Goal: Task Accomplishment & Management: Complete application form

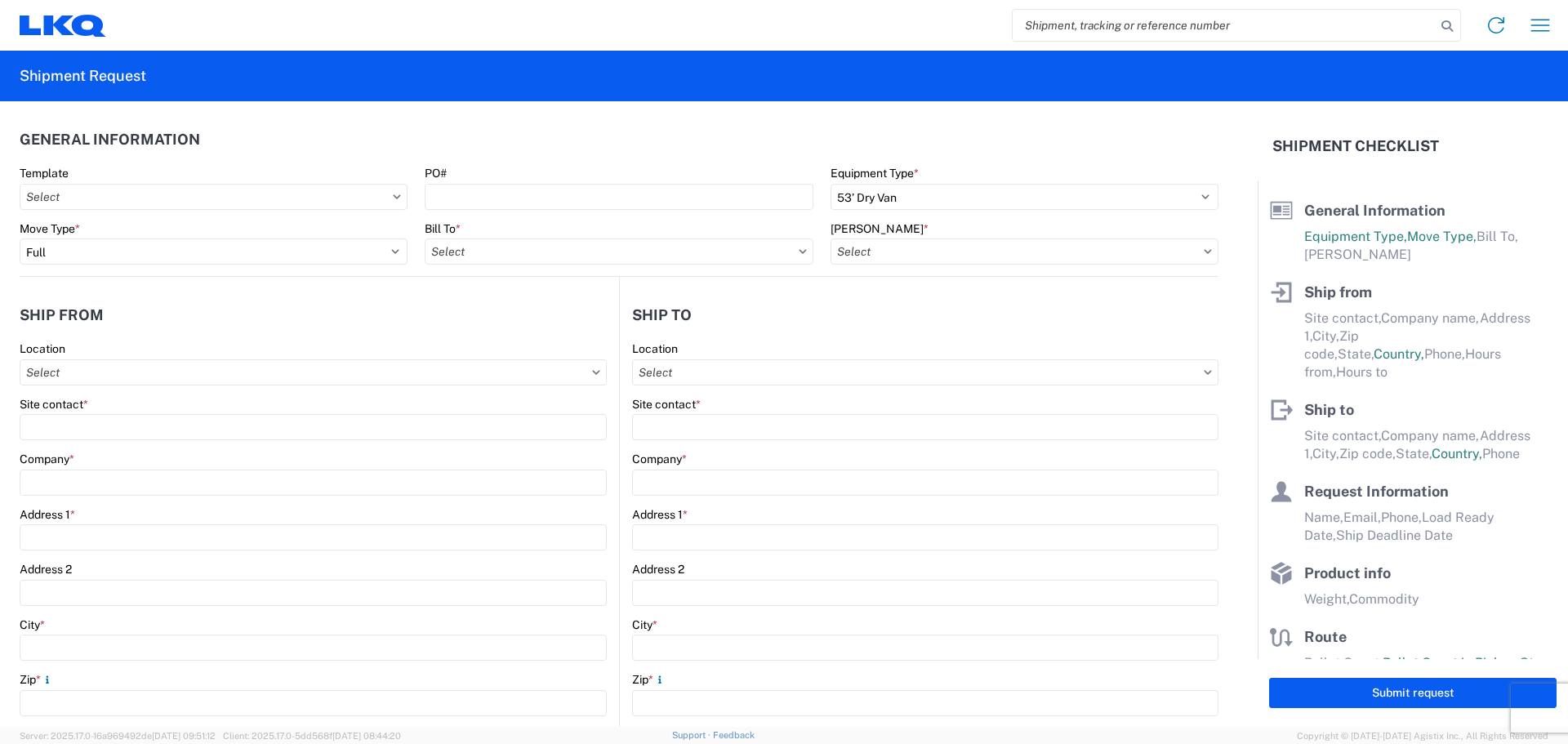
select select "STDV"
select select "FULL"
select select "US"
select select "LBS"
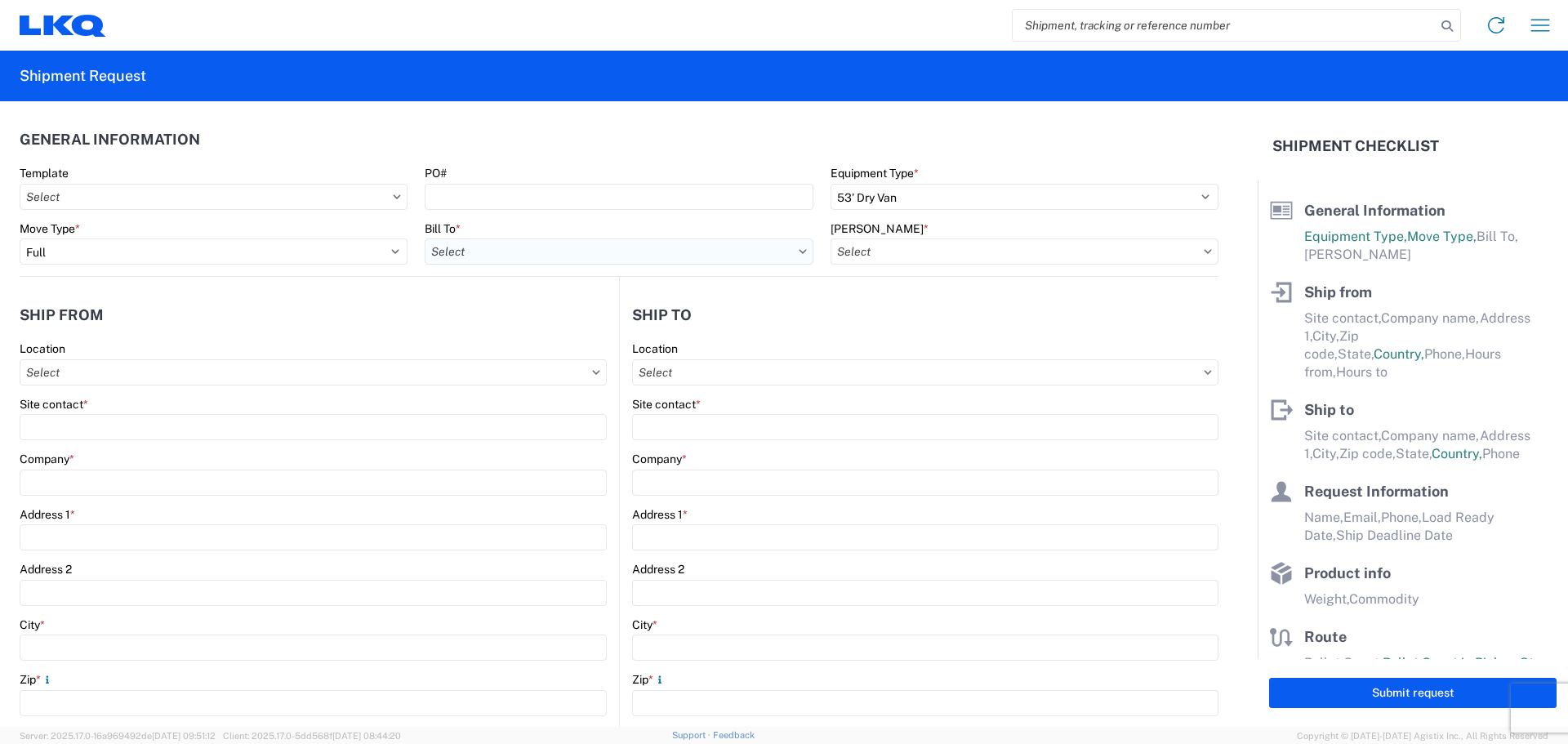
click at [586, 263] on input "Bill To *" at bounding box center [618, 252] width 388 height 26
type input "1811"
click at [548, 326] on div "1811 - LKQ Goodys - [GEOGRAPHIC_DATA]" at bounding box center [567, 324] width 285 height 26
type input "1811 - LKQ Goodys - [GEOGRAPHIC_DATA]"
click at [876, 250] on input "[PERSON_NAME] *" at bounding box center [1024, 252] width 388 height 26
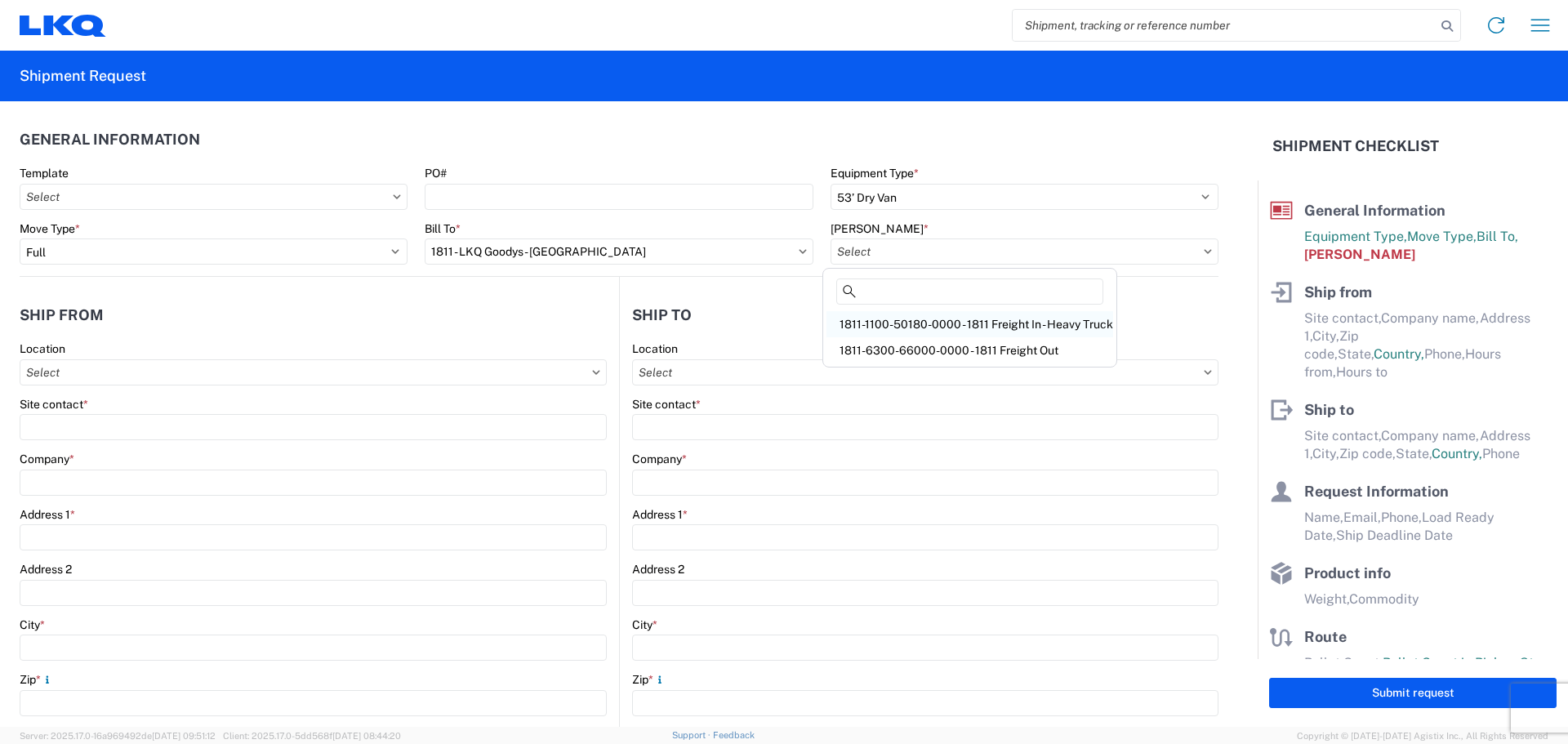
click at [925, 316] on div "1811-1100-50180-0000 - 1811 Freight In - Heavy Truck" at bounding box center [969, 324] width 286 height 26
type input "1811-1100-50180-0000 - 1811 Freight In - Heavy Truck"
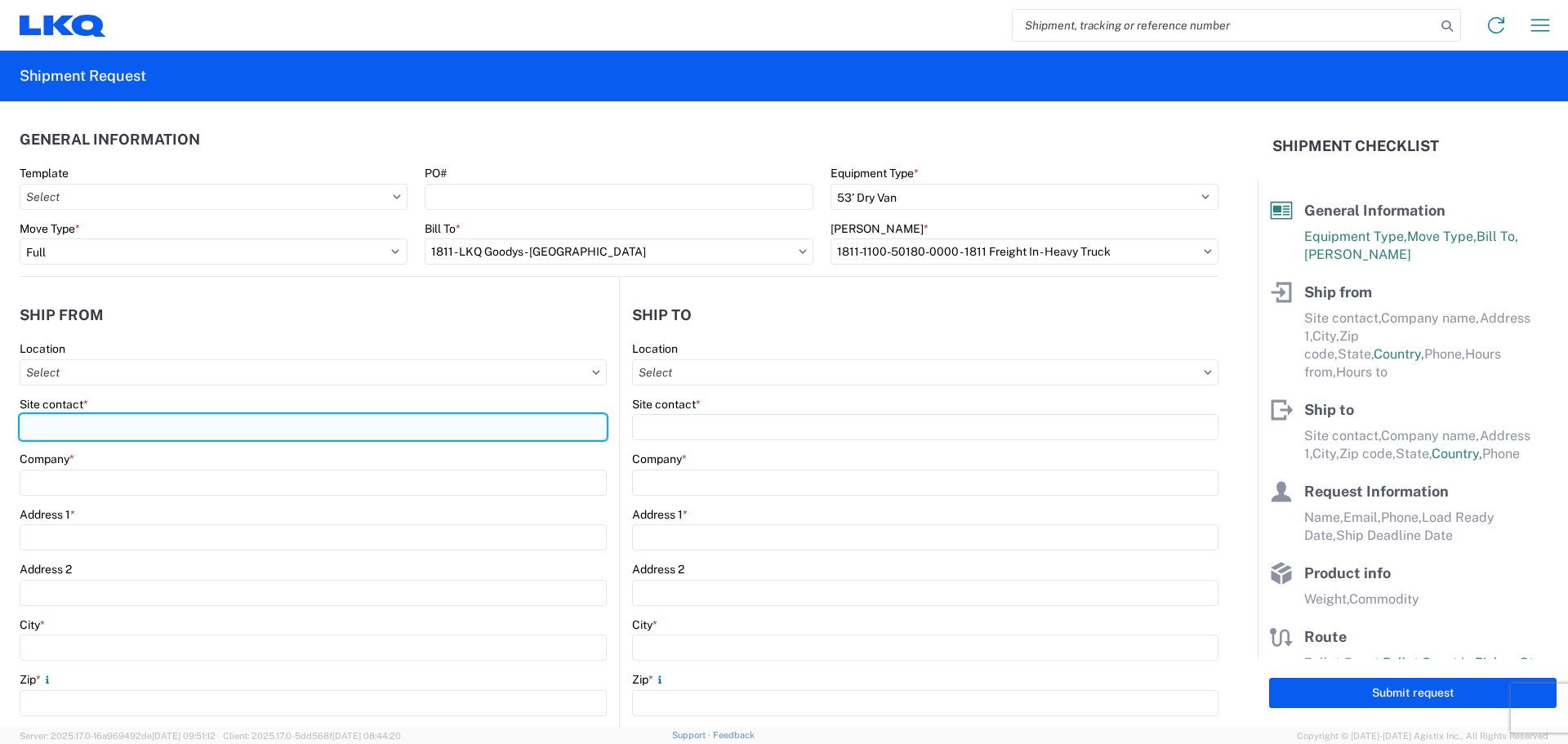
click at [121, 424] on input "Site contact *" at bounding box center [313, 427] width 587 height 26
type input "c"
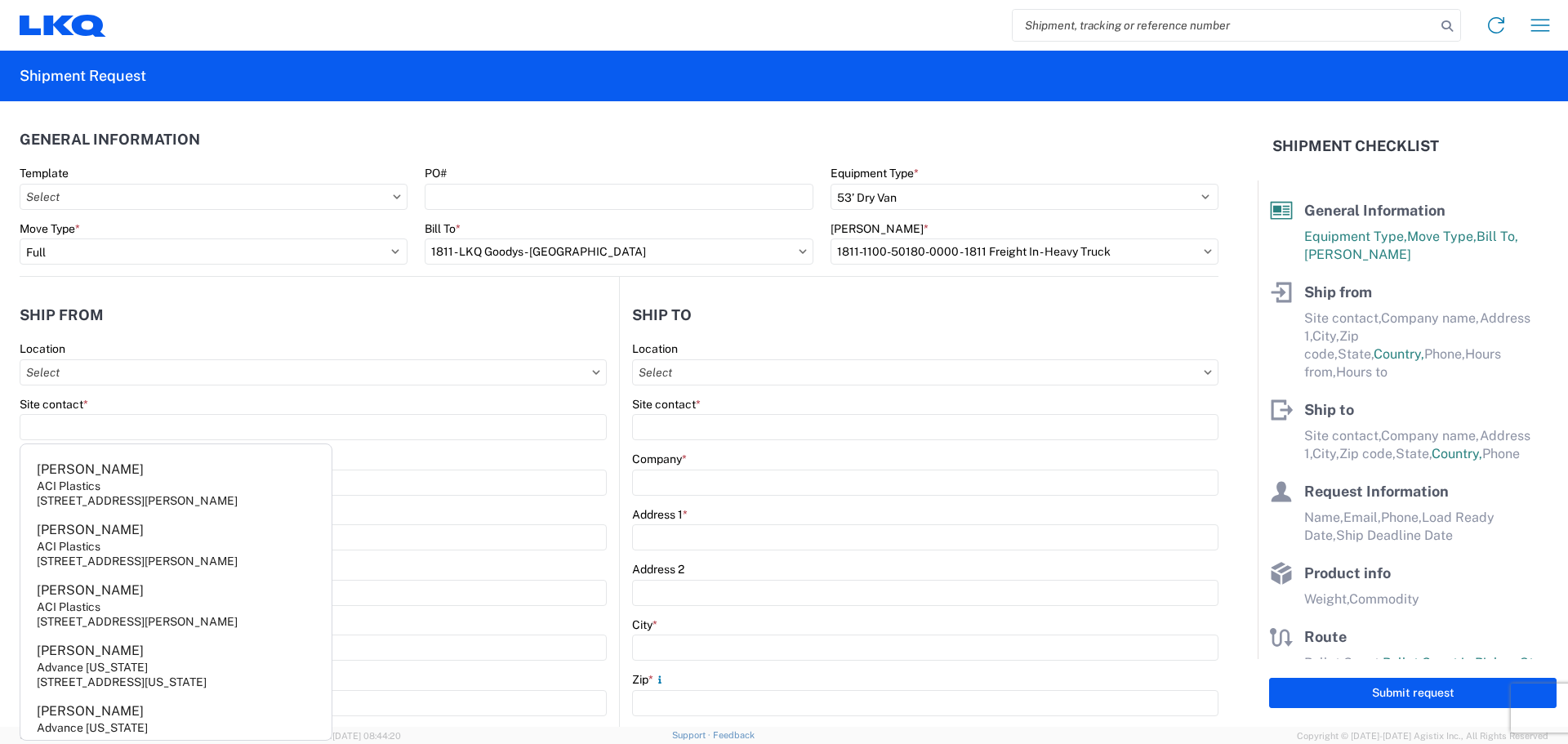
click at [239, 309] on header "Ship from" at bounding box center [319, 314] width 599 height 37
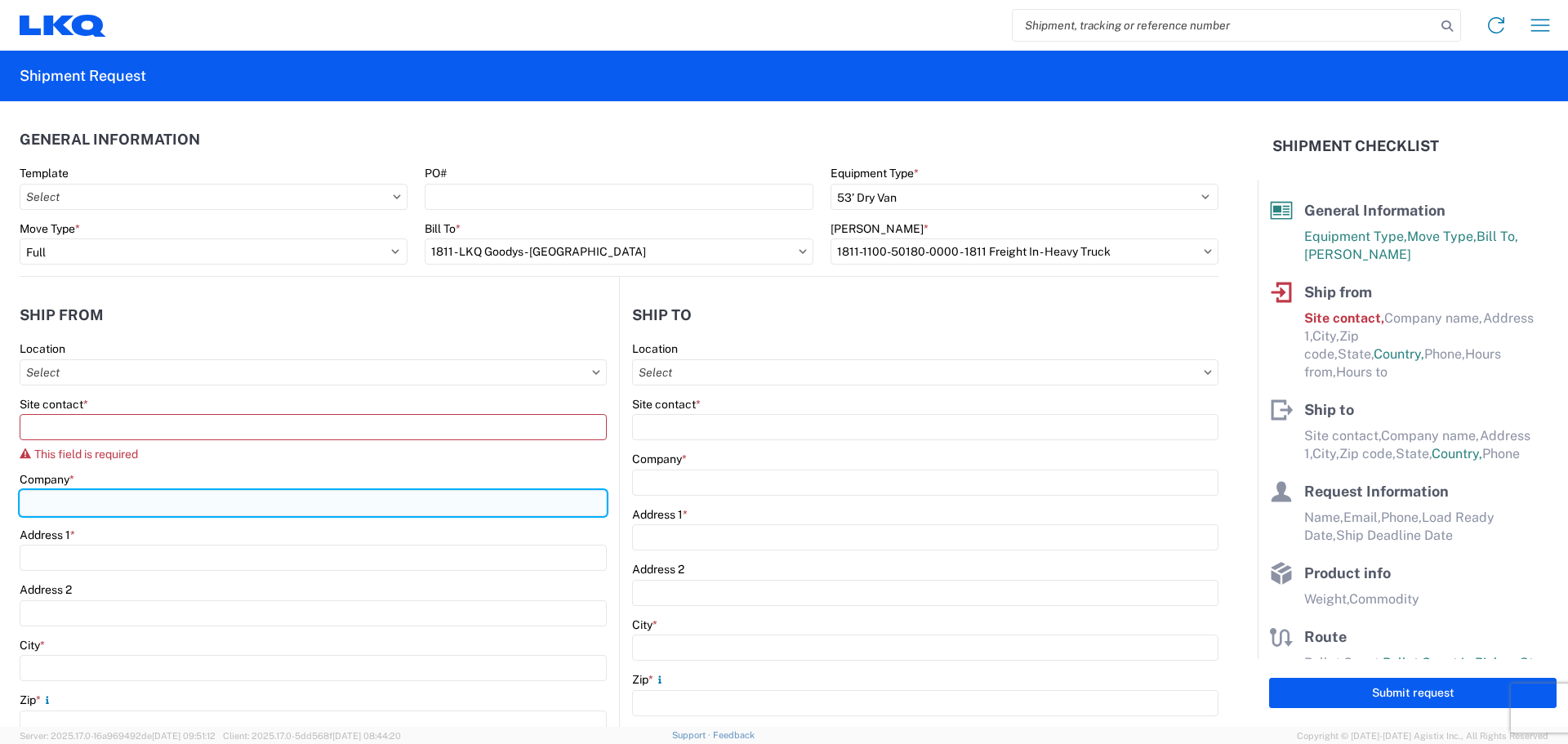
click at [133, 491] on input "Company *" at bounding box center [313, 503] width 587 height 26
type input "d"
type input "Dex"
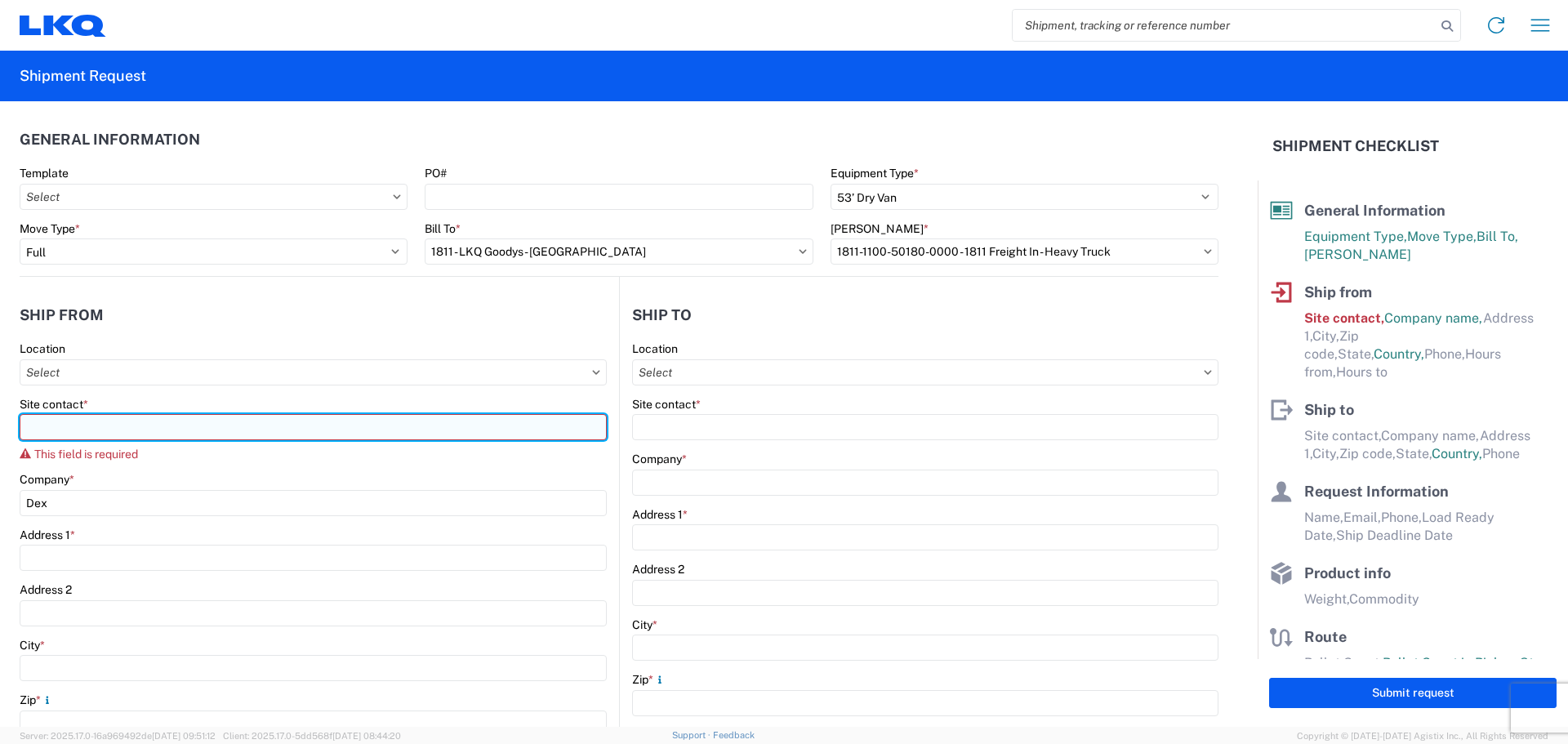
click at [80, 431] on input "Site contact *" at bounding box center [313, 427] width 587 height 26
type input "c"
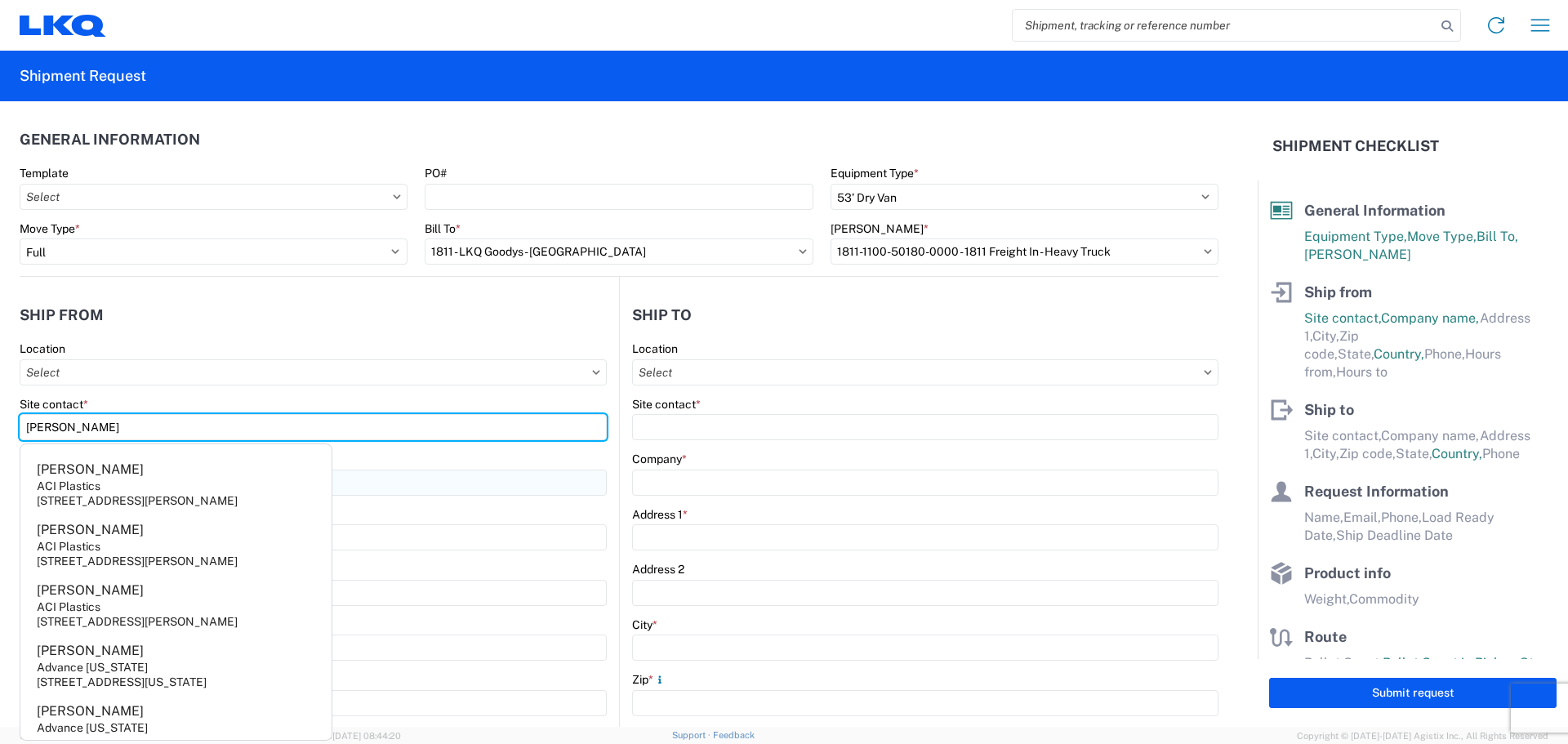
type input "[PERSON_NAME]"
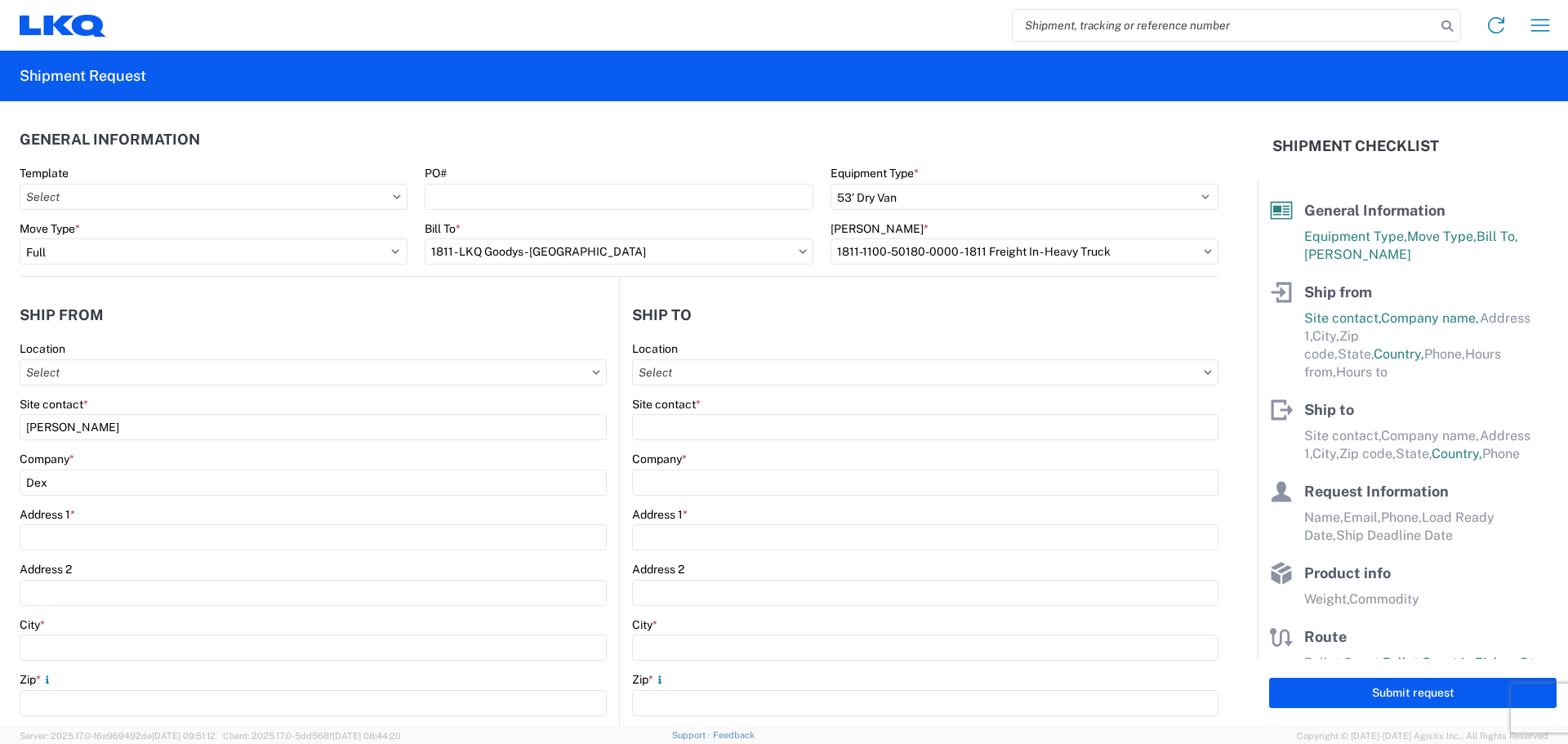
click at [181, 316] on header "Ship from" at bounding box center [319, 314] width 599 height 37
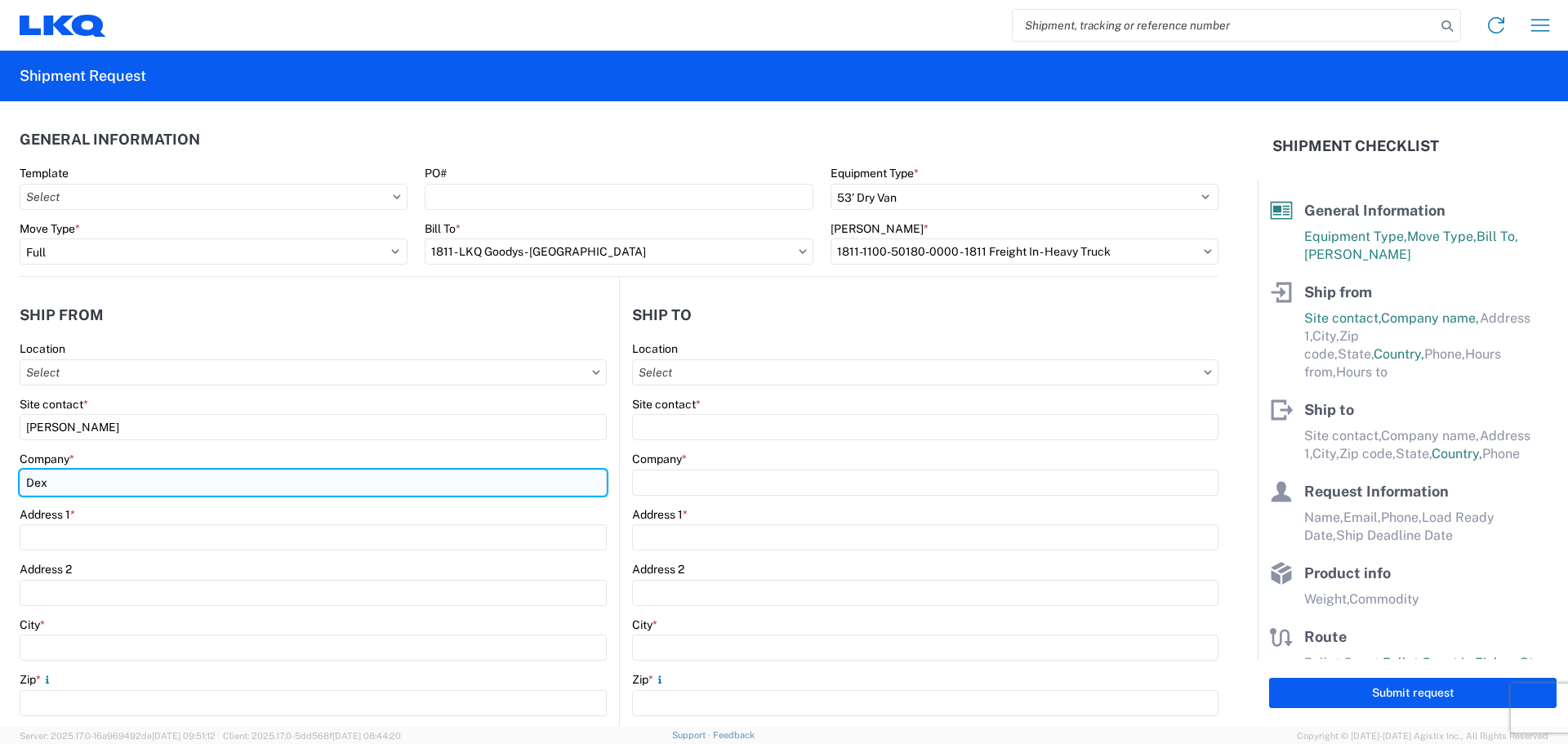
click at [63, 486] on input "Dex" at bounding box center [313, 482] width 587 height 26
type input "Dex Heavy Duty Parts - Advance"
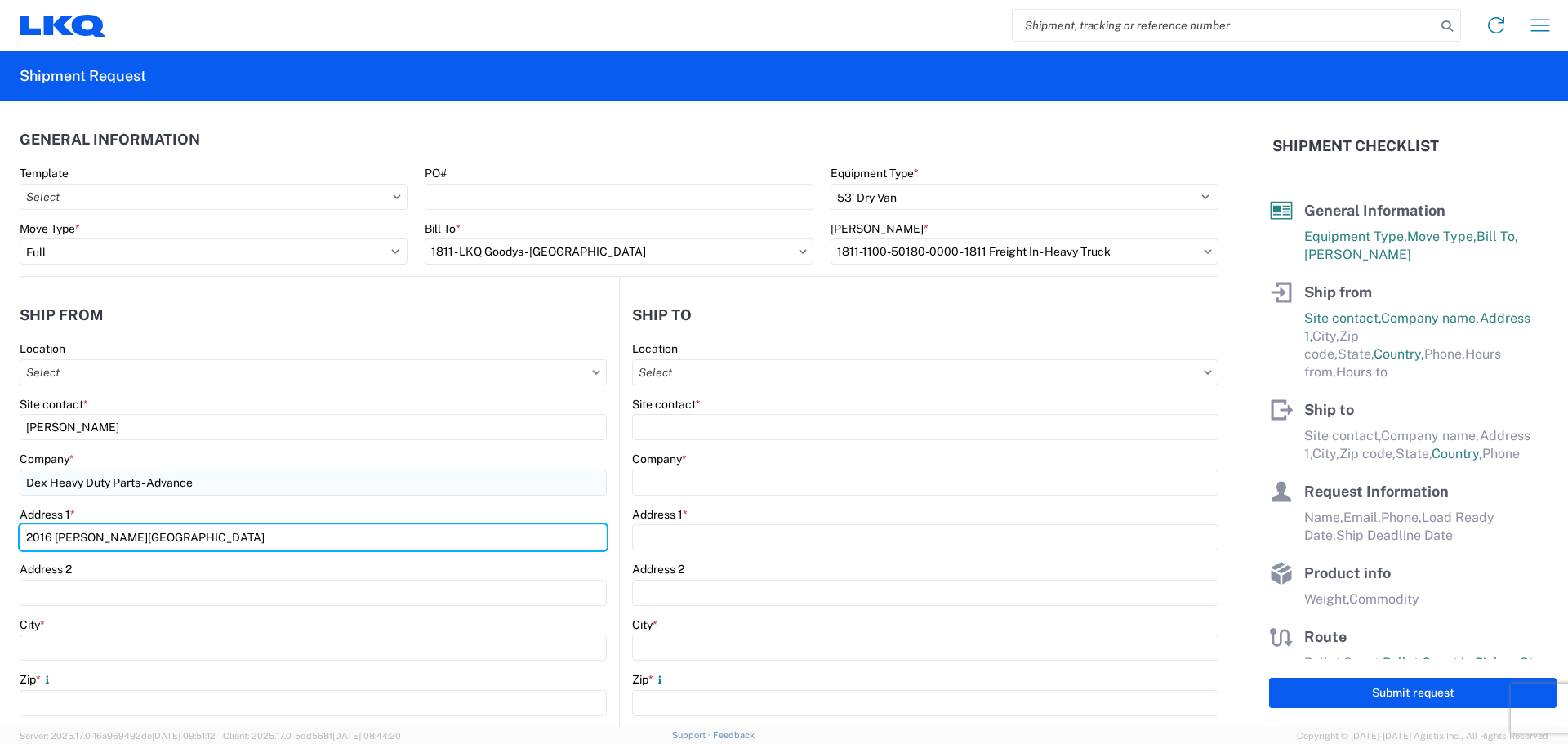
type input "2016 [PERSON_NAME][GEOGRAPHIC_DATA]"
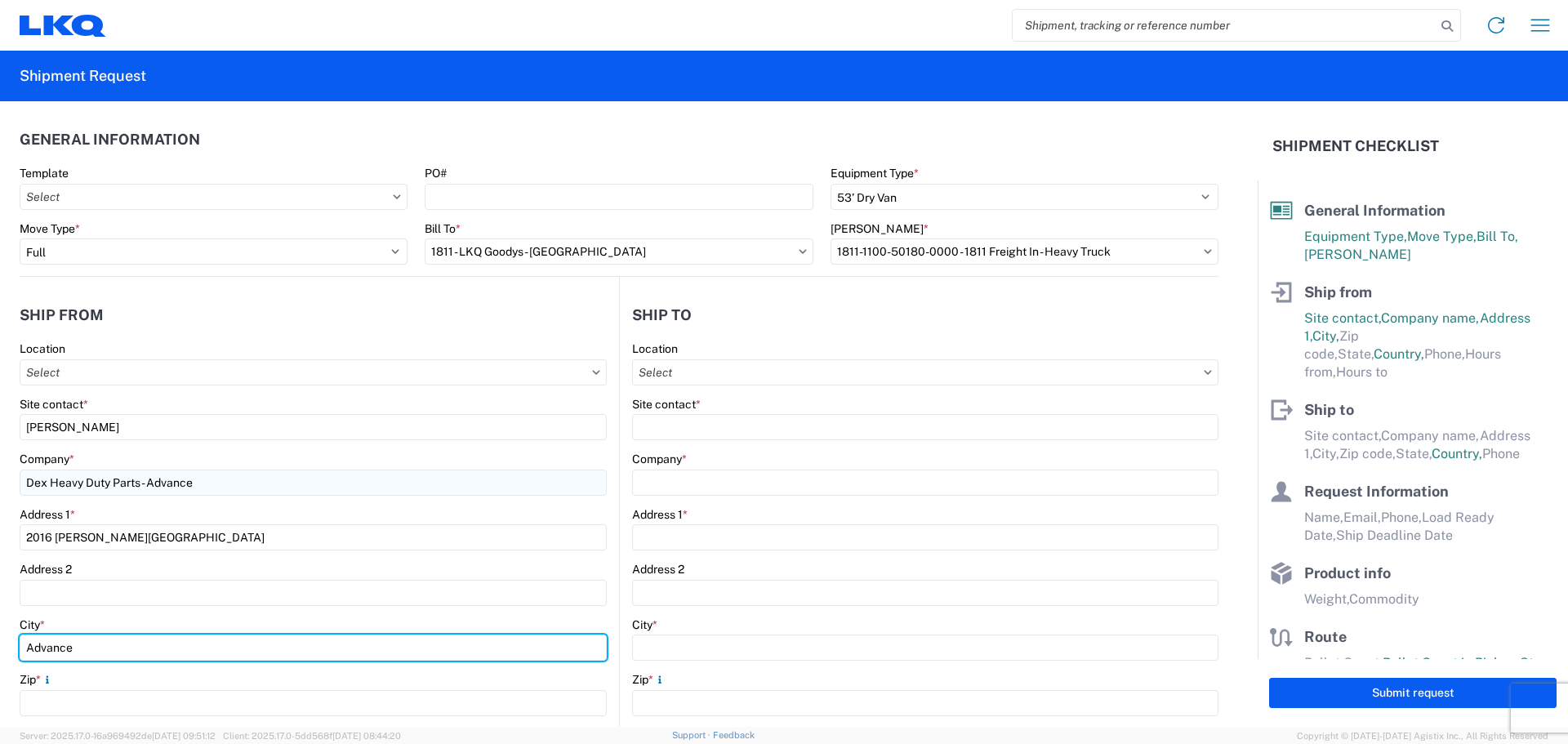
type input "Advance"
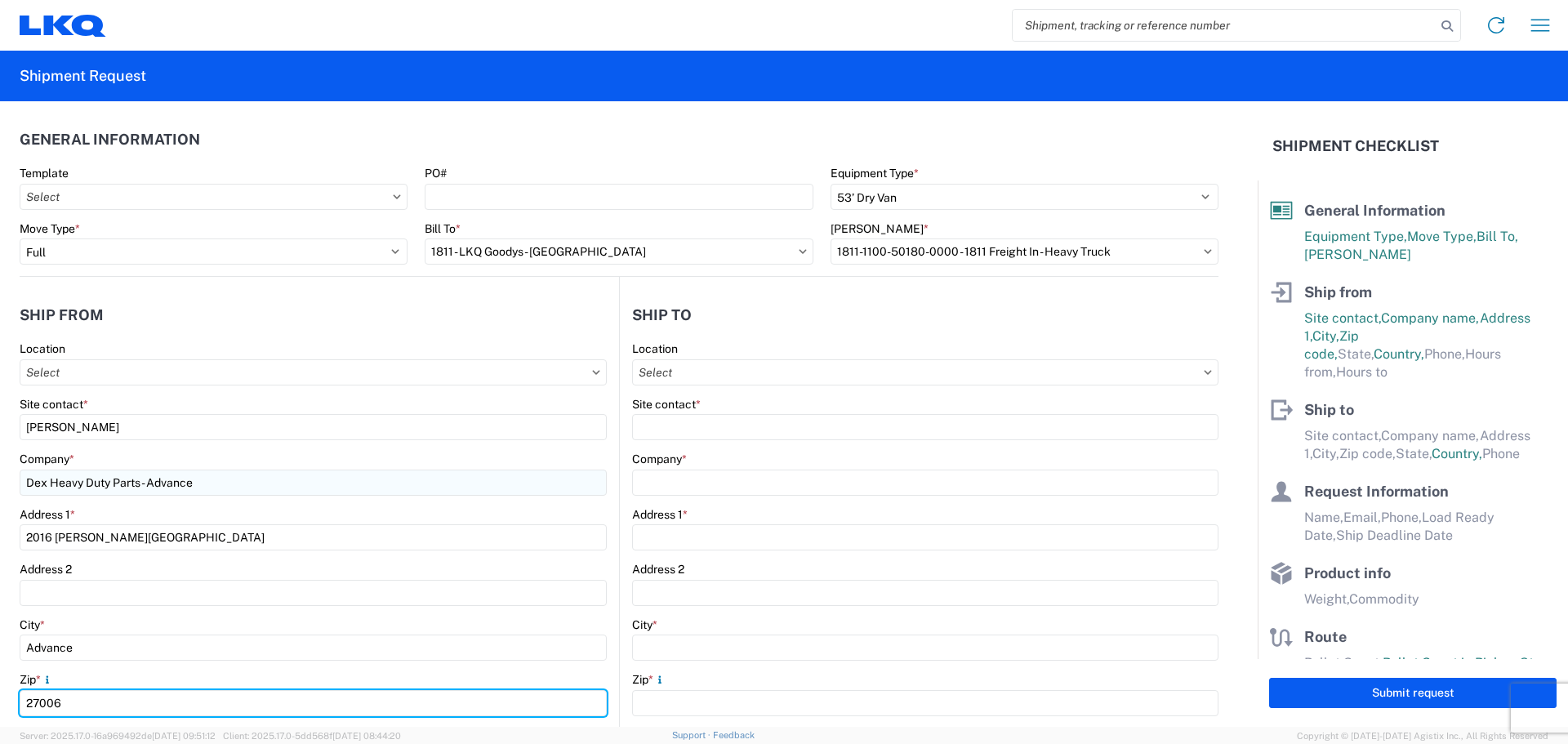
type input "27006"
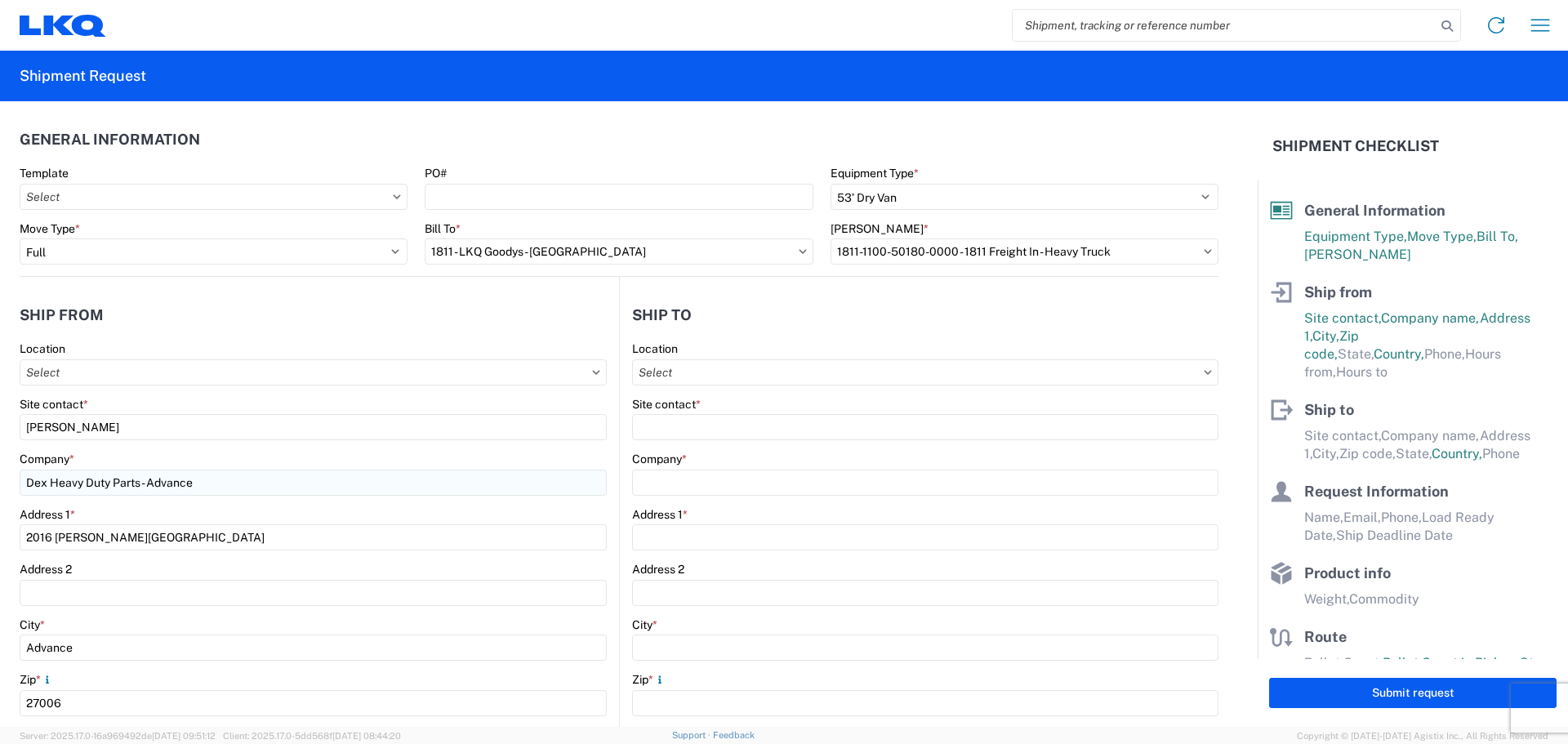
scroll to position [344, 0]
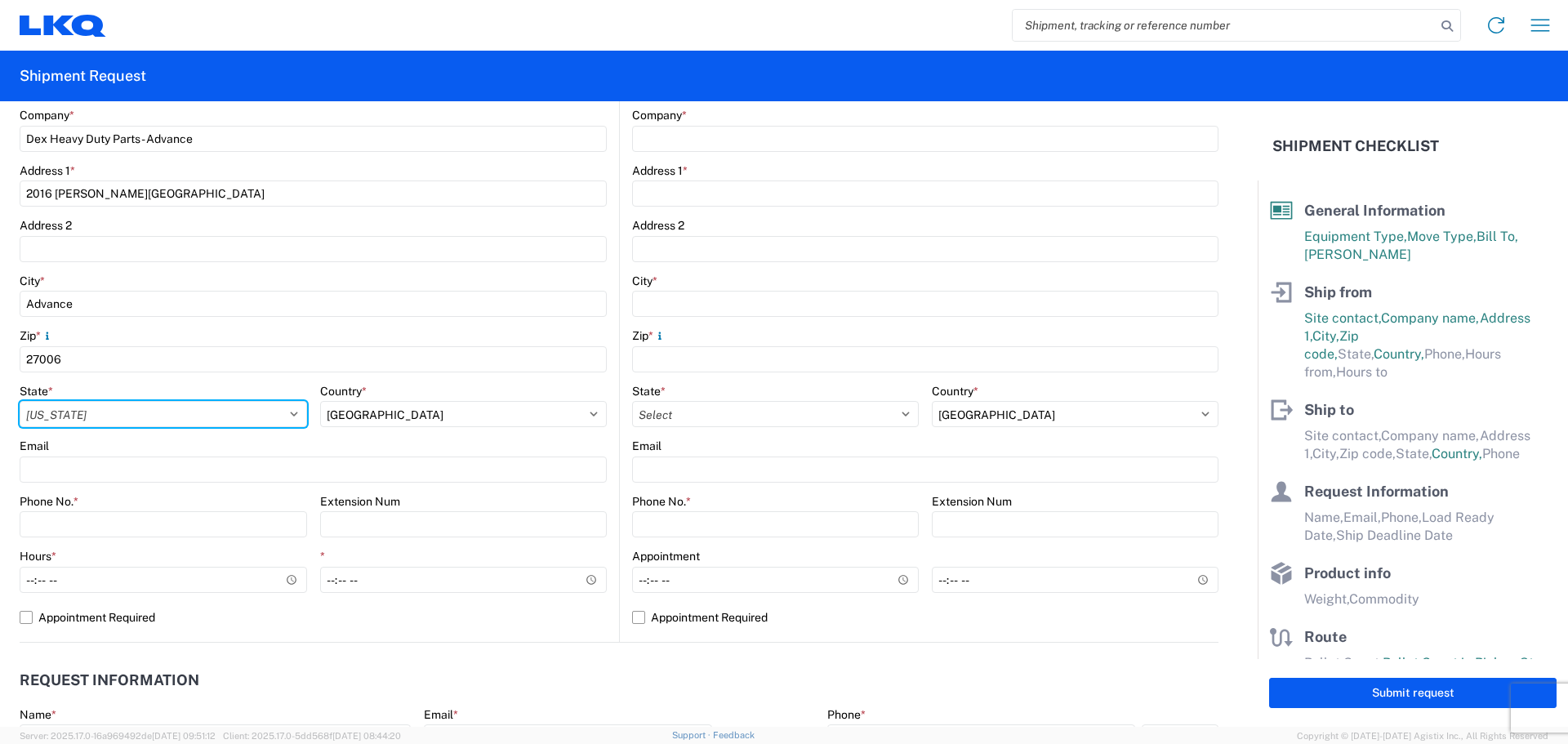
select select "NC"
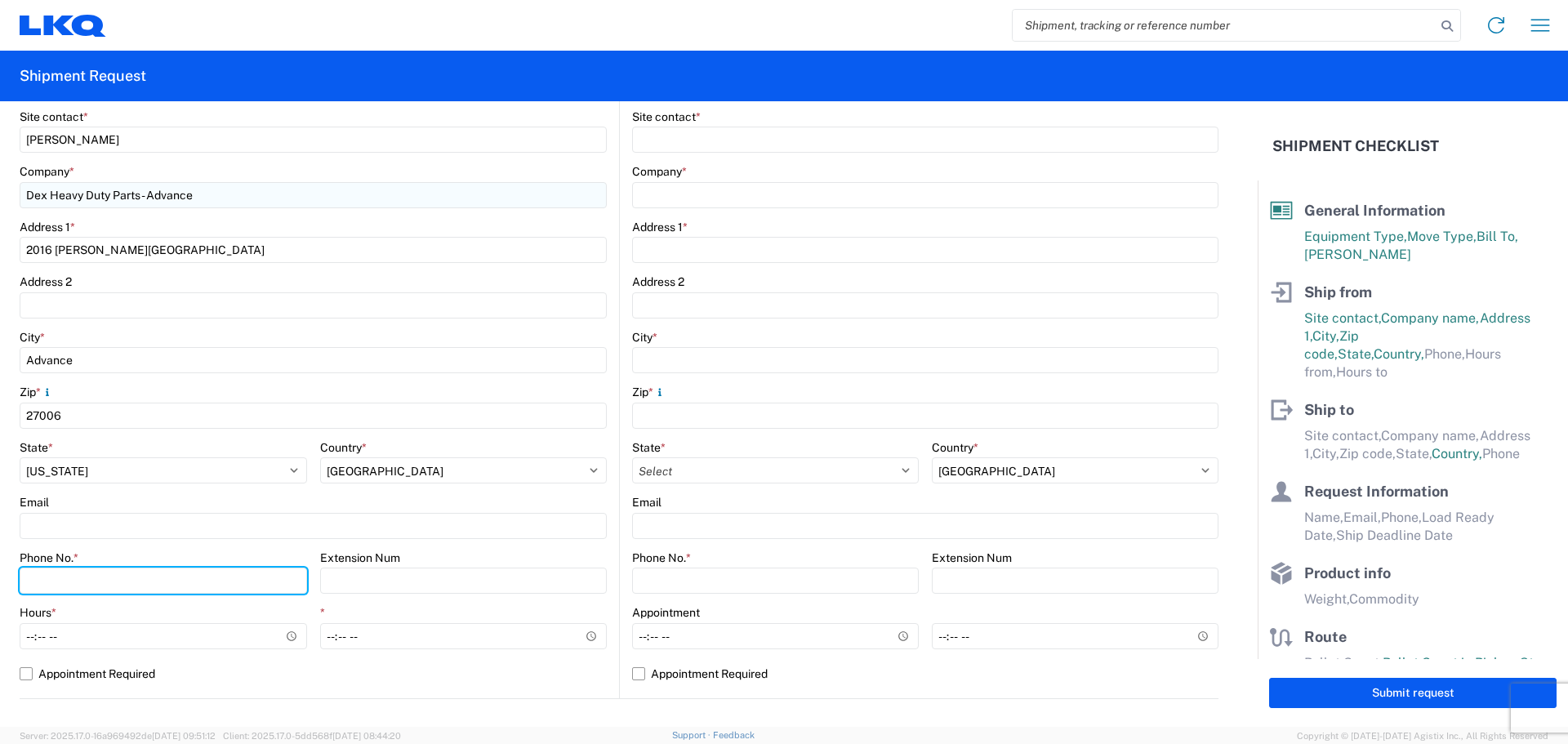
scroll to position [180, 0]
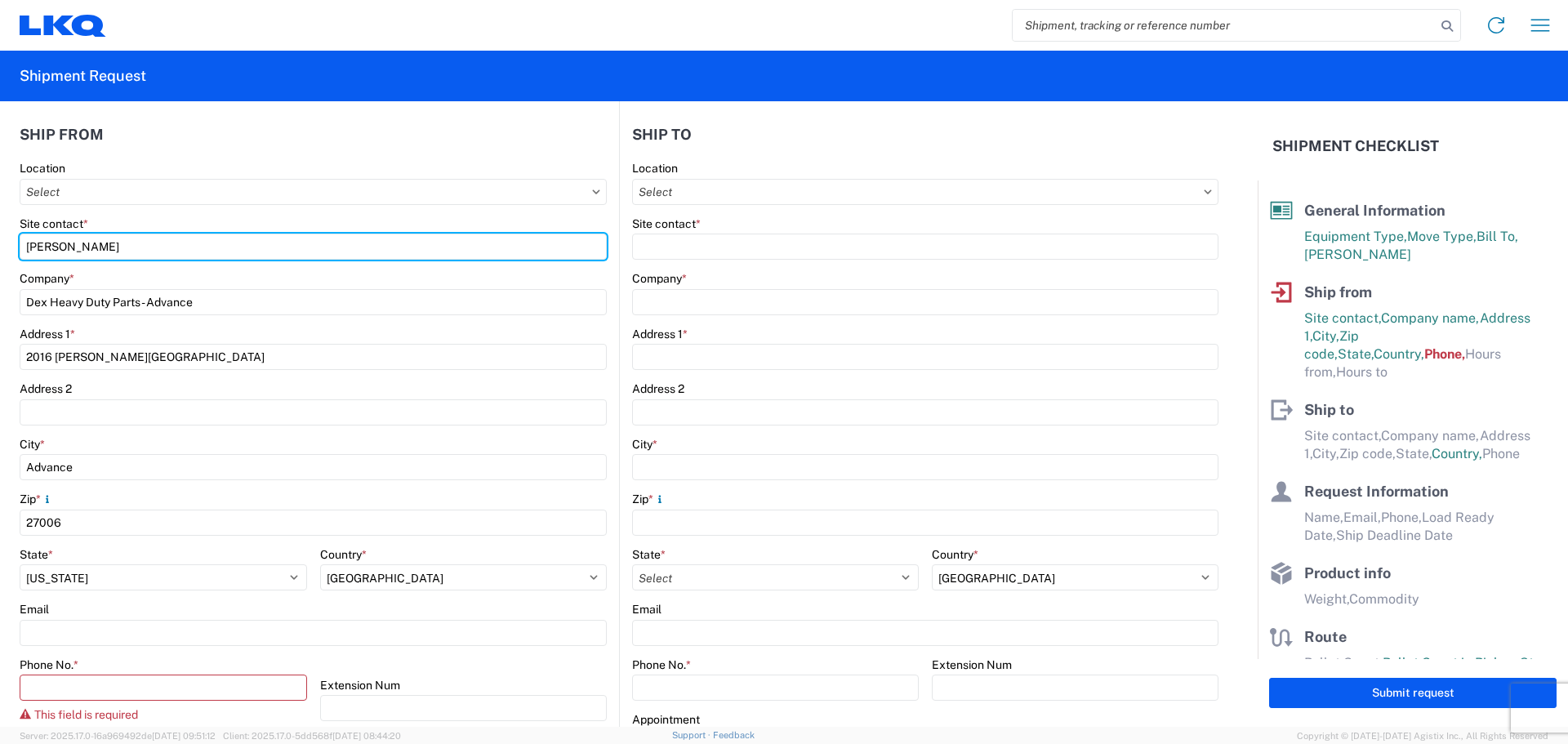
drag, startPoint x: 101, startPoint y: 248, endPoint x: -154, endPoint y: 248, distance: 255.0
click at [0, 248] on html "Home Shipment request Shipment tracking Shipment Request General Information Te…" at bounding box center [784, 372] width 1568 height 744
click at [121, 237] on input "[PERSON_NAME]" at bounding box center [313, 247] width 587 height 26
click at [102, 242] on input "[PERSON_NAME]" at bounding box center [313, 247] width 587 height 26
type input "[PERSON_NAME]"
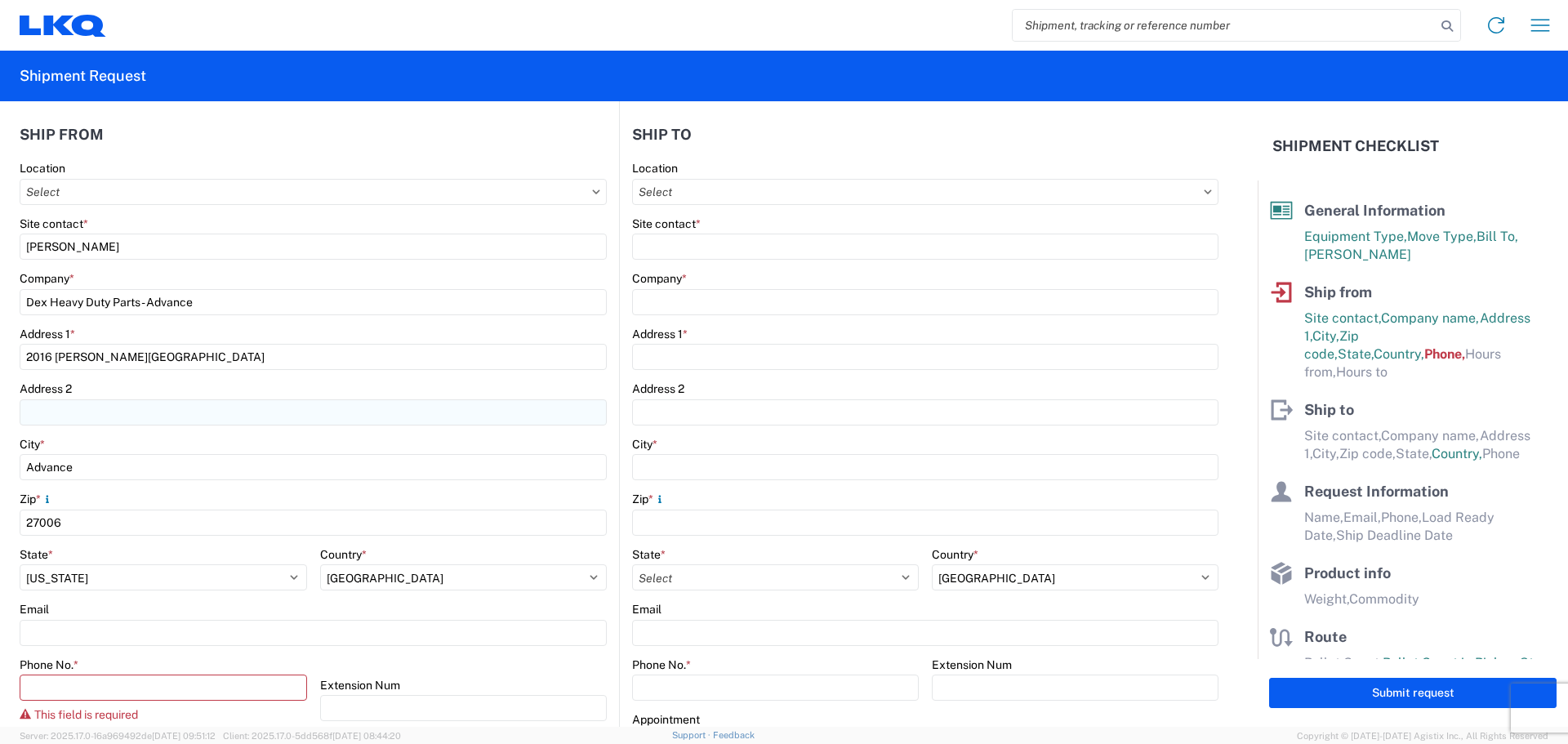
scroll to position [262, 0]
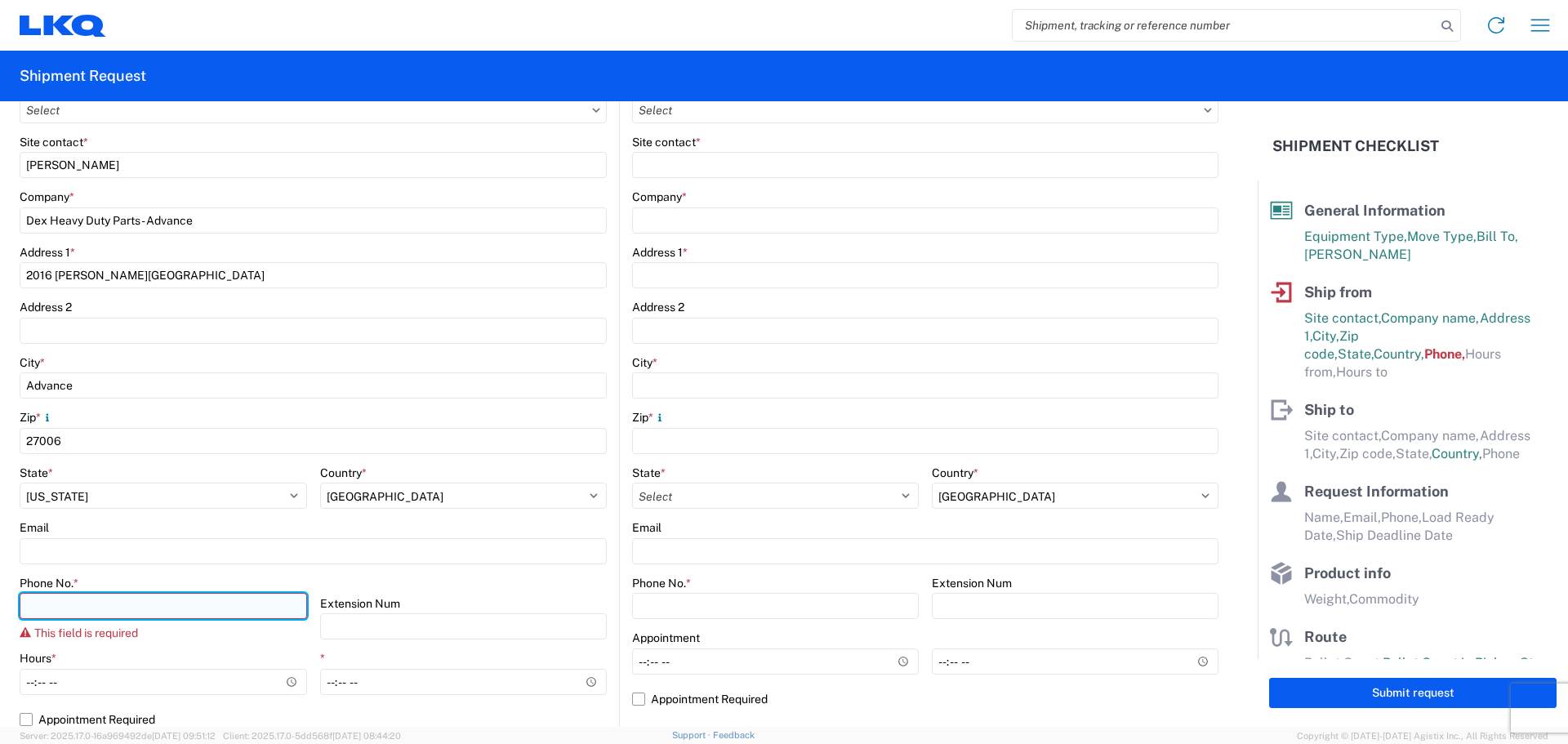
click at [110, 605] on input "Phone No. *" at bounding box center [163, 606] width 287 height 26
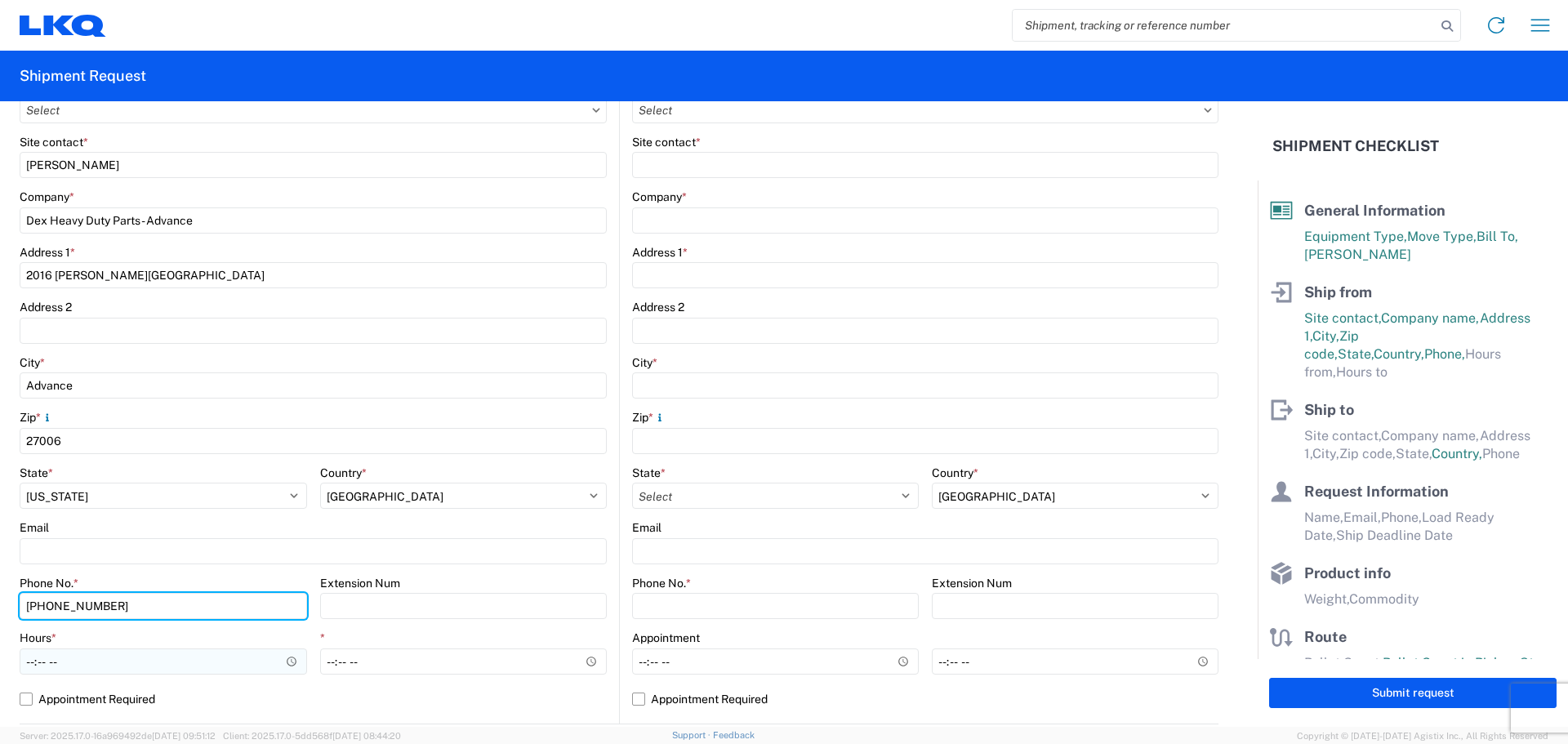
type input "[PHONE_NUMBER]"
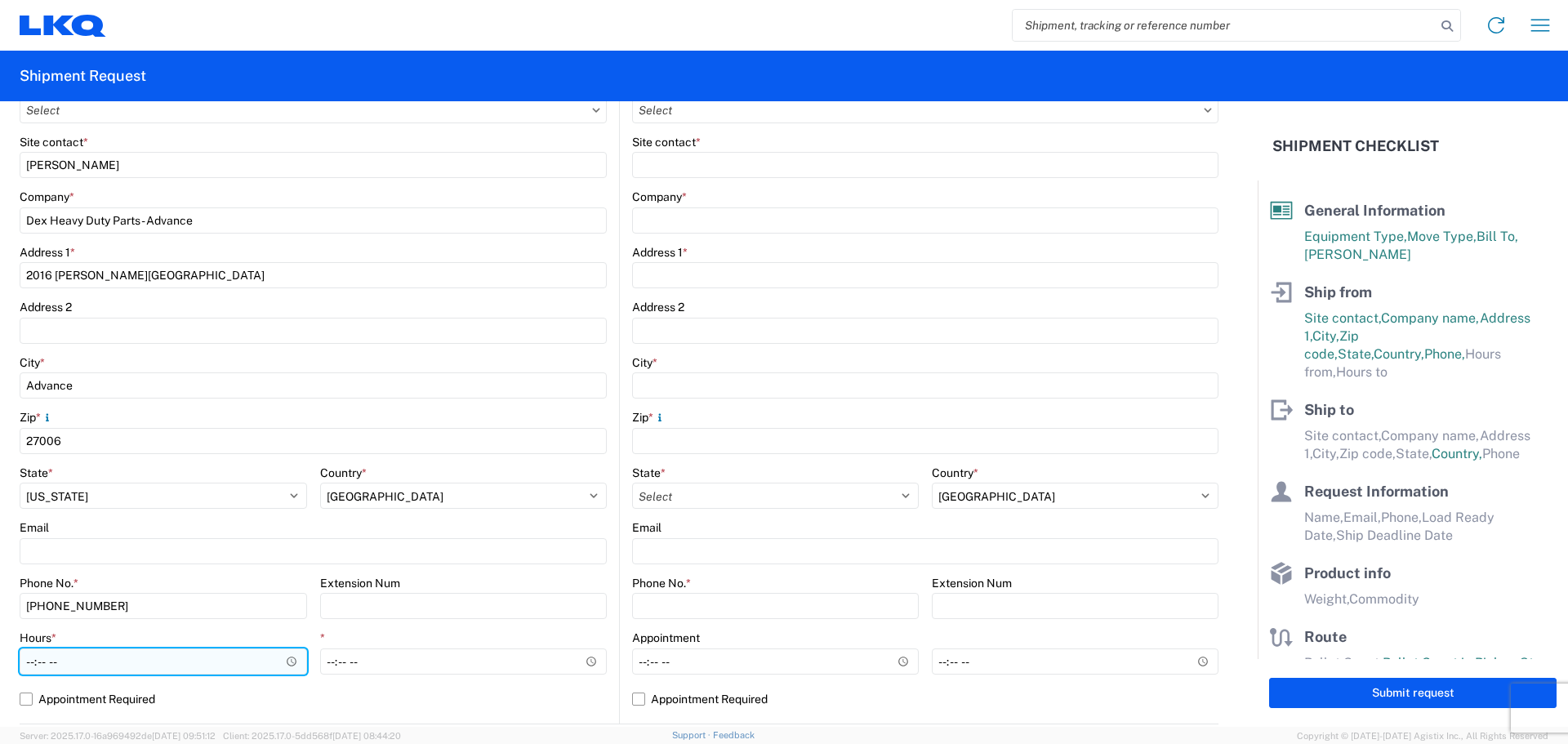
click at [114, 660] on input "Hours *" at bounding box center [163, 662] width 287 height 26
click at [35, 656] on input "Hours *" at bounding box center [163, 662] width 287 height 26
click at [42, 660] on input "Hours *" at bounding box center [163, 662] width 287 height 26
click at [28, 662] on input "Hours *" at bounding box center [163, 662] width 287 height 26
drag, startPoint x: 63, startPoint y: 666, endPoint x: 73, endPoint y: 663, distance: 10.4
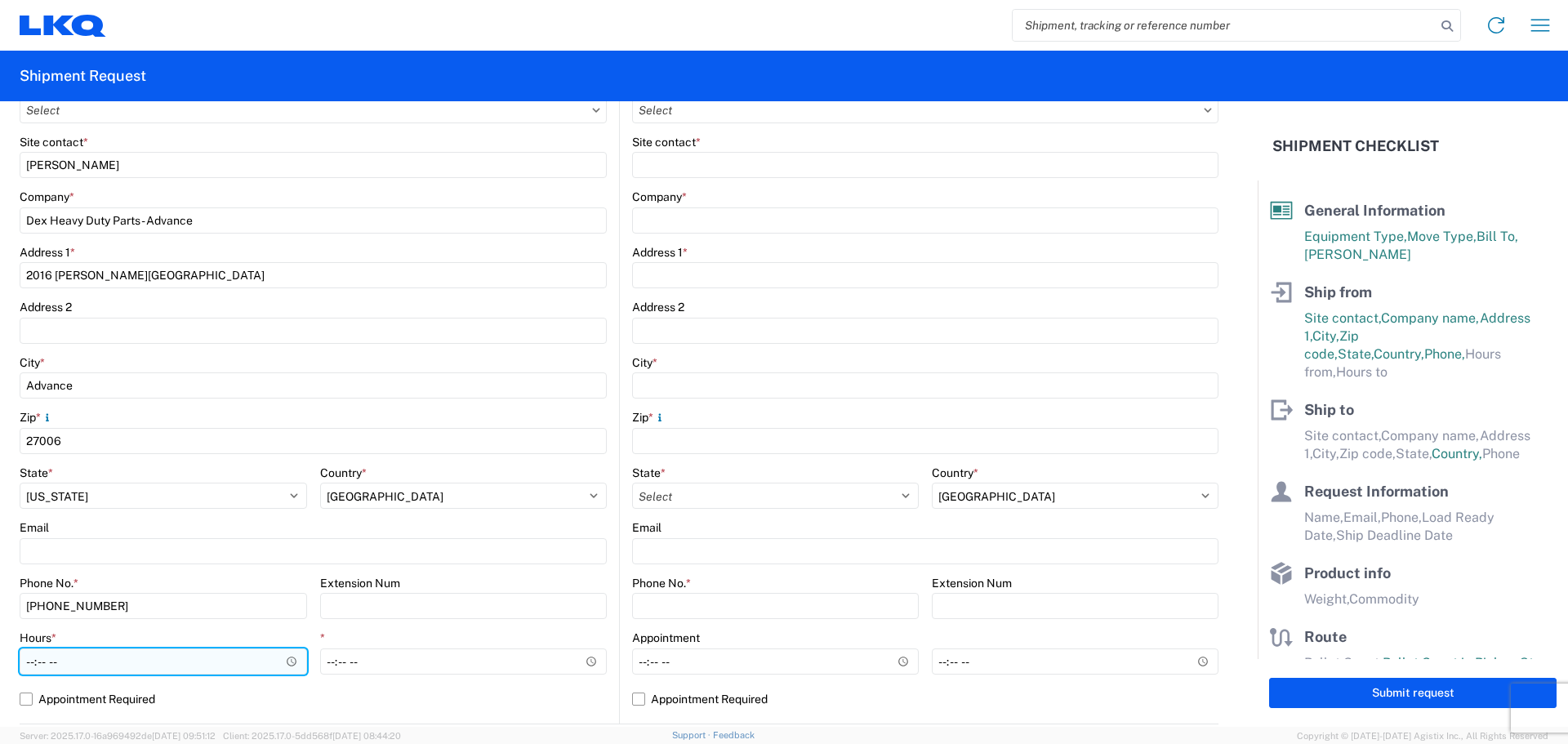
click at [64, 666] on input "Hours *" at bounding box center [163, 662] width 287 height 26
type input "12:00"
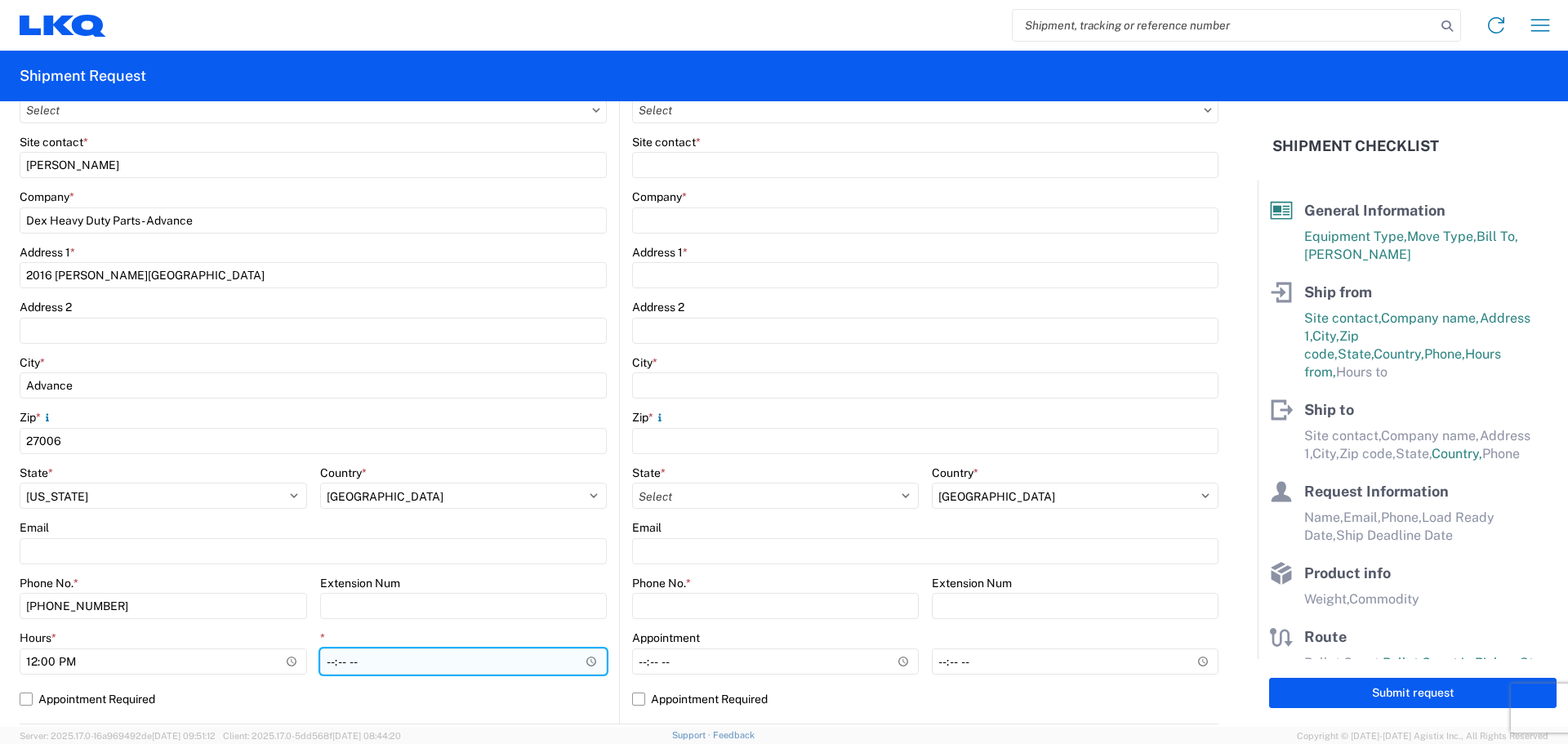
click at [328, 664] on input "*" at bounding box center [463, 662] width 287 height 26
type input "16:00"
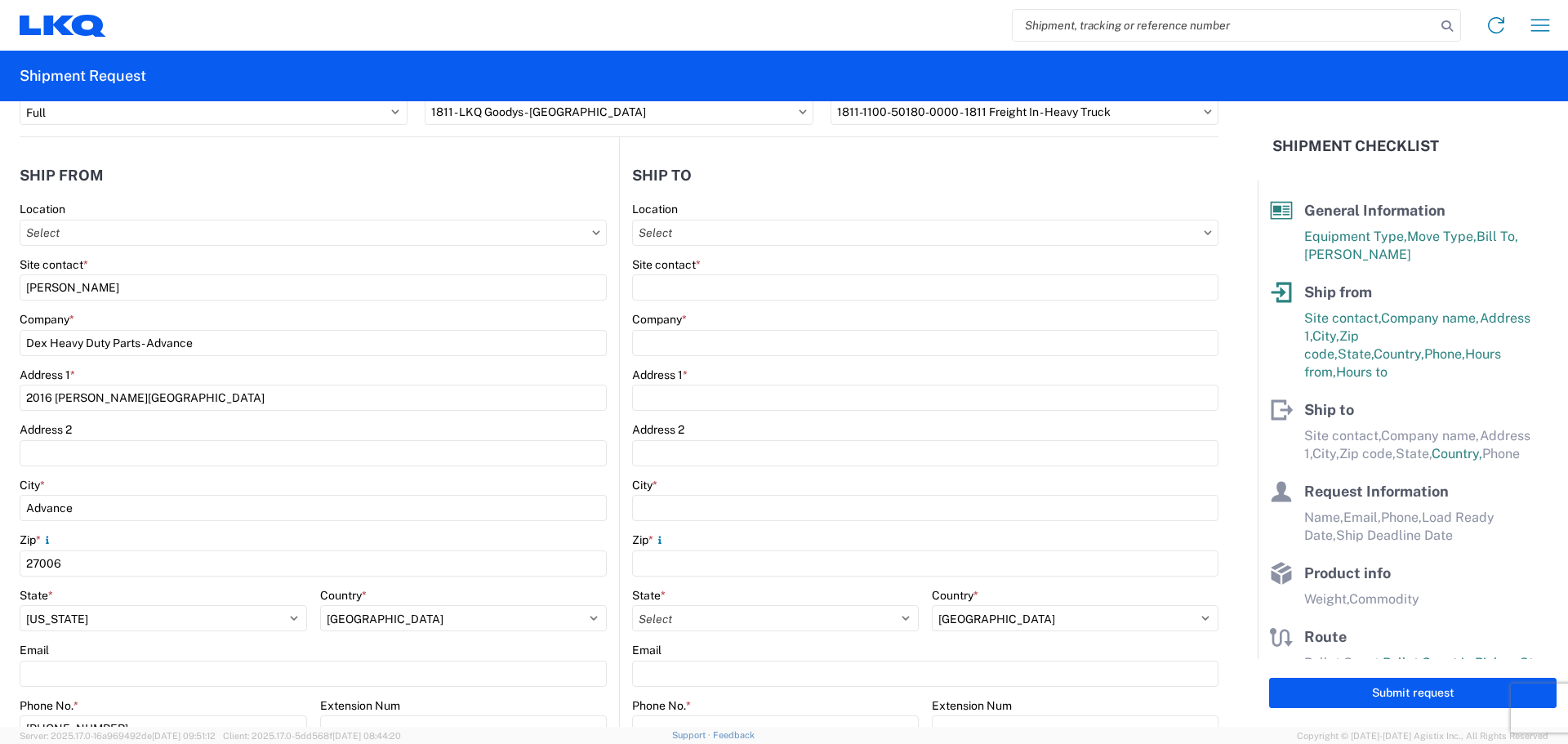
scroll to position [98, 0]
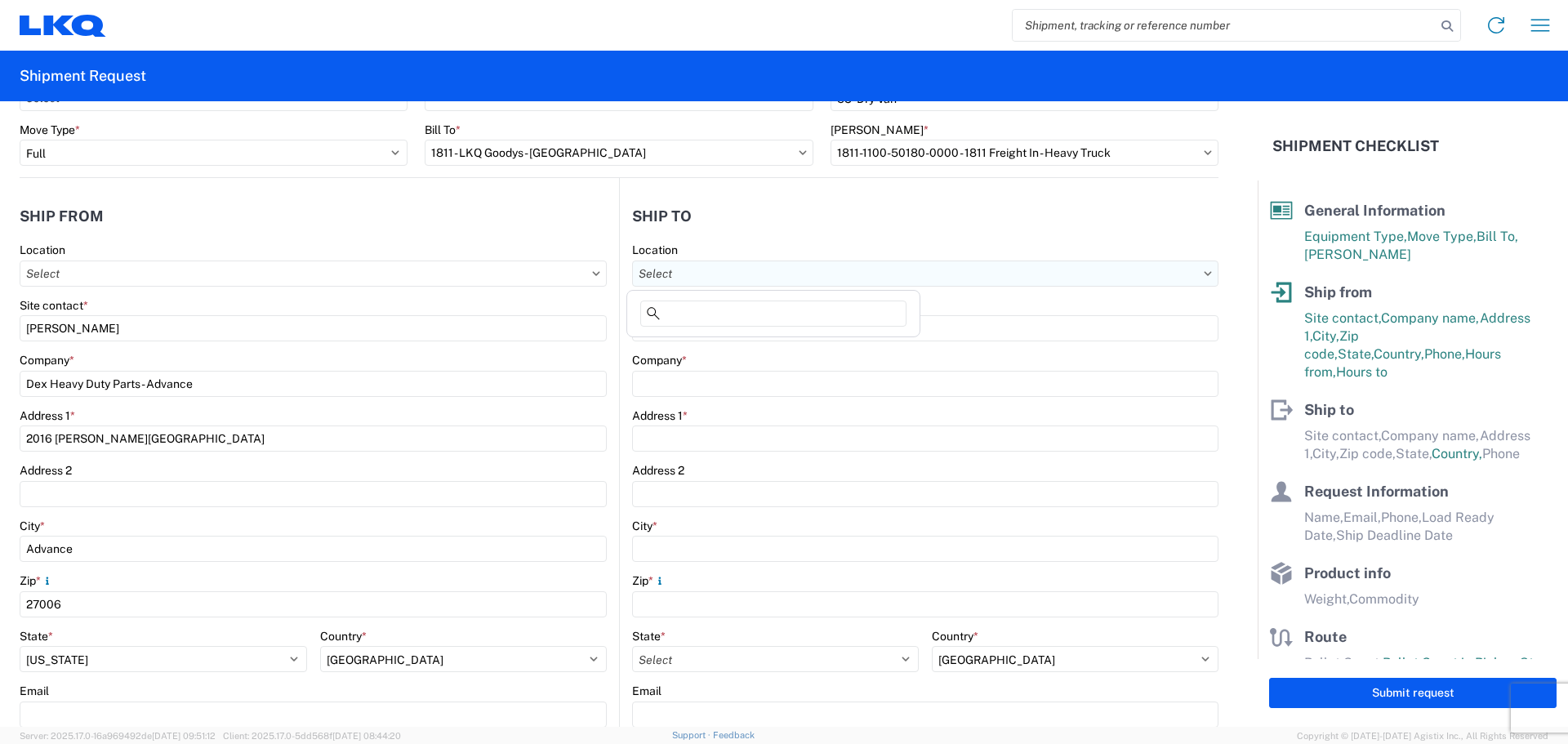
click at [696, 276] on input "Location" at bounding box center [925, 274] width 586 height 26
type input "1811"
click at [694, 344] on div "1811 - LKQ Goodys - [GEOGRAPHIC_DATA]" at bounding box center [773, 346] width 285 height 26
type input "1811 - LKQ Goodys - [GEOGRAPHIC_DATA]"
type input "LKQ Corporation"
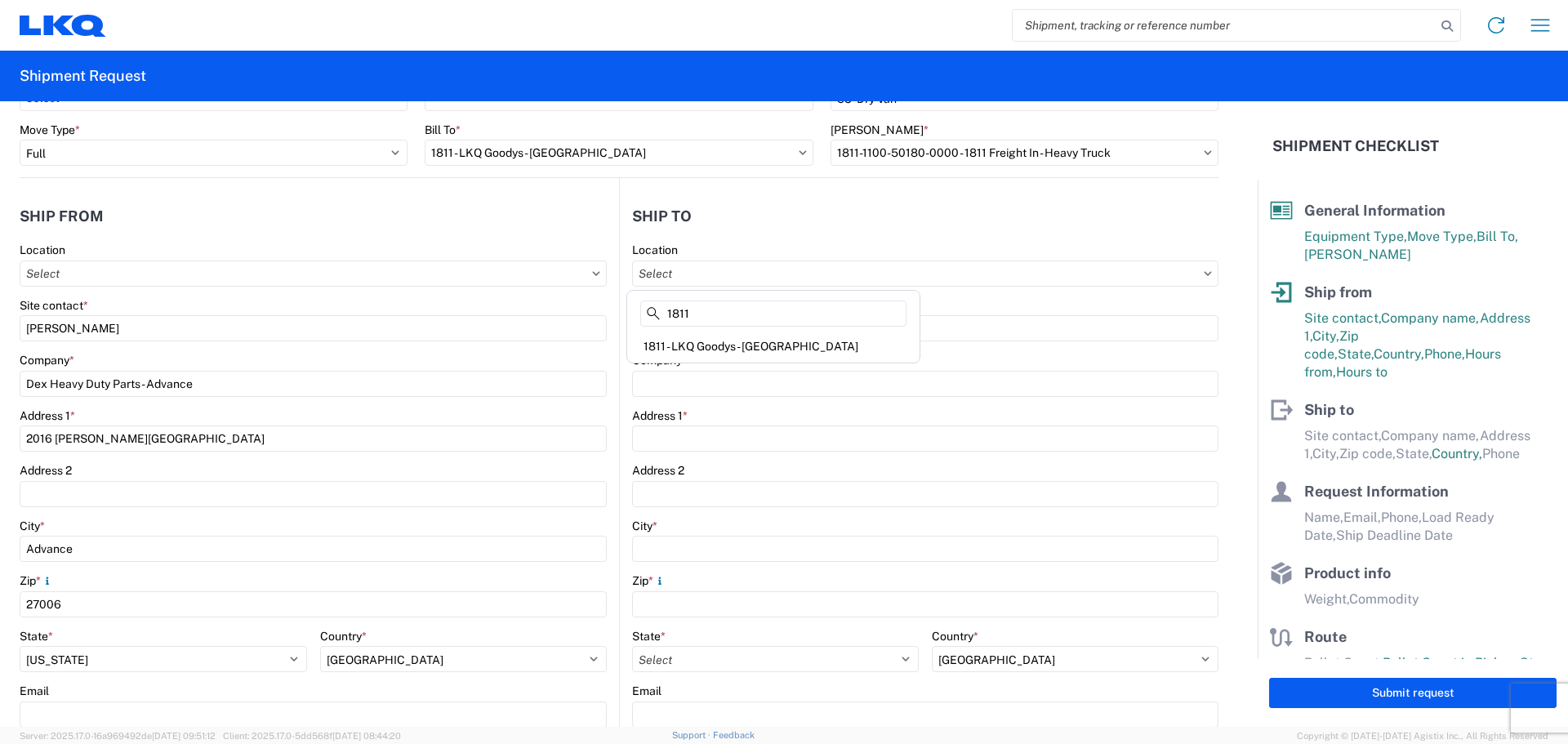
type input "[STREET_ADDRESS][PERSON_NAME]"
type input "[GEOGRAPHIC_DATA]"
type input "43612"
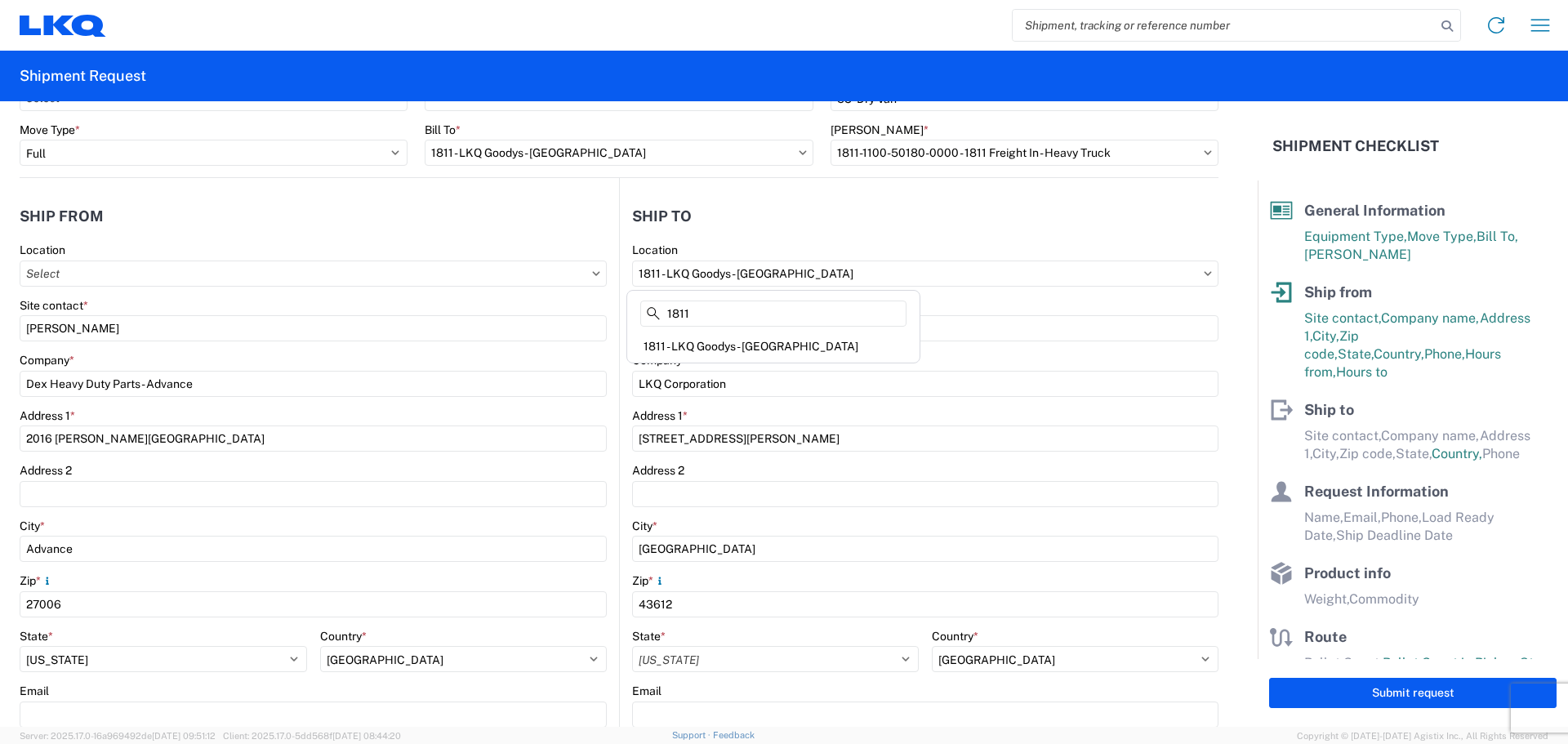
select select "US"
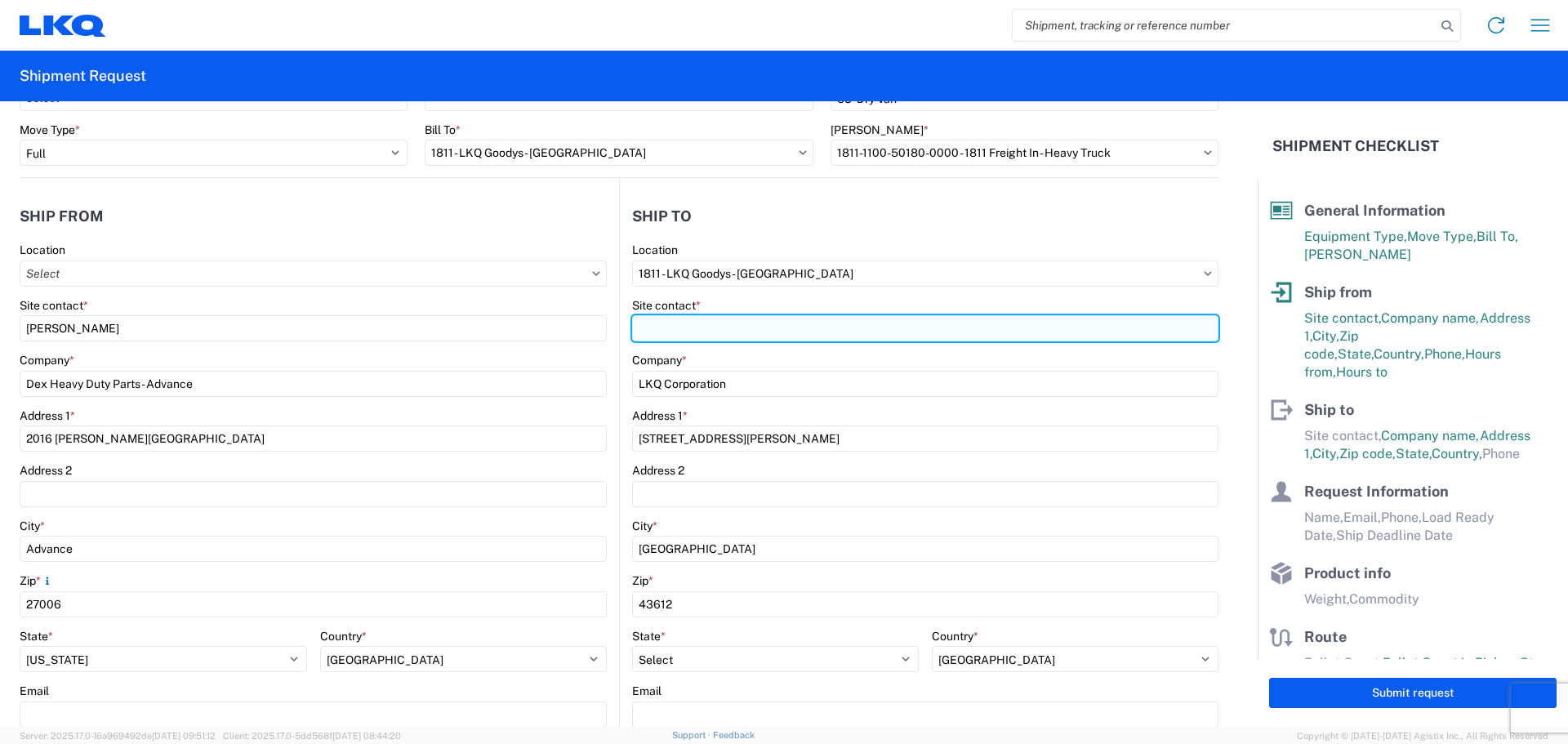
click at [668, 328] on input "Site contact *" at bounding box center [925, 328] width 586 height 26
type input "t"
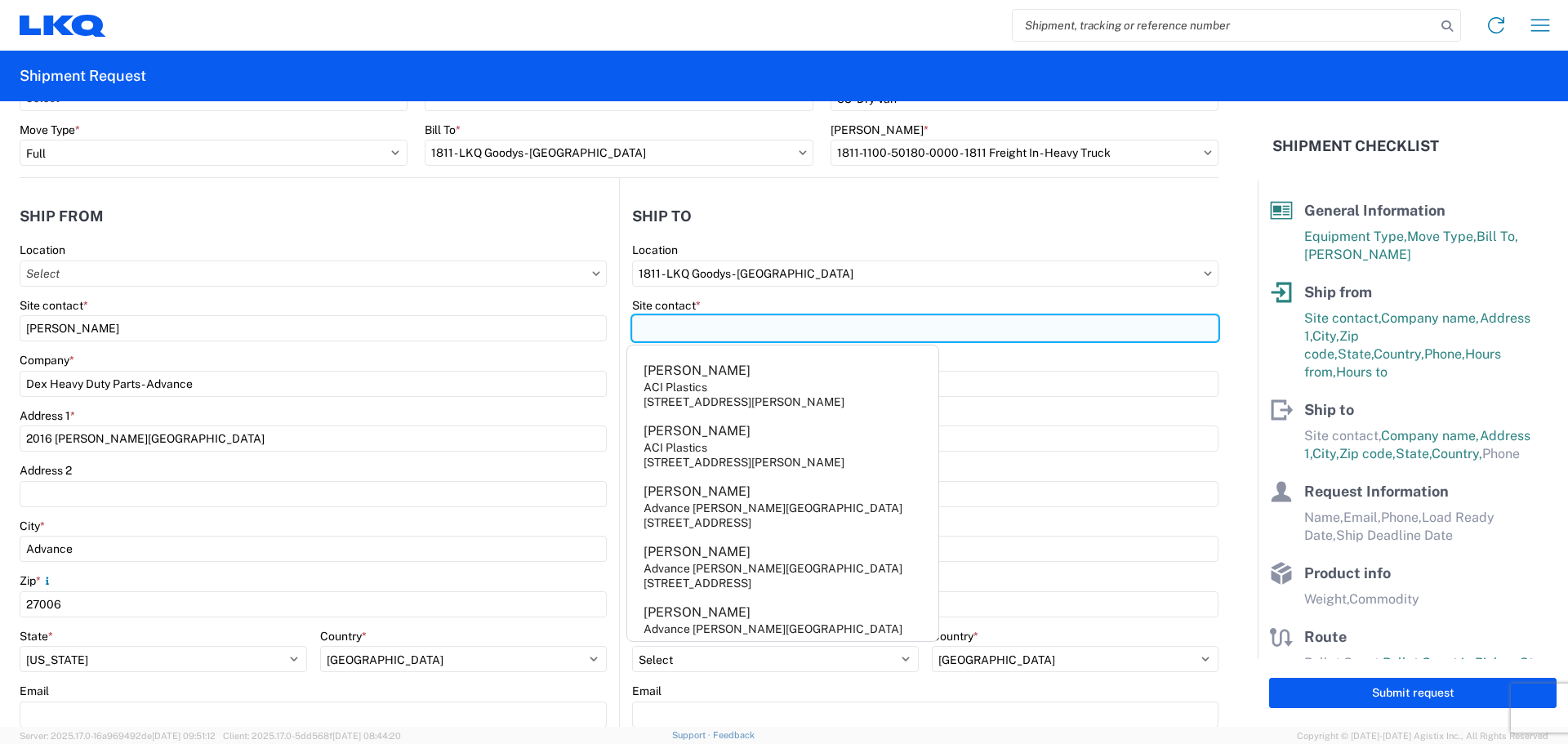
type input "t"
type input "T"
type input "r"
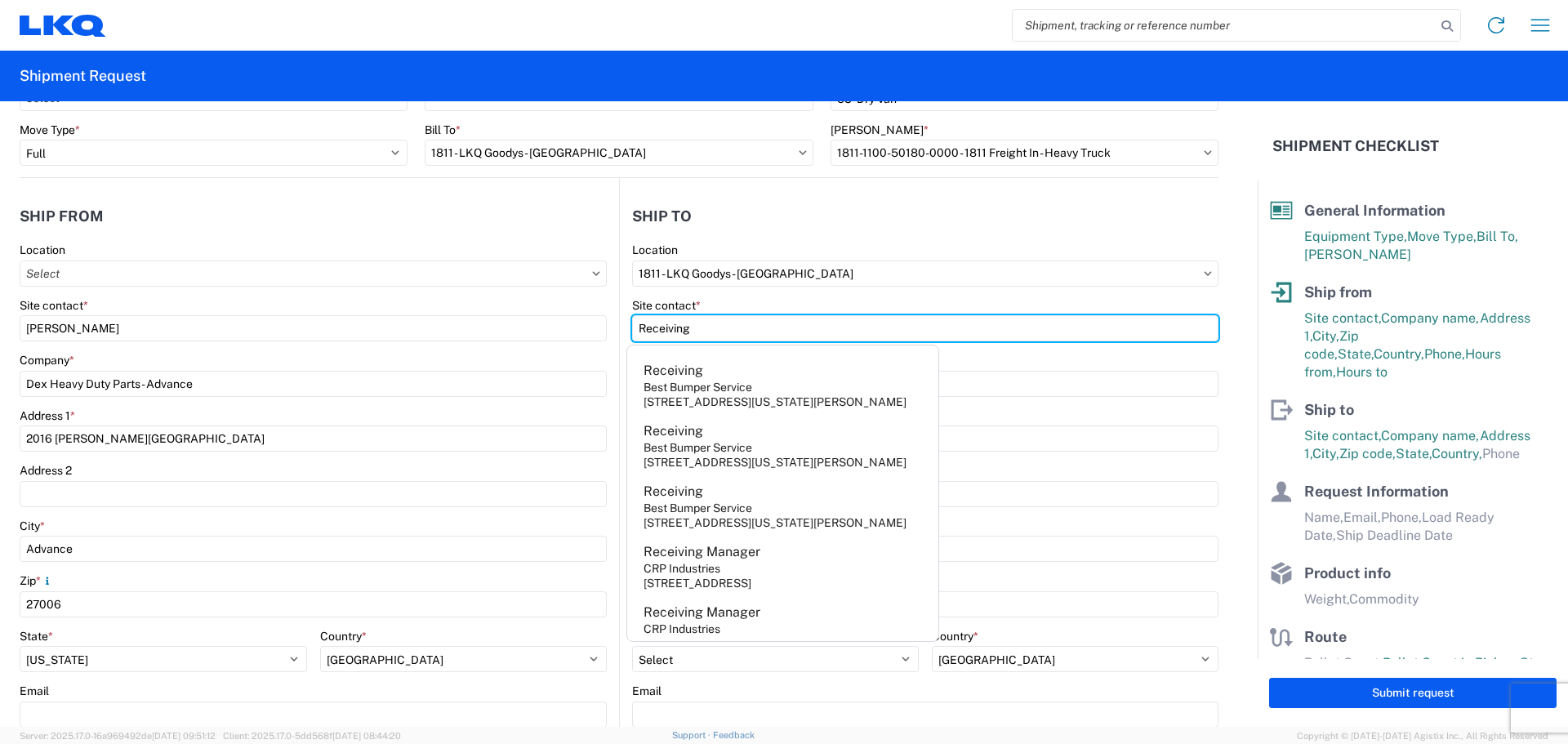
type input "Receiving"
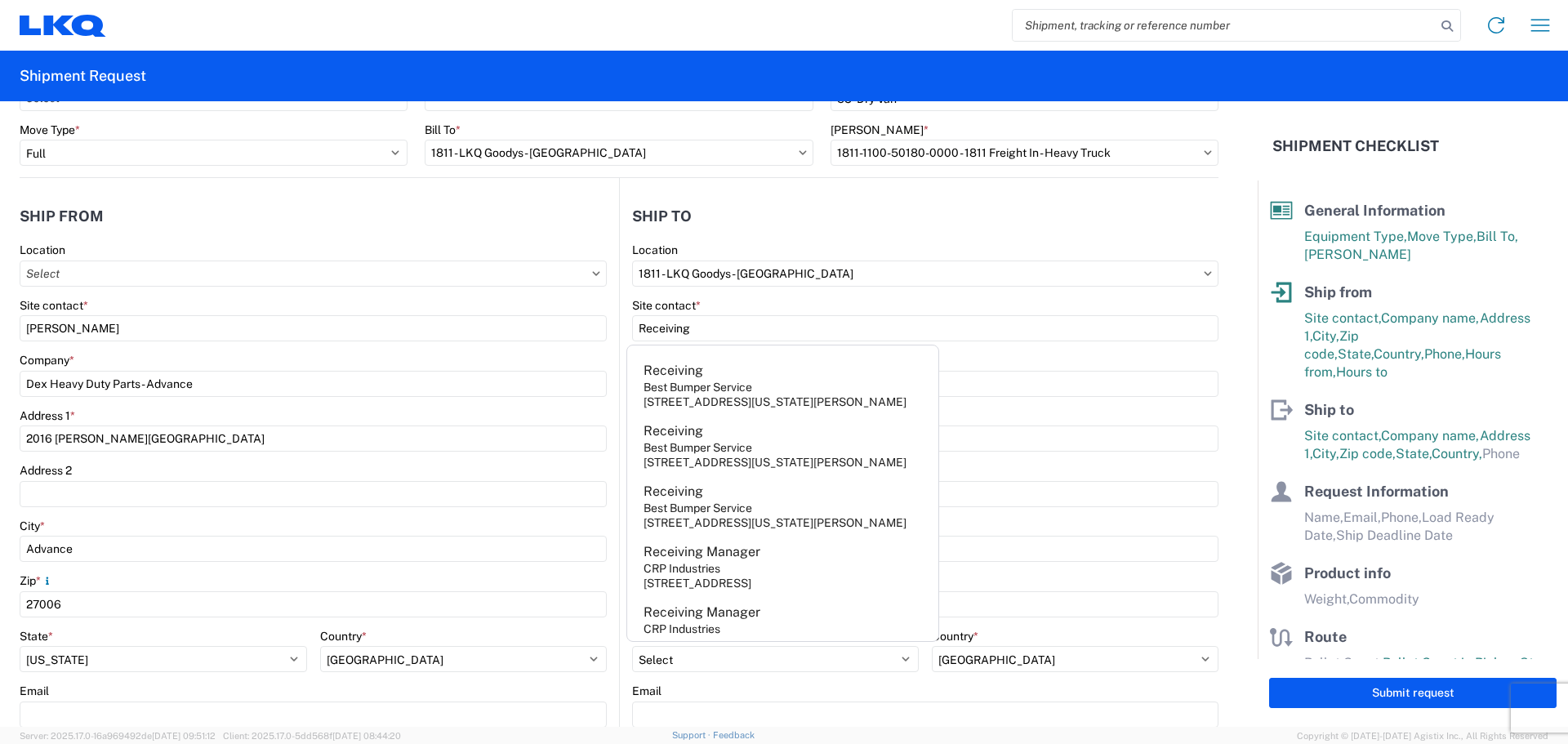
click at [708, 189] on agx-shipment-stop-widget-v2 "Ship to 1811 Location 1811 - LKQ Goodys - [GEOGRAPHIC_DATA] Site contact * Rece…" at bounding box center [918, 532] width 599 height 710
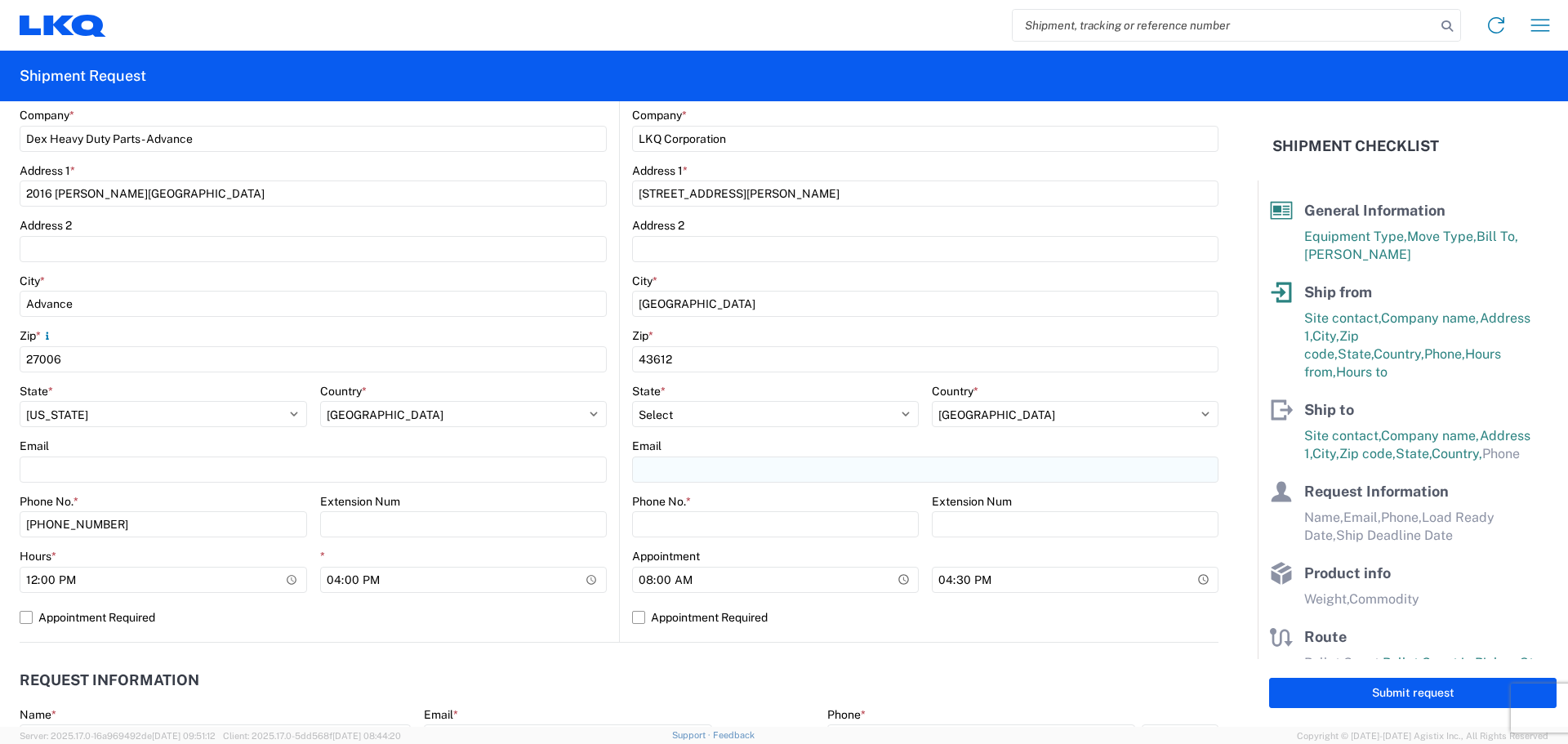
scroll to position [426, 0]
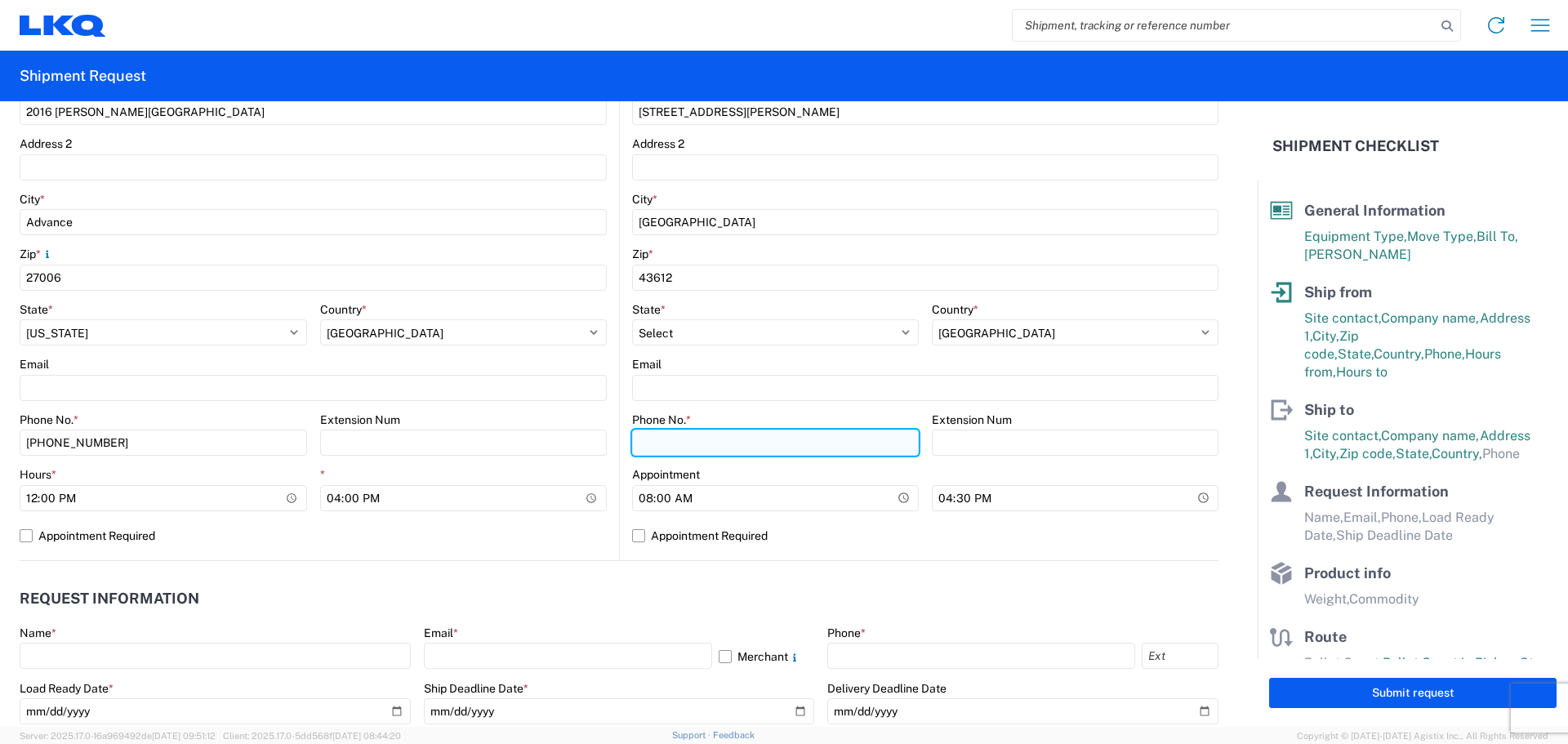
click at [745, 450] on input "Phone No. *" at bounding box center [775, 443] width 286 height 26
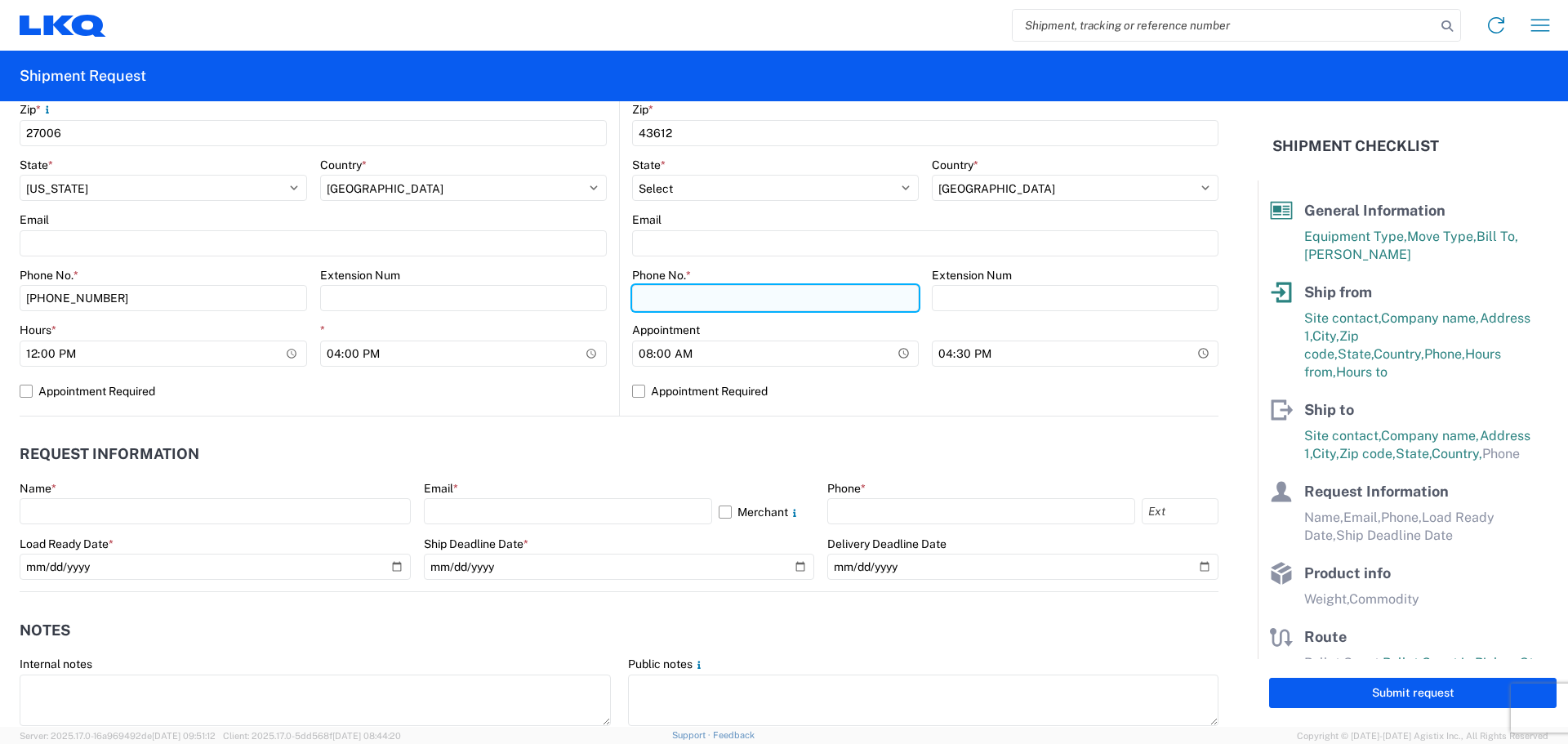
scroll to position [589, 0]
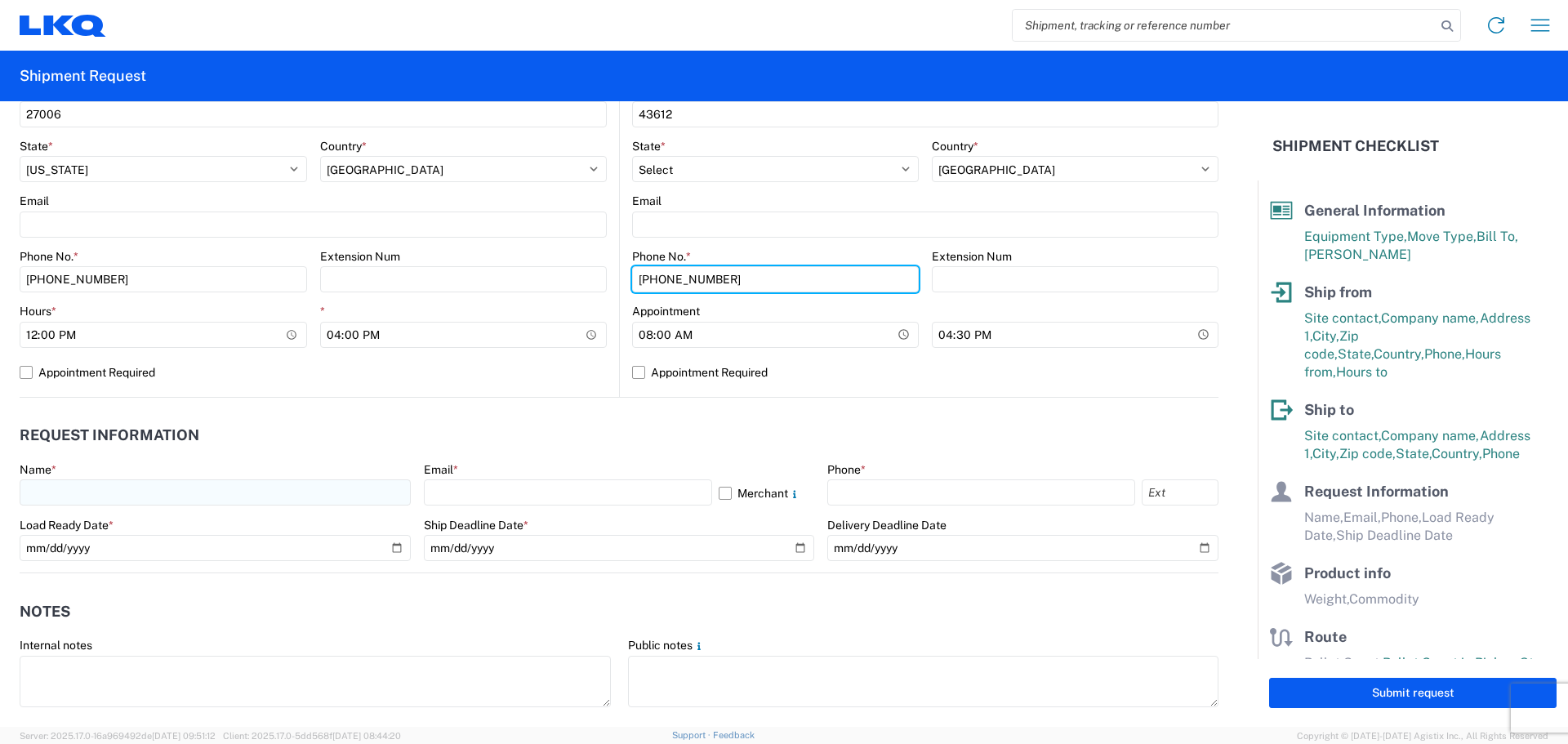
type input "[PHONE_NUMBER]"
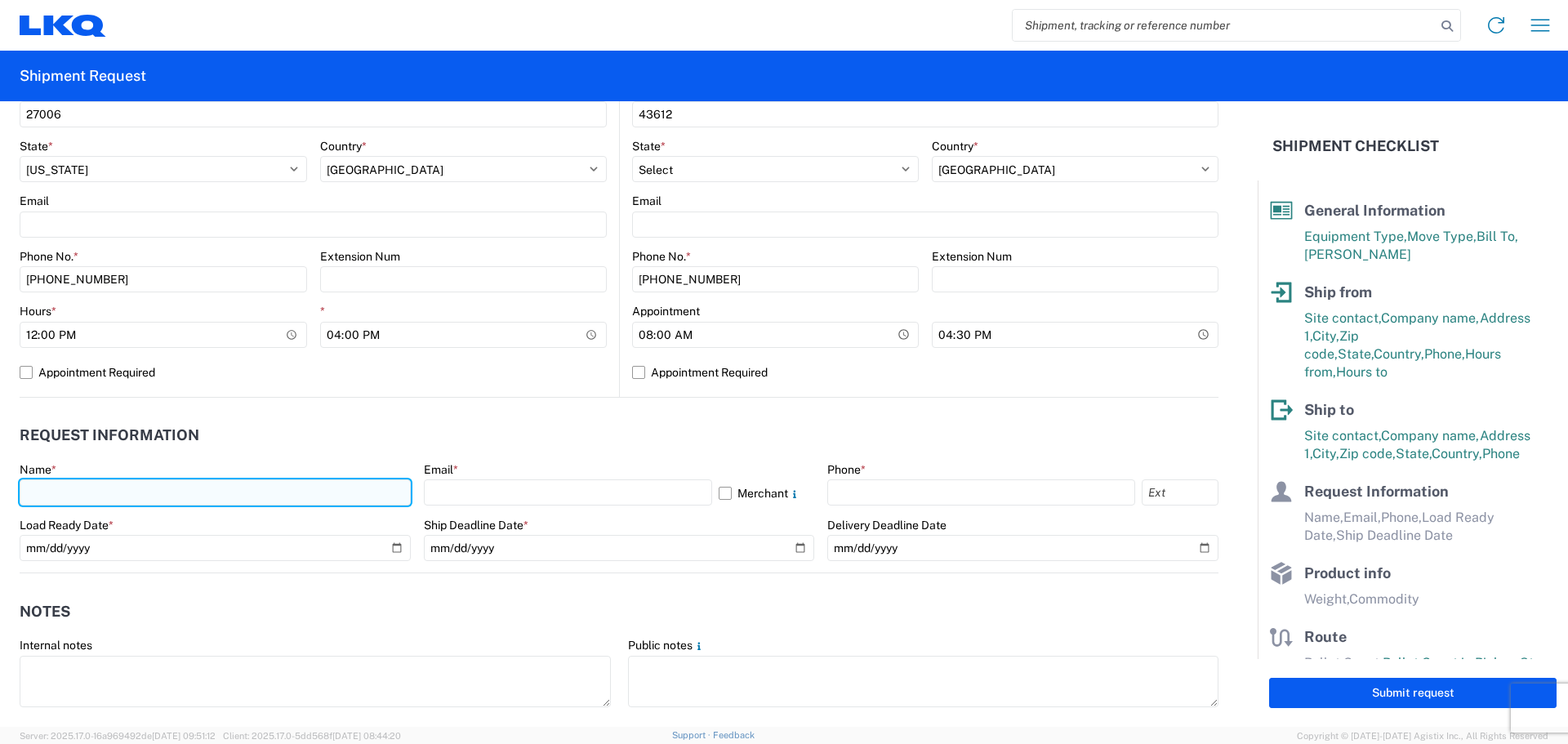
click at [93, 491] on input "text" at bounding box center [215, 492] width 391 height 26
type input "[PERSON_NAME]"
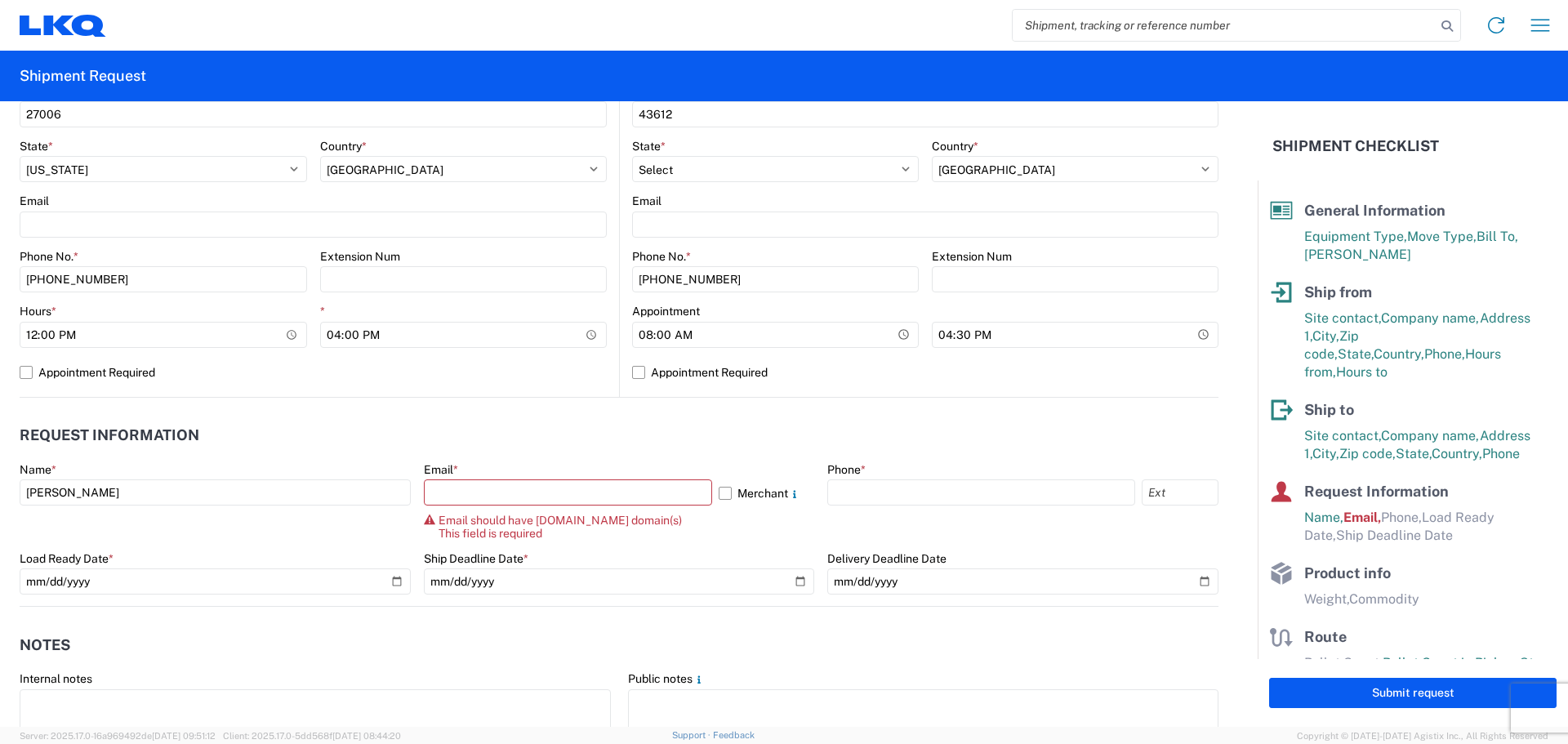
click at [493, 478] on div "Email * Merchant Email should have [DOMAIN_NAME] domain(s) This field is requir…" at bounding box center [619, 501] width 391 height 78
click at [490, 494] on input "text" at bounding box center [567, 492] width 288 height 26
paste input "[EMAIL_ADDRESS][DOMAIN_NAME]>"
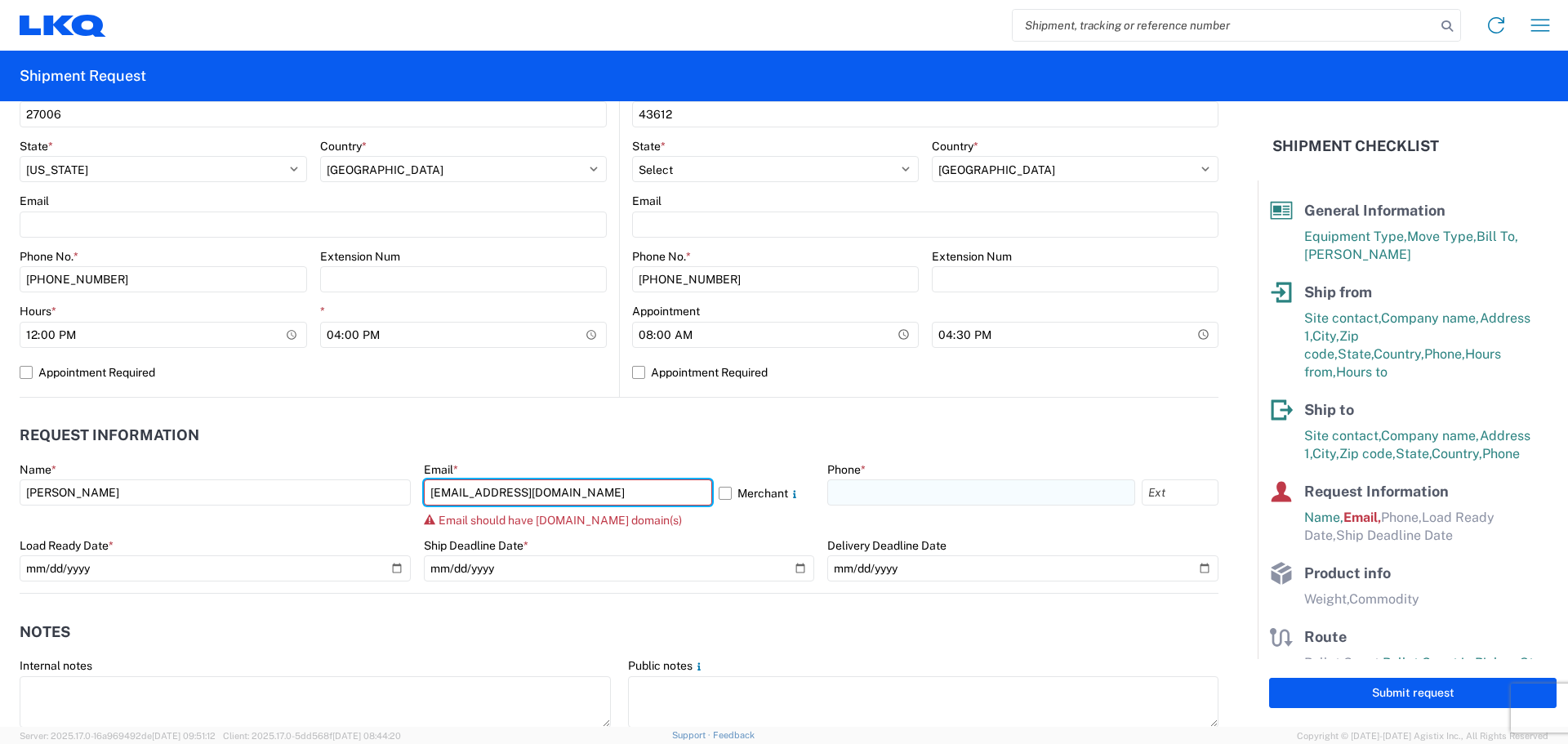
type input "[EMAIL_ADDRESS][DOMAIN_NAME]"
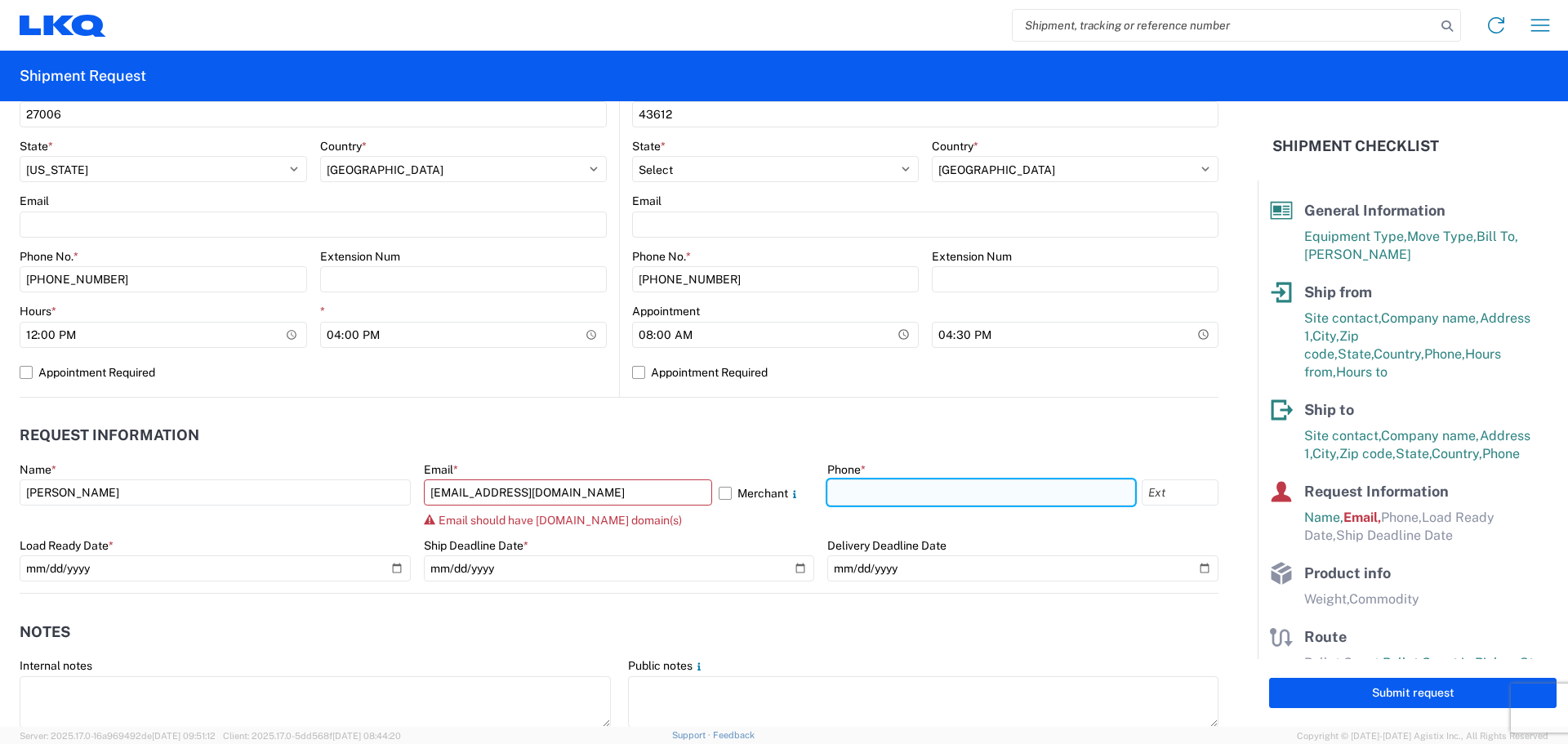
click at [843, 492] on input "text" at bounding box center [981, 492] width 308 height 26
click at [858, 483] on input "text" at bounding box center [981, 492] width 308 height 26
paste input "419.481.8527"
drag, startPoint x: 846, startPoint y: 491, endPoint x: 941, endPoint y: 582, distance: 131.6
click at [849, 491] on input "419.481.8527" at bounding box center [981, 492] width 308 height 26
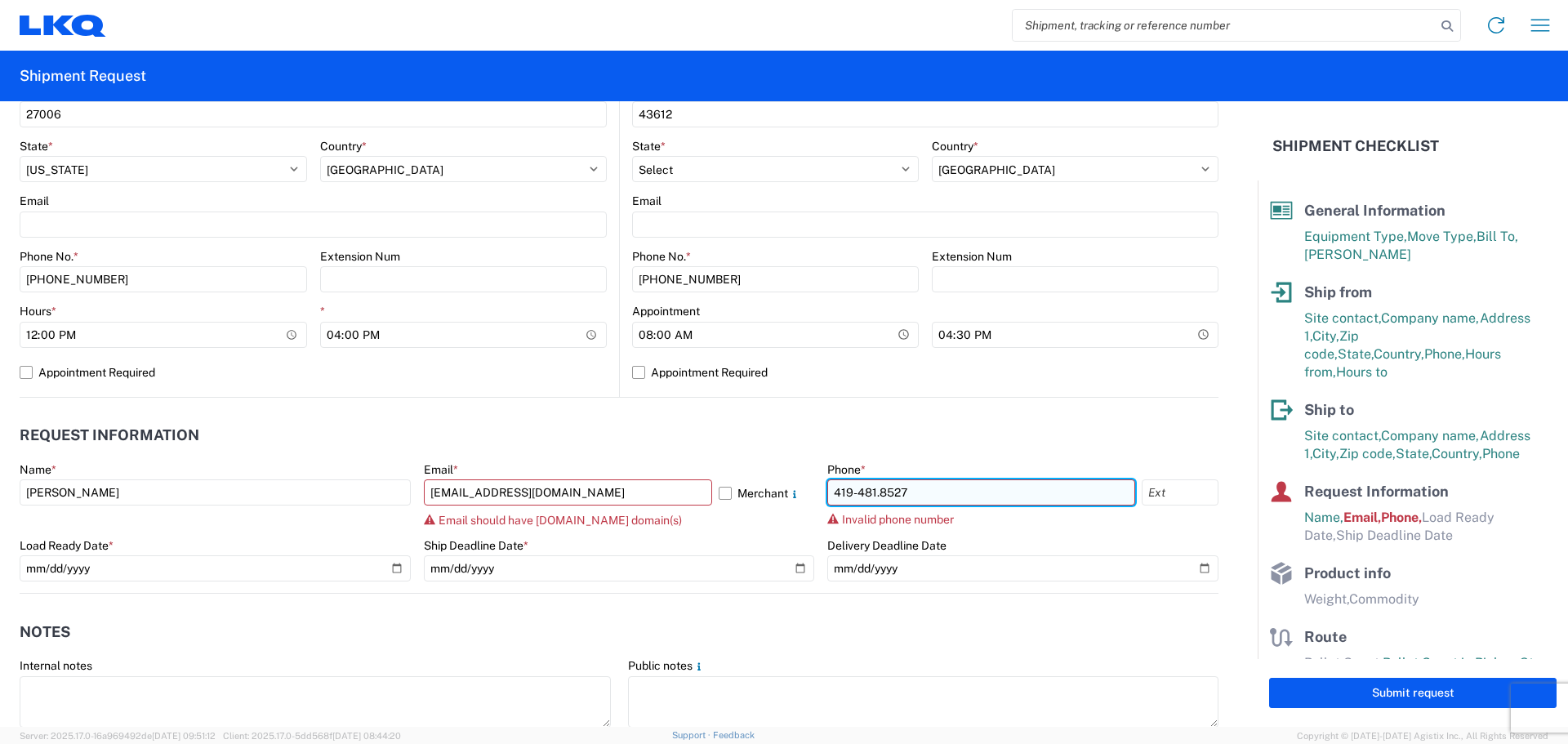
click at [873, 495] on input "419-481.8527" at bounding box center [981, 492] width 308 height 26
type input "[PHONE_NUMBER]"
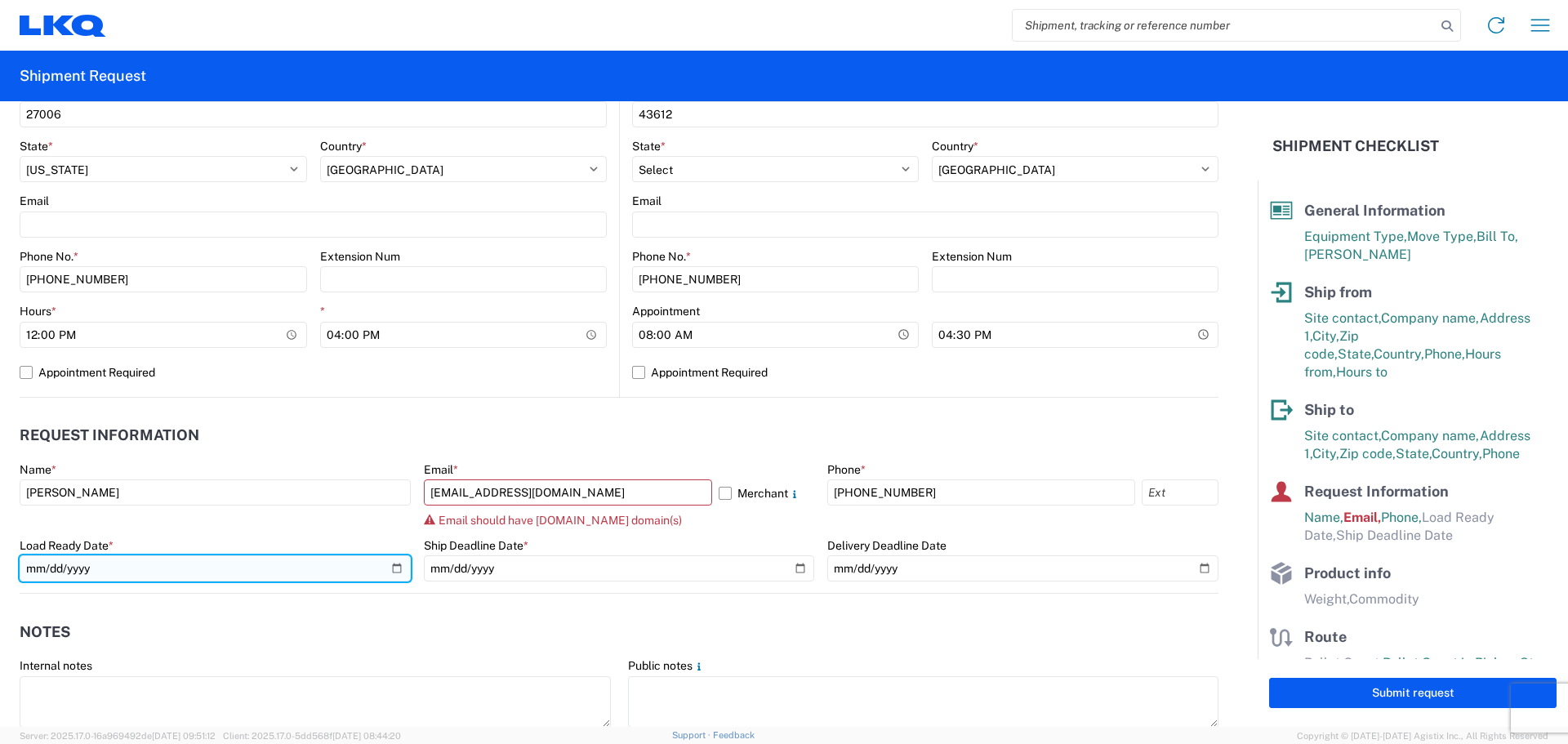
click at [116, 564] on input "date" at bounding box center [215, 568] width 391 height 26
click at [35, 573] on input "date" at bounding box center [215, 568] width 391 height 26
click at [395, 568] on input "date" at bounding box center [215, 568] width 391 height 26
type input "[DATE]"
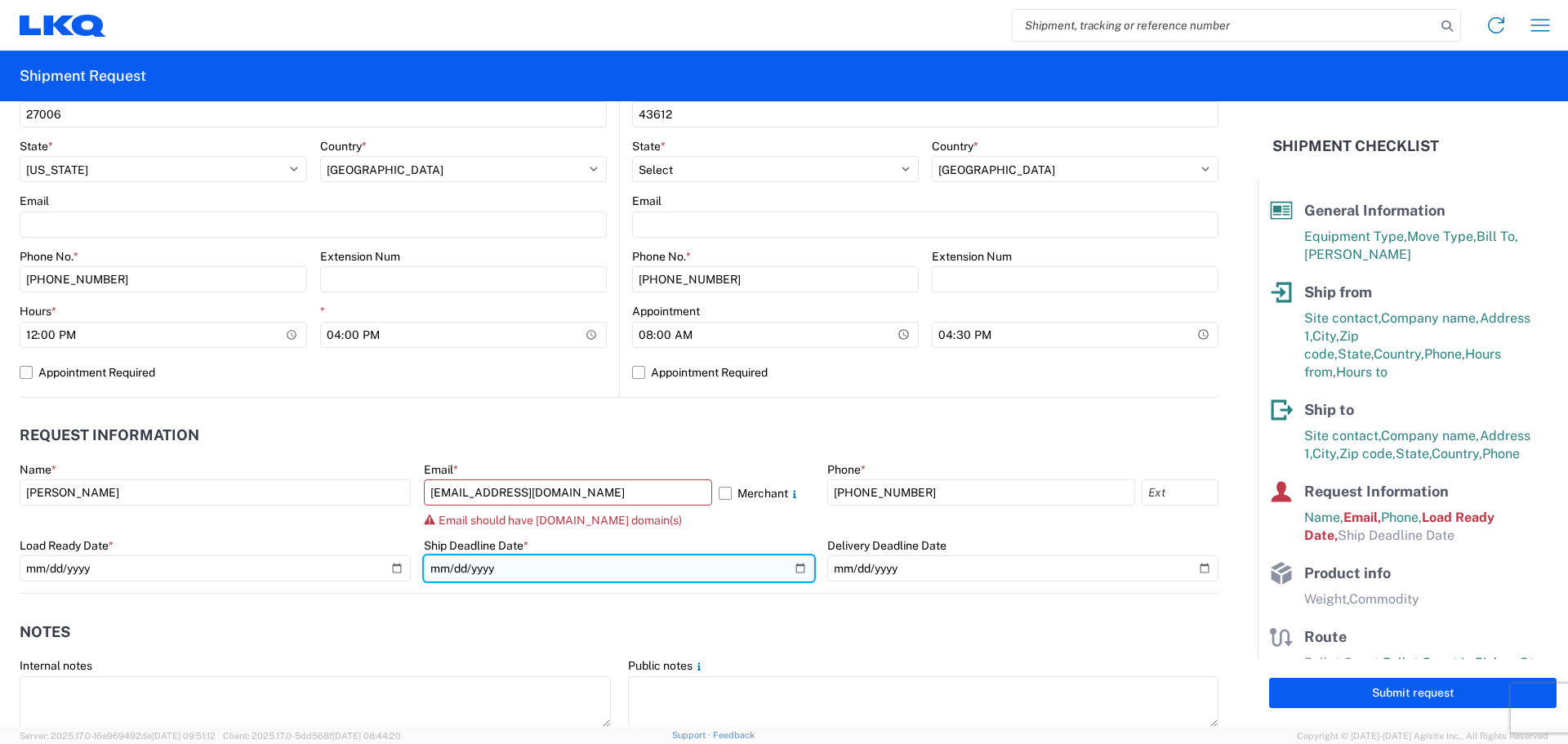
click at [482, 563] on input "date" at bounding box center [619, 568] width 391 height 26
click at [432, 568] on input "date" at bounding box center [619, 568] width 391 height 26
click at [788, 569] on input "date" at bounding box center [619, 568] width 391 height 26
type input "[DATE]"
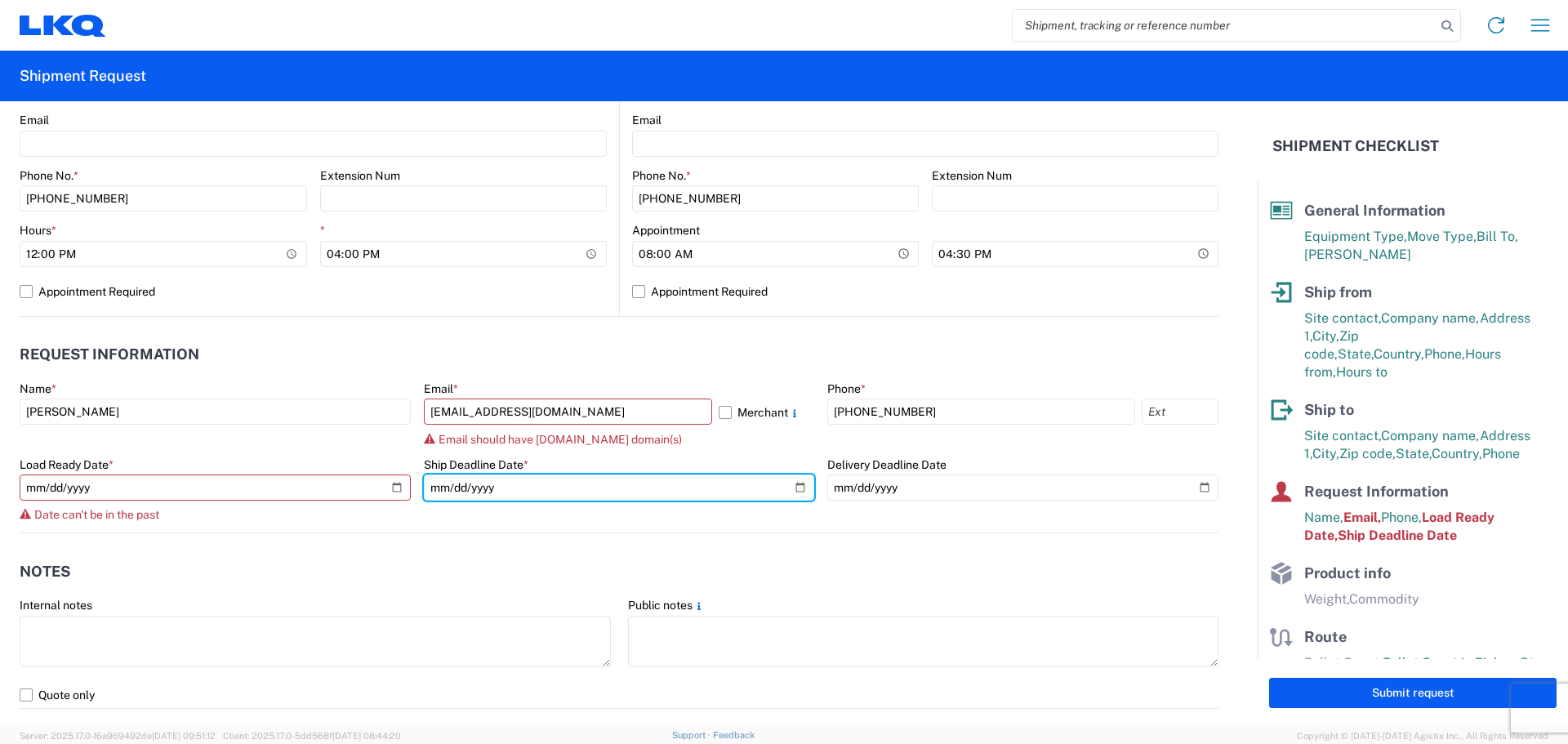
scroll to position [670, 0]
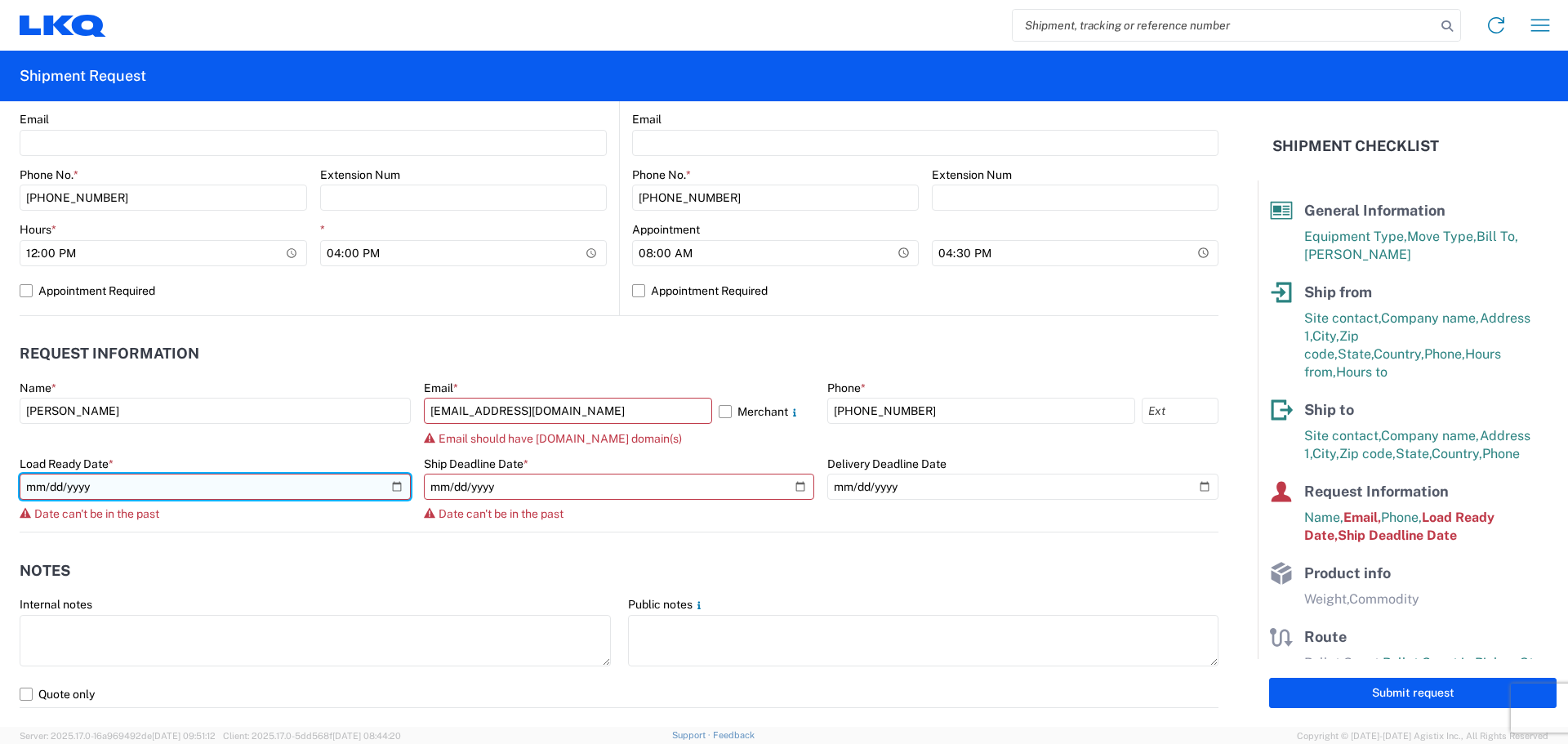
click at [87, 491] on input "[DATE]" at bounding box center [215, 486] width 391 height 26
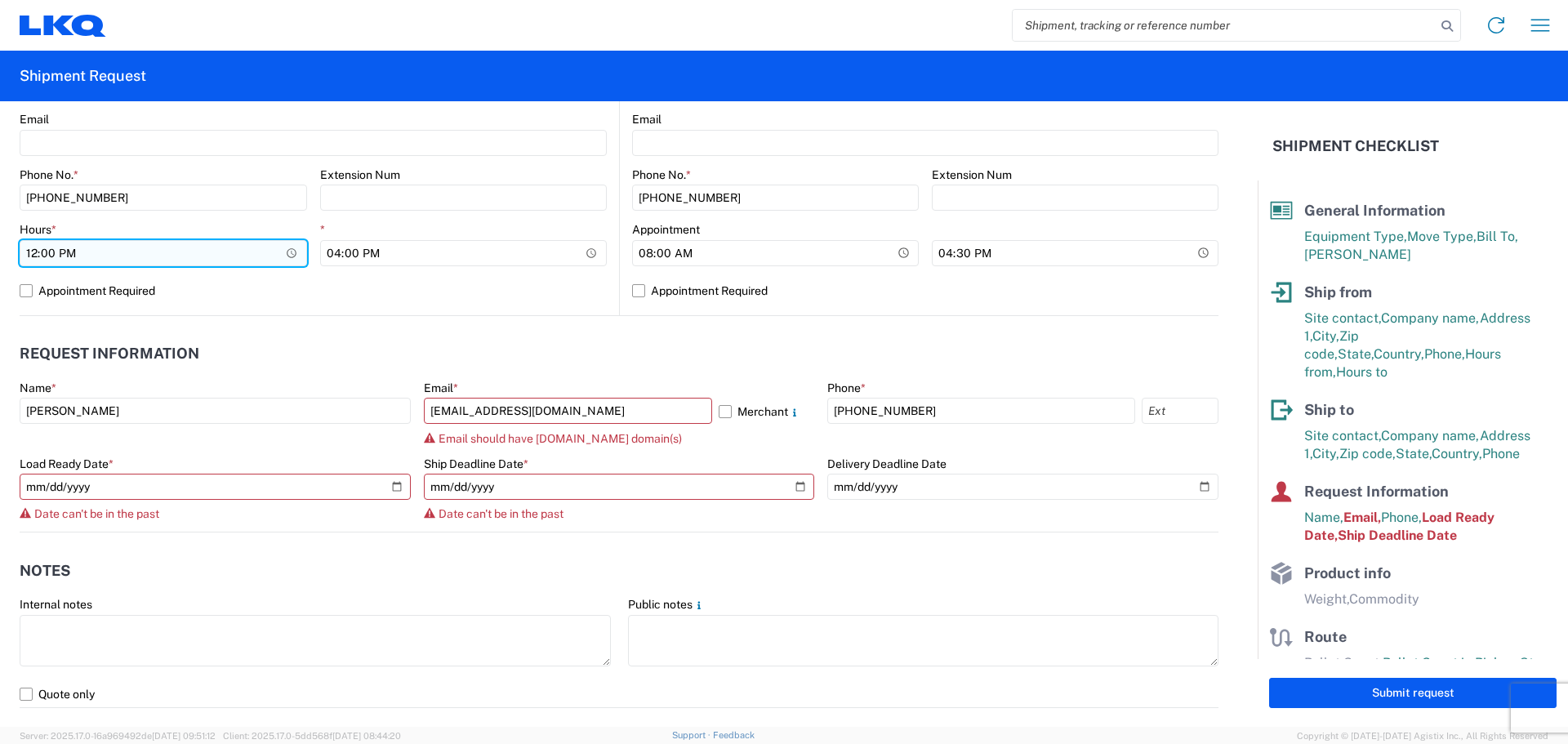
click at [41, 253] on input "12:00" at bounding box center [163, 253] width 287 height 26
click at [33, 253] on input "12:00" at bounding box center [163, 253] width 287 height 26
type input "13:00"
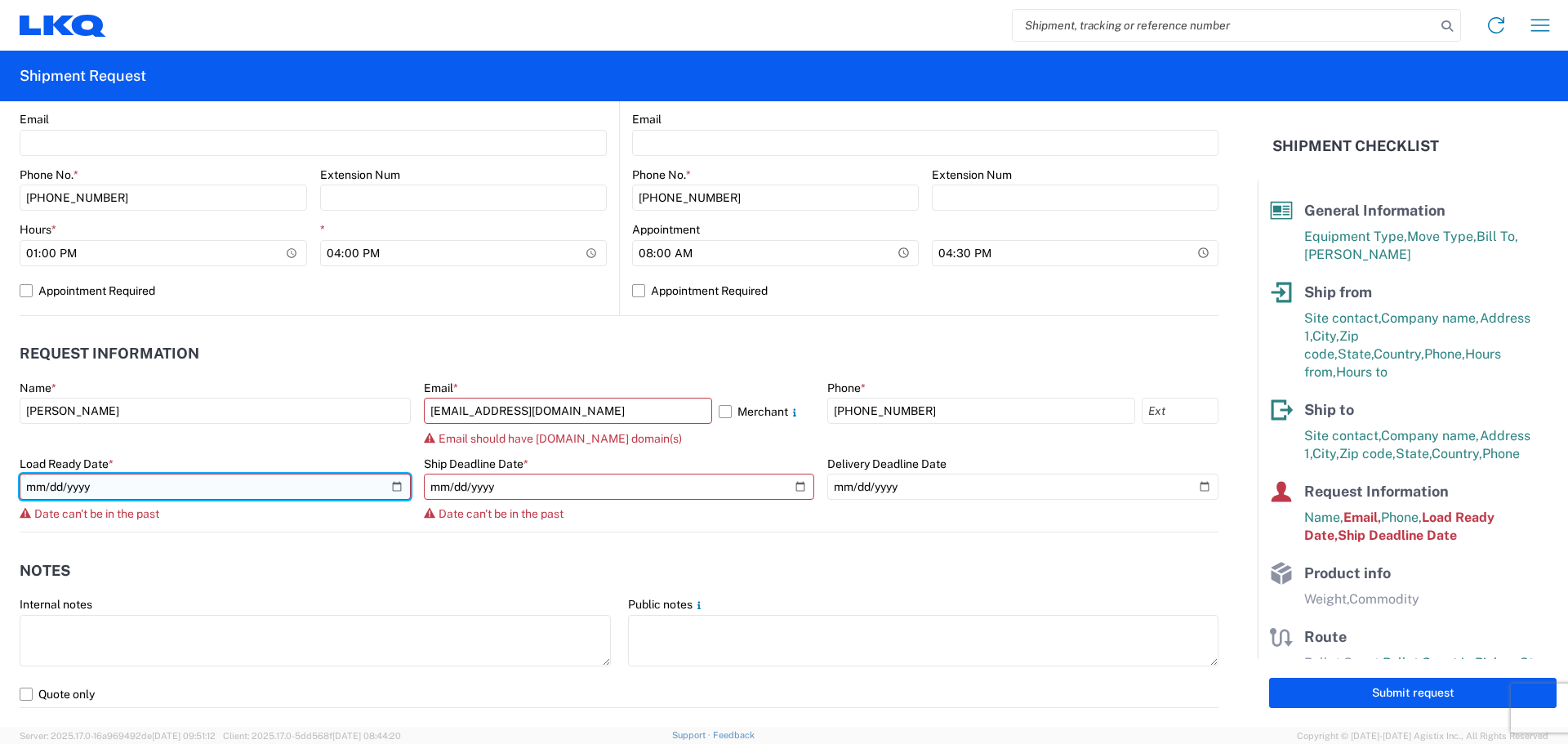
click at [71, 482] on input "[DATE]" at bounding box center [215, 486] width 391 height 26
click at [382, 483] on input "[DATE]" at bounding box center [215, 486] width 391 height 26
click at [391, 483] on input "[DATE]" at bounding box center [215, 486] width 391 height 26
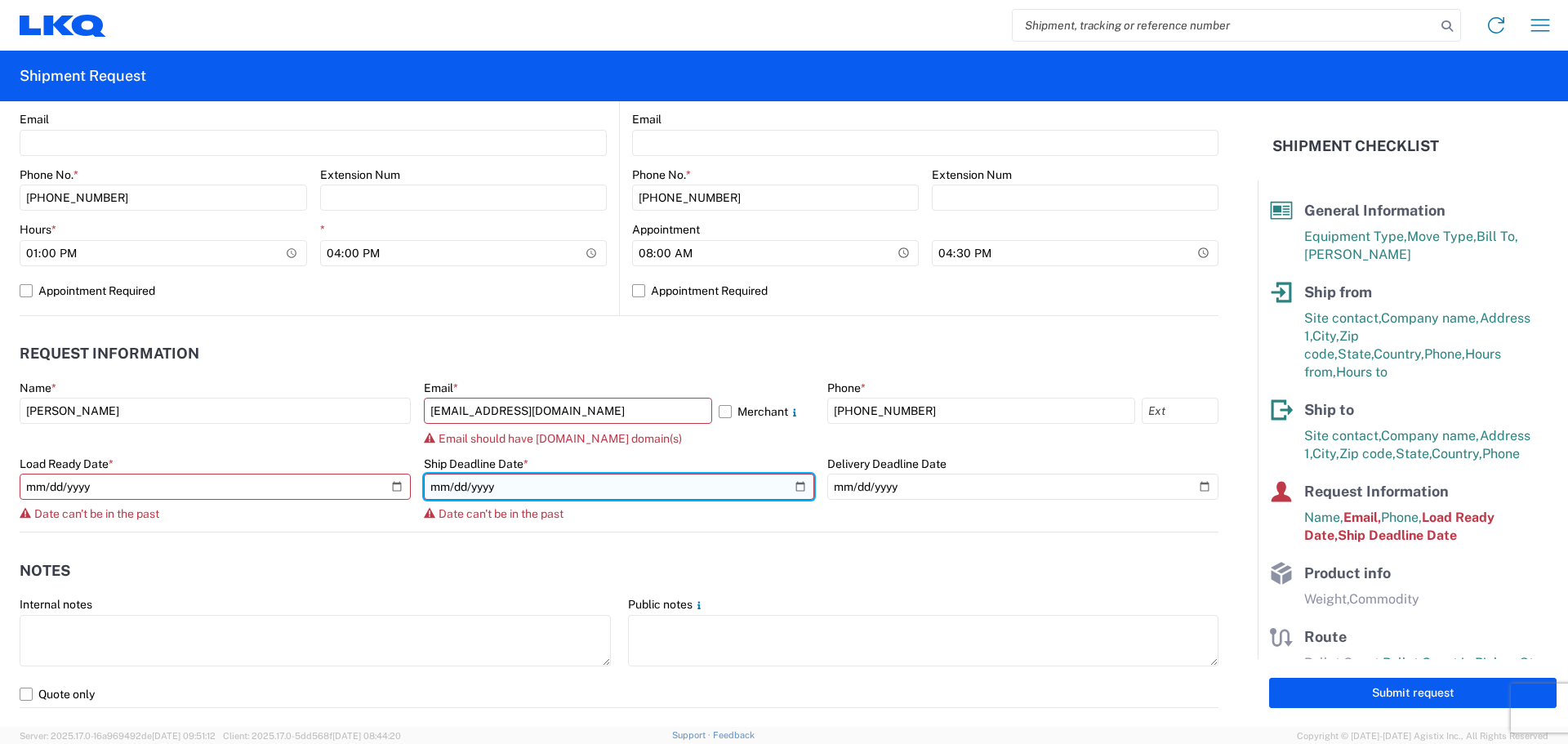
click at [485, 494] on input "[DATE]" at bounding box center [619, 486] width 391 height 26
click at [794, 486] on input "[DATE]" at bounding box center [619, 486] width 391 height 26
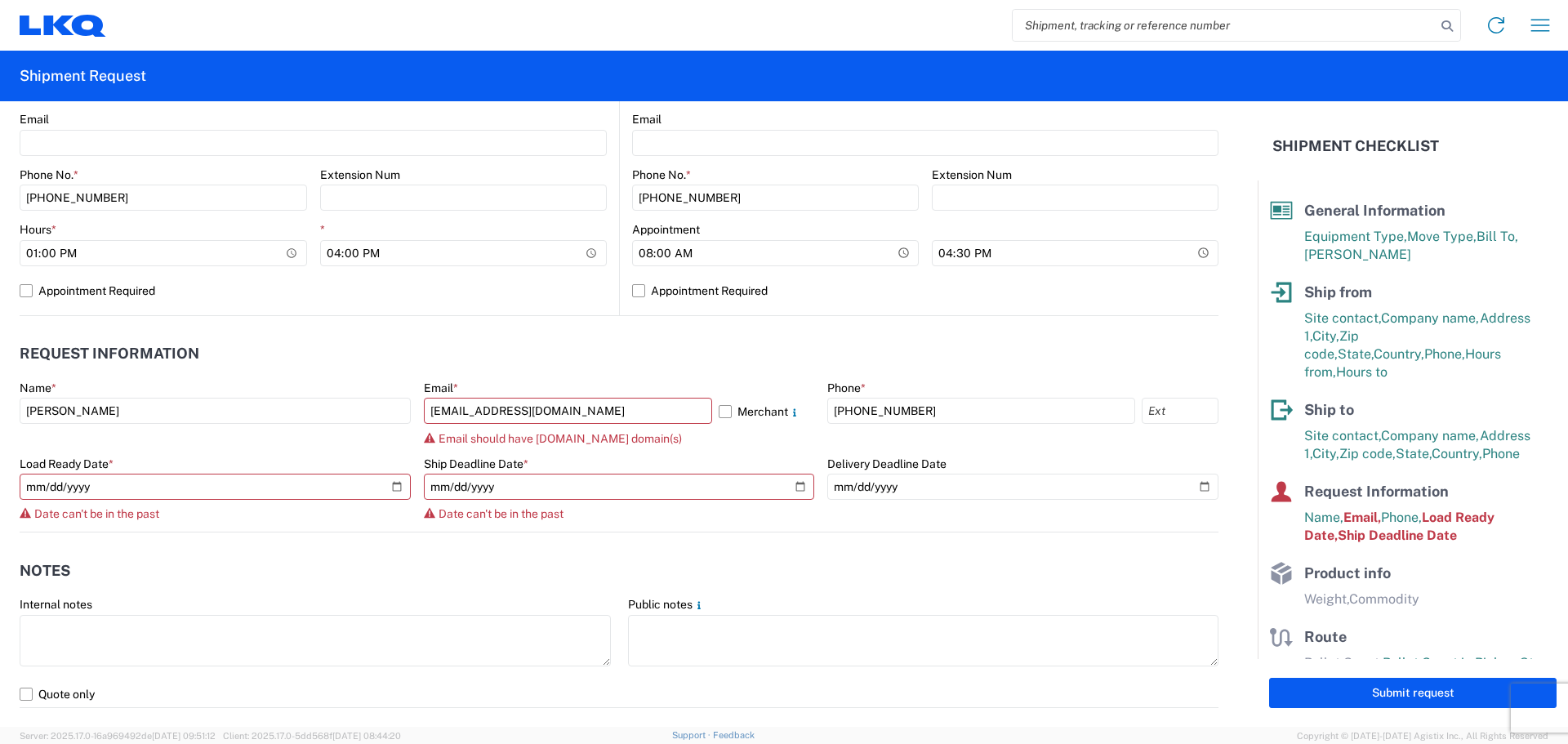
click at [377, 567] on header "Notes" at bounding box center [619, 570] width 1199 height 37
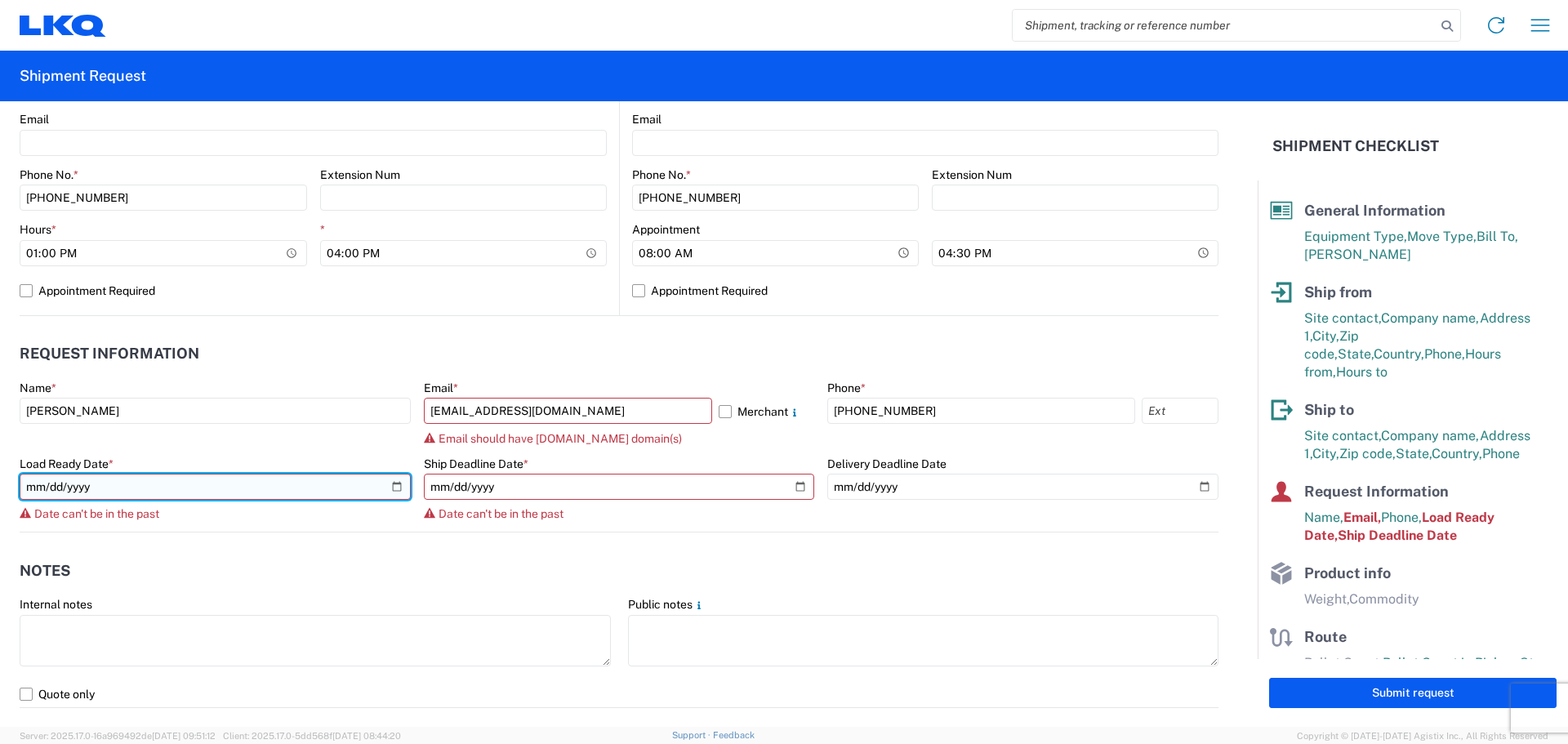
click at [393, 487] on input "[DATE]" at bounding box center [215, 486] width 391 height 26
type input "[DATE]"
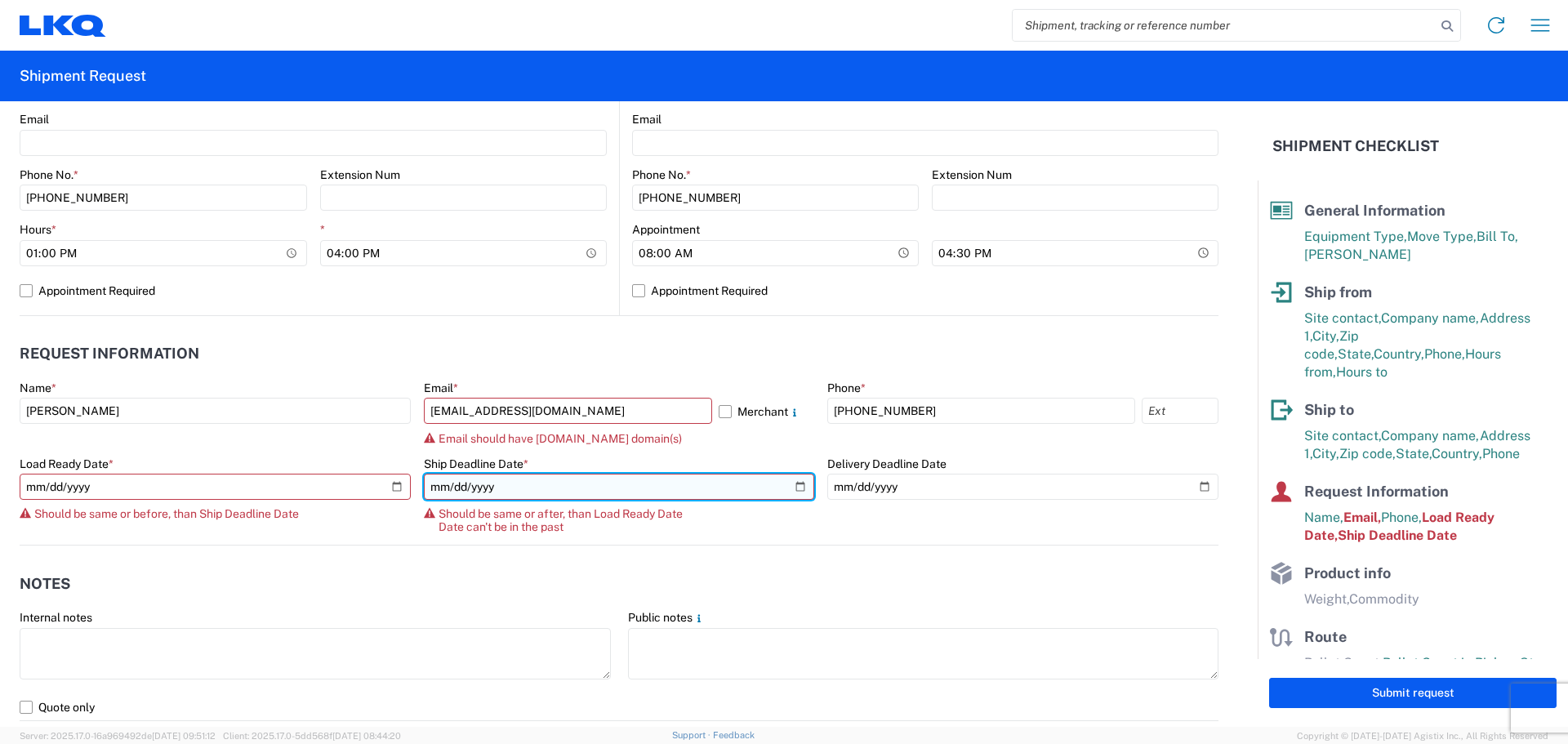
click at [500, 486] on input "[DATE]" at bounding box center [619, 486] width 391 height 26
click at [798, 482] on input "[DATE]" at bounding box center [619, 486] width 391 height 26
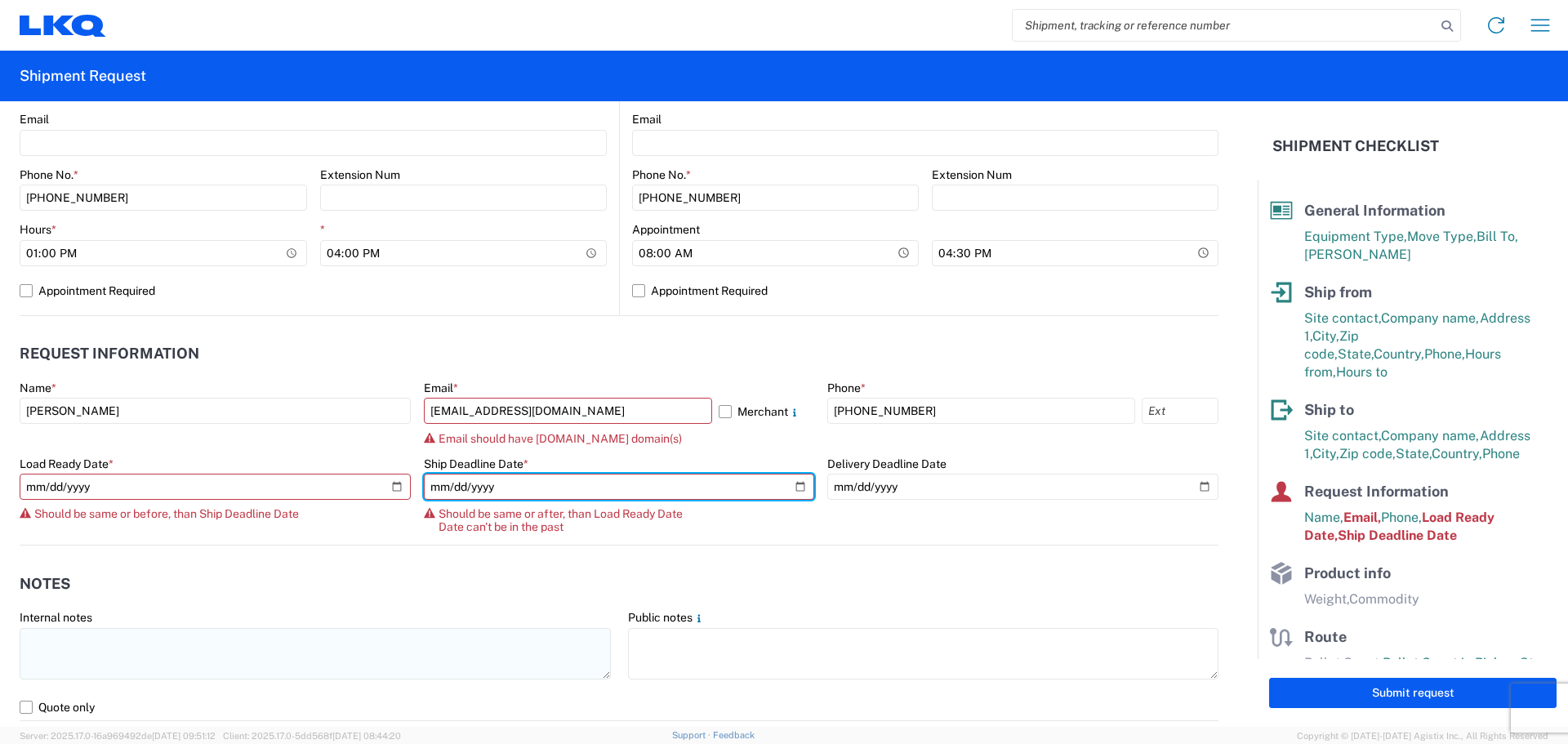
type input "[DATE]"
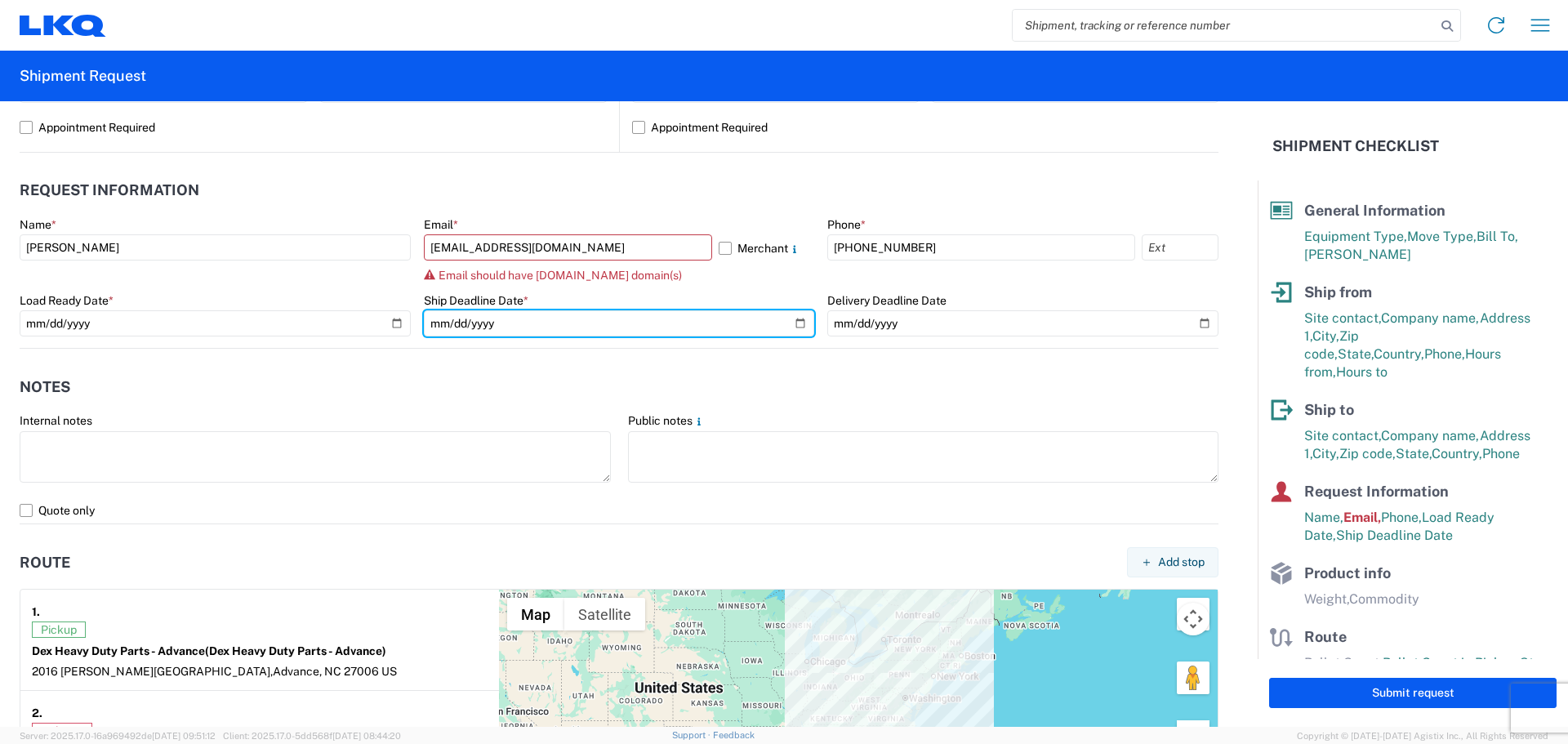
scroll to position [915, 0]
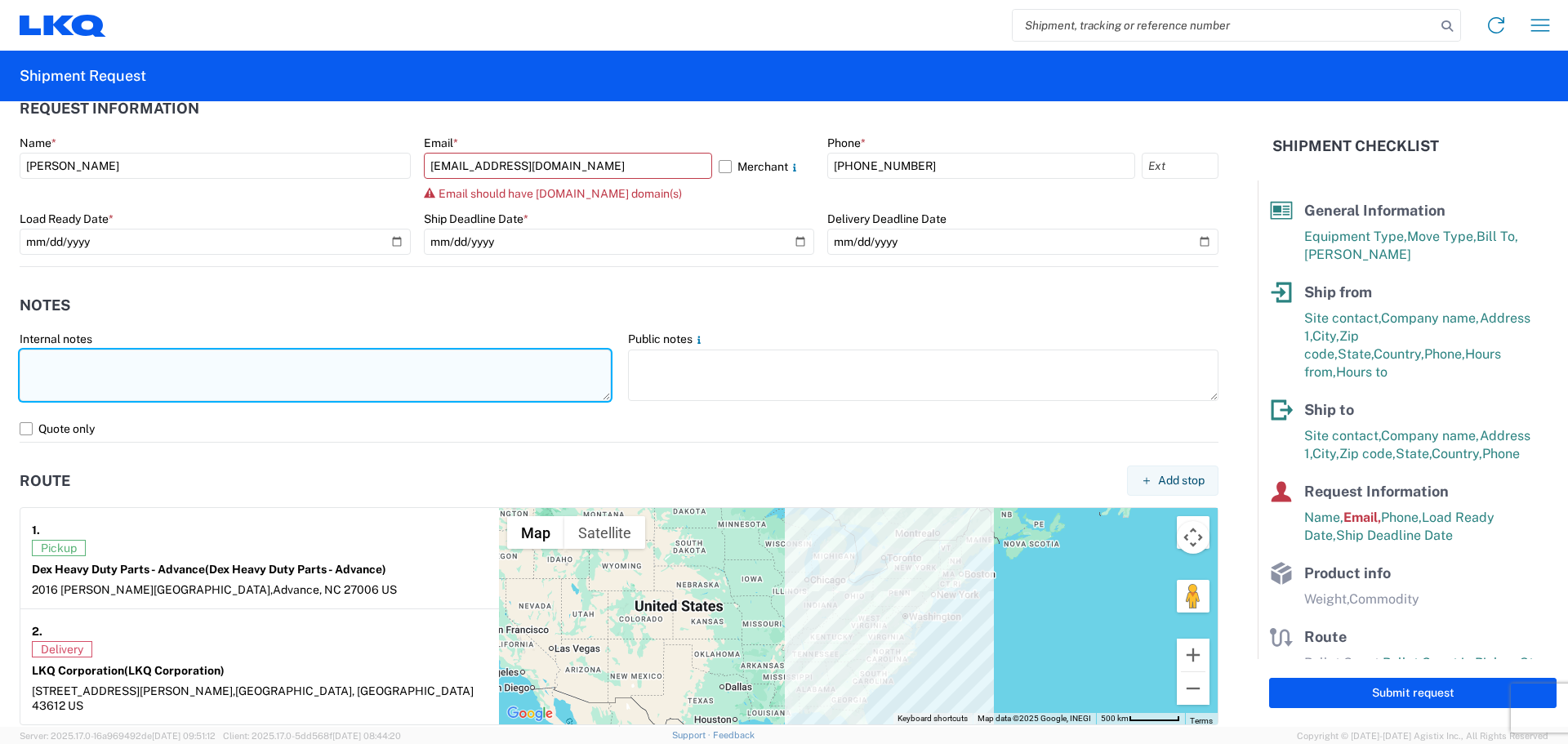
click at [185, 398] on textarea at bounding box center [315, 375] width 591 height 52
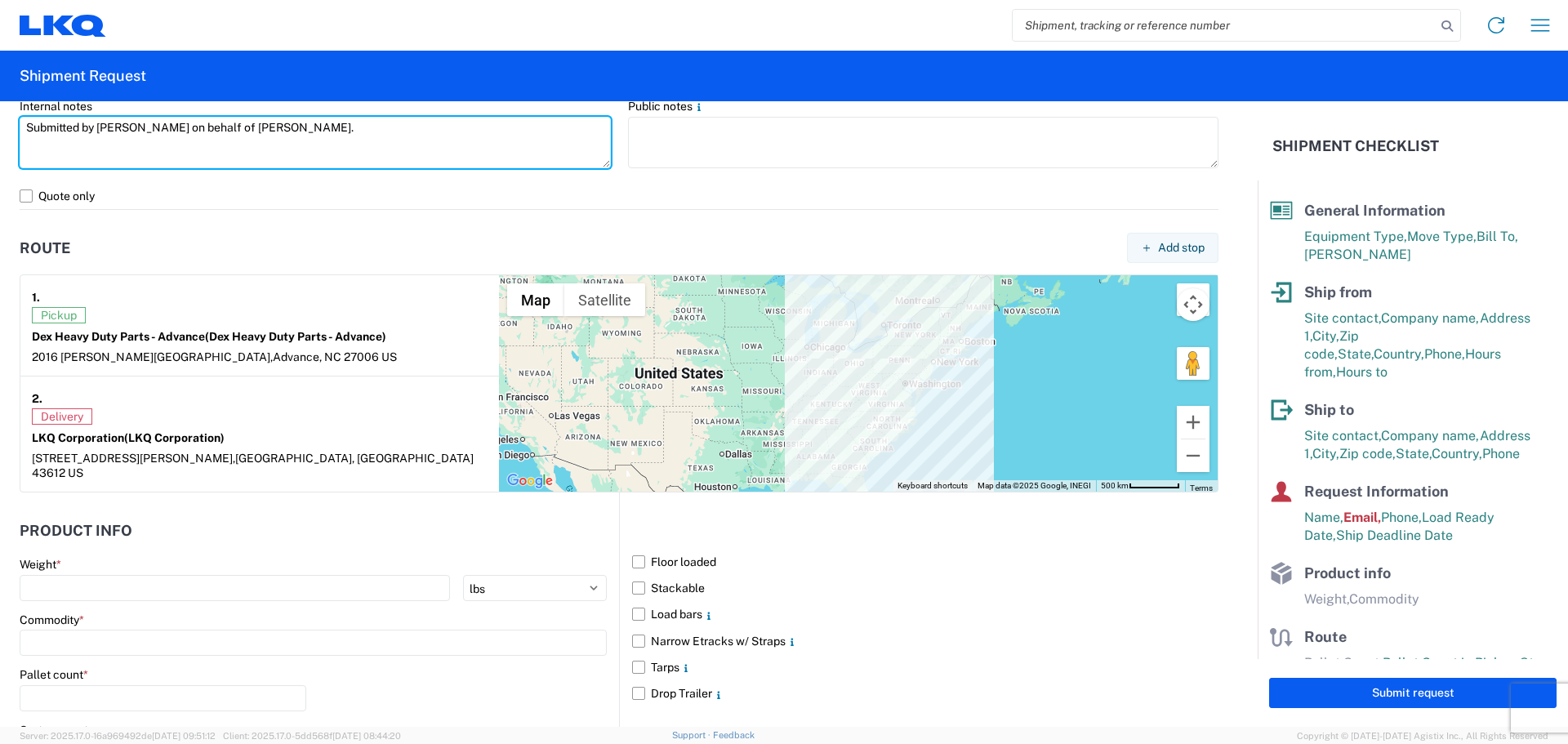
scroll to position [1242, 0]
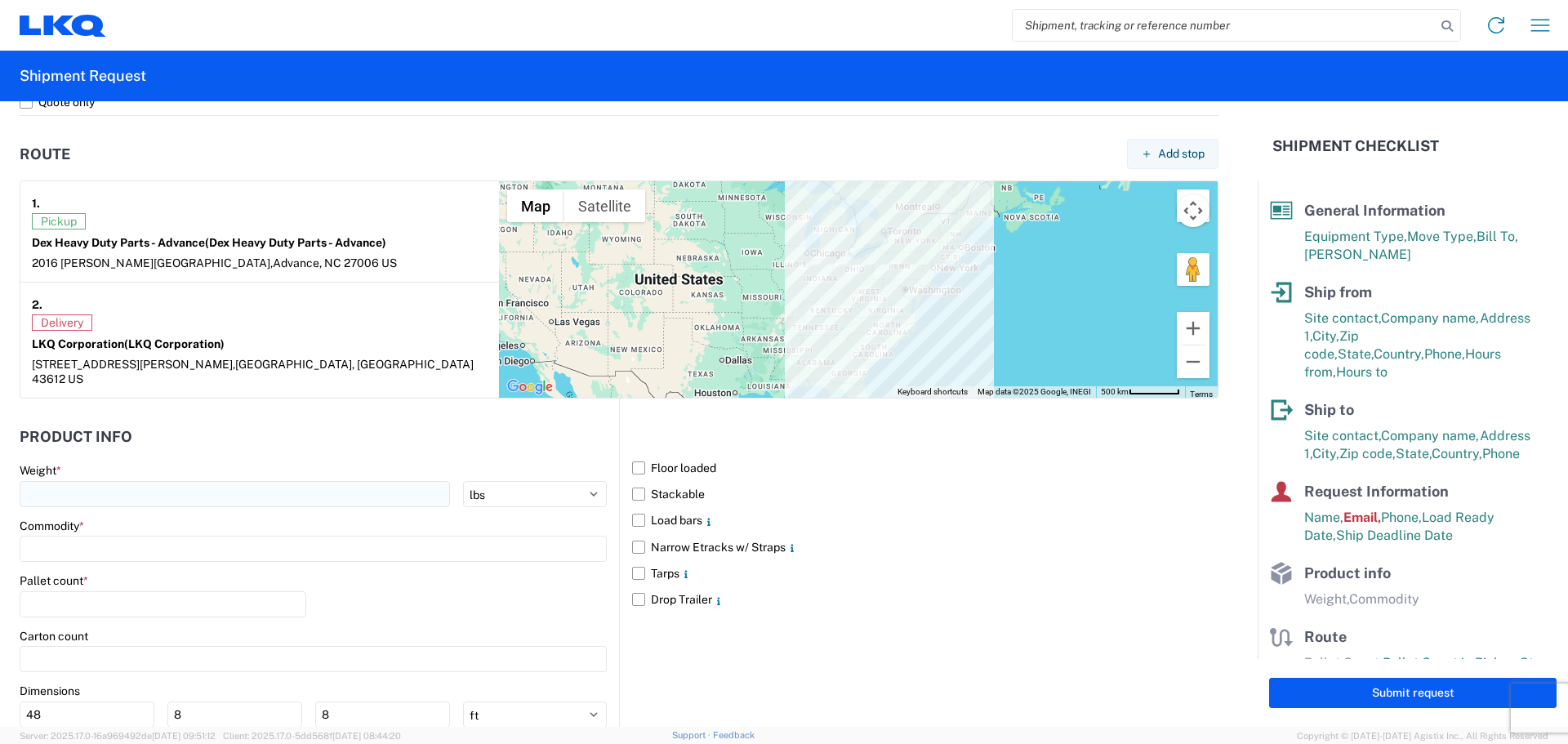
type textarea "Submitted by [PERSON_NAME] on behalf of [PERSON_NAME]."
click at [171, 486] on input "number" at bounding box center [235, 494] width 431 height 26
type input "44000"
click at [56, 536] on input at bounding box center [313, 549] width 587 height 26
type input "u"
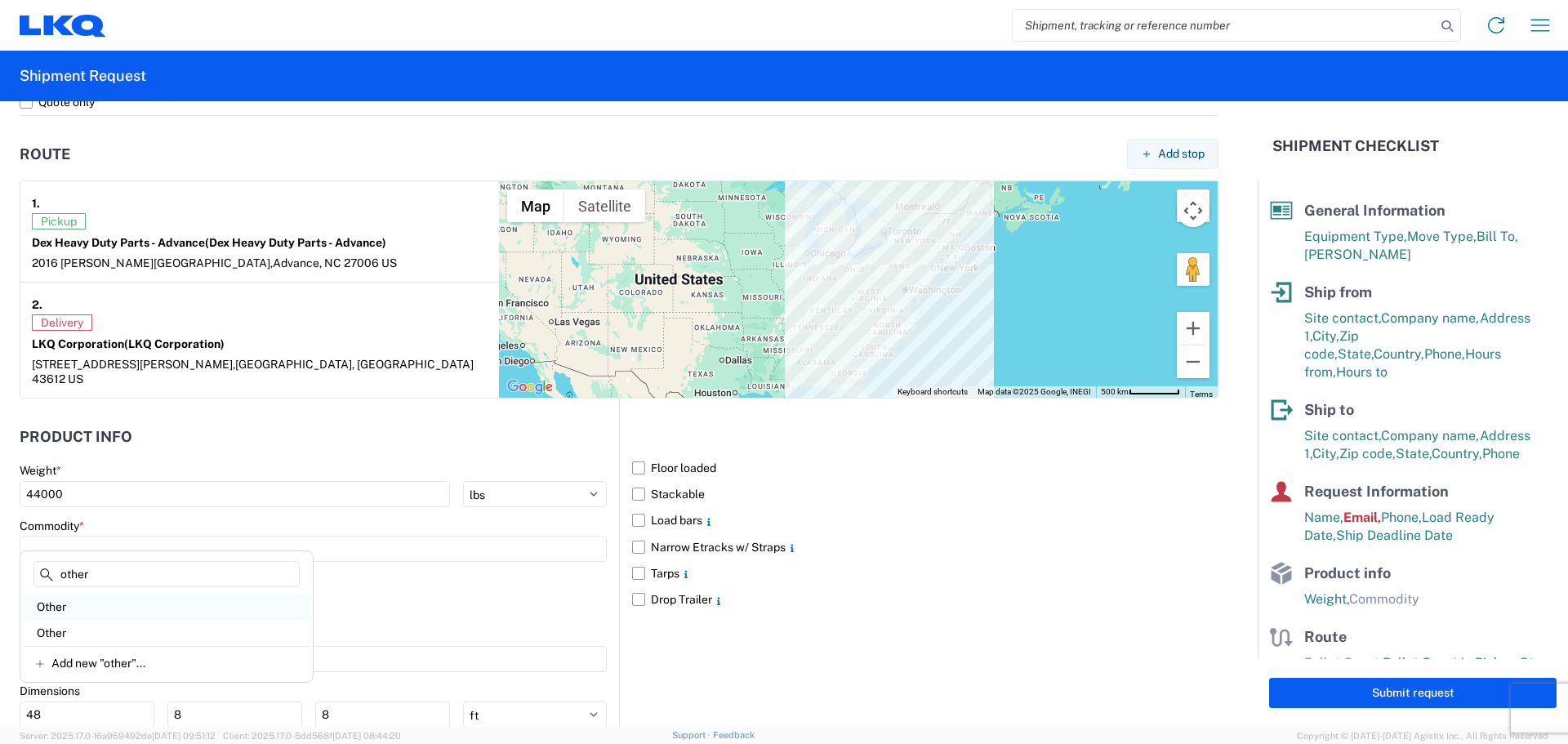
type input "other"
click at [57, 609] on div "Other" at bounding box center [166, 607] width 285 height 26
type input "Other"
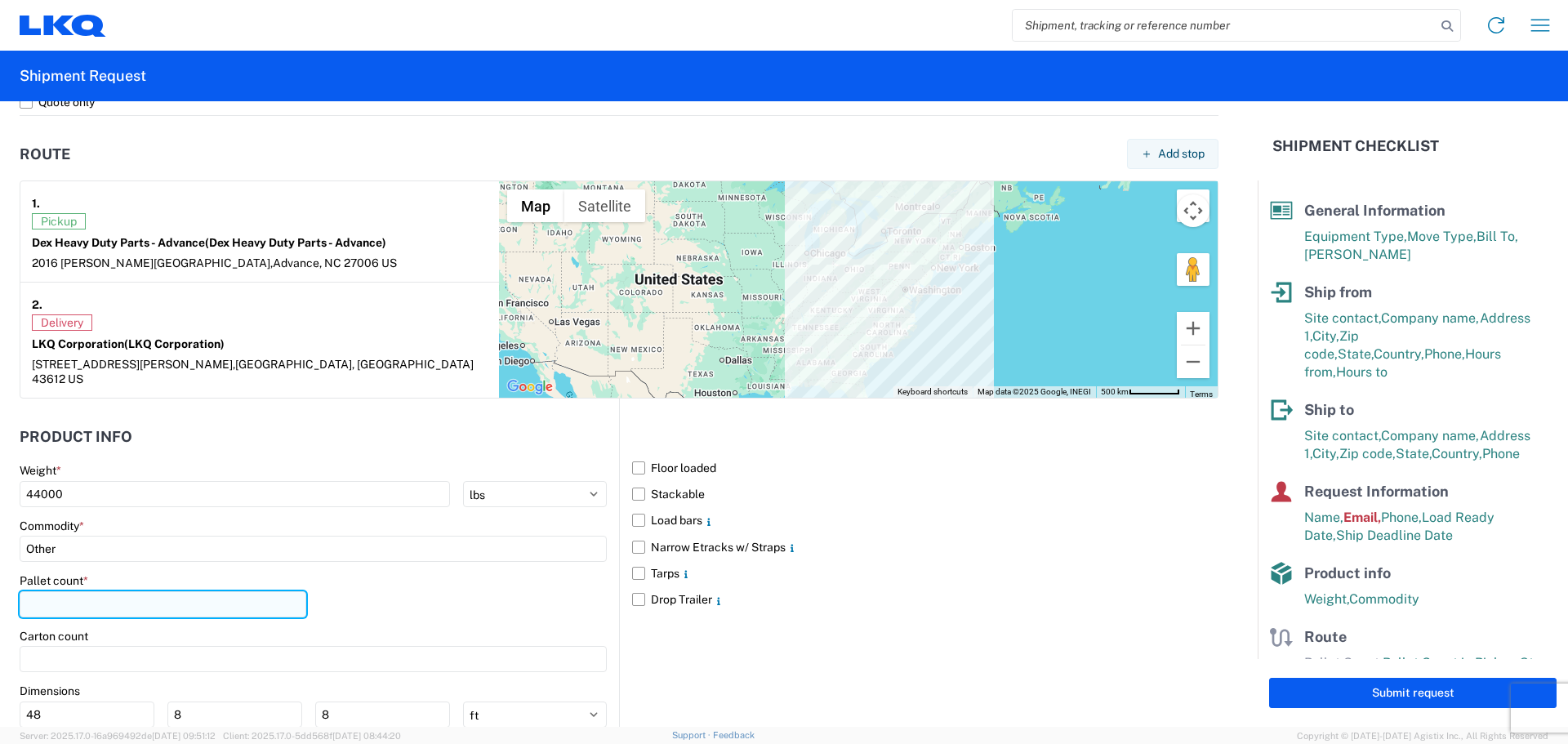
click at [132, 600] on input "number" at bounding box center [162, 605] width 286 height 26
click at [155, 593] on input "number" at bounding box center [162, 605] width 286 height 26
type input "26"
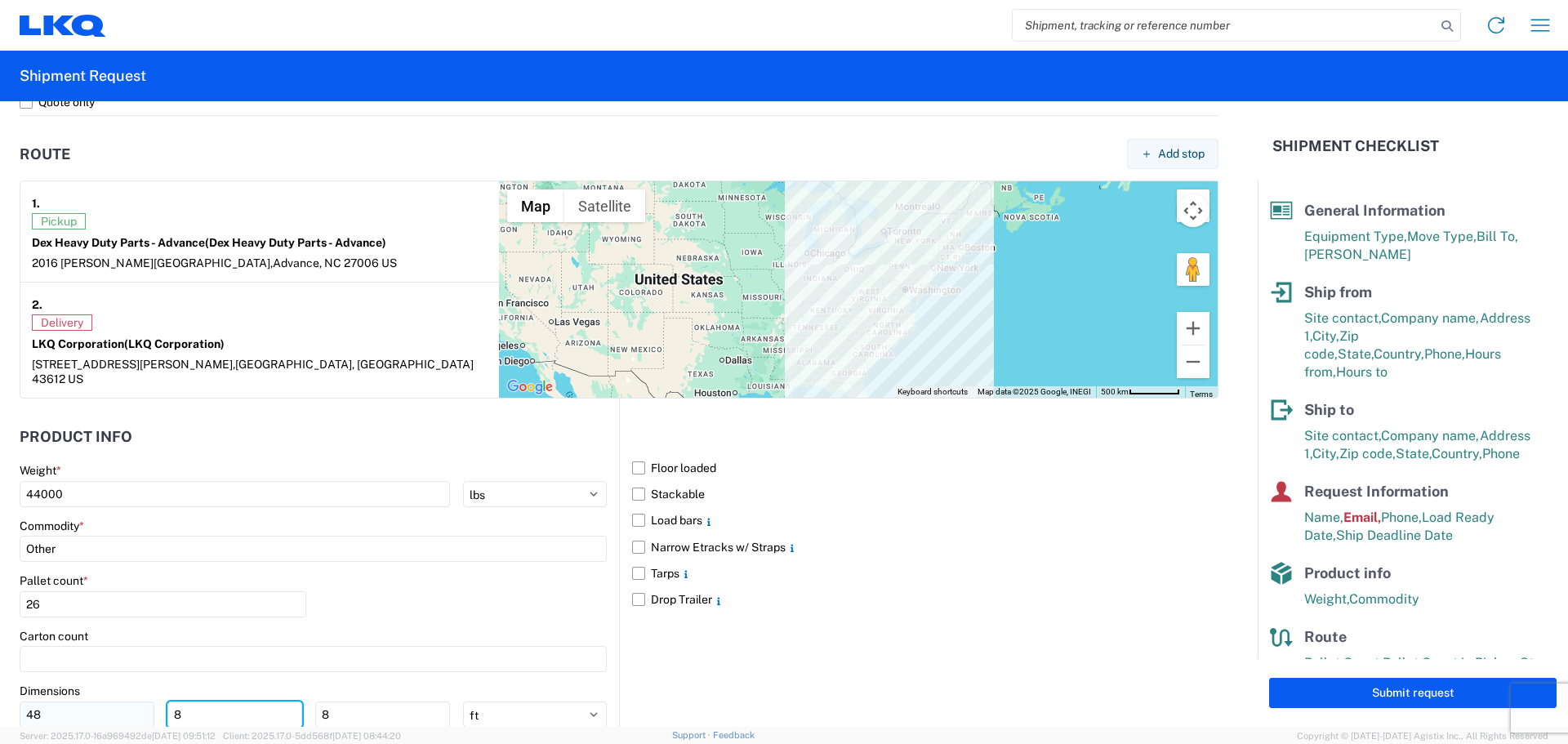
drag, startPoint x: 222, startPoint y: 701, endPoint x: 125, endPoint y: 700, distance: 97.0
click at [125, 701] on div "48 8 8" at bounding box center [235, 714] width 431 height 26
type input "40"
type input "23"
select select "IN"
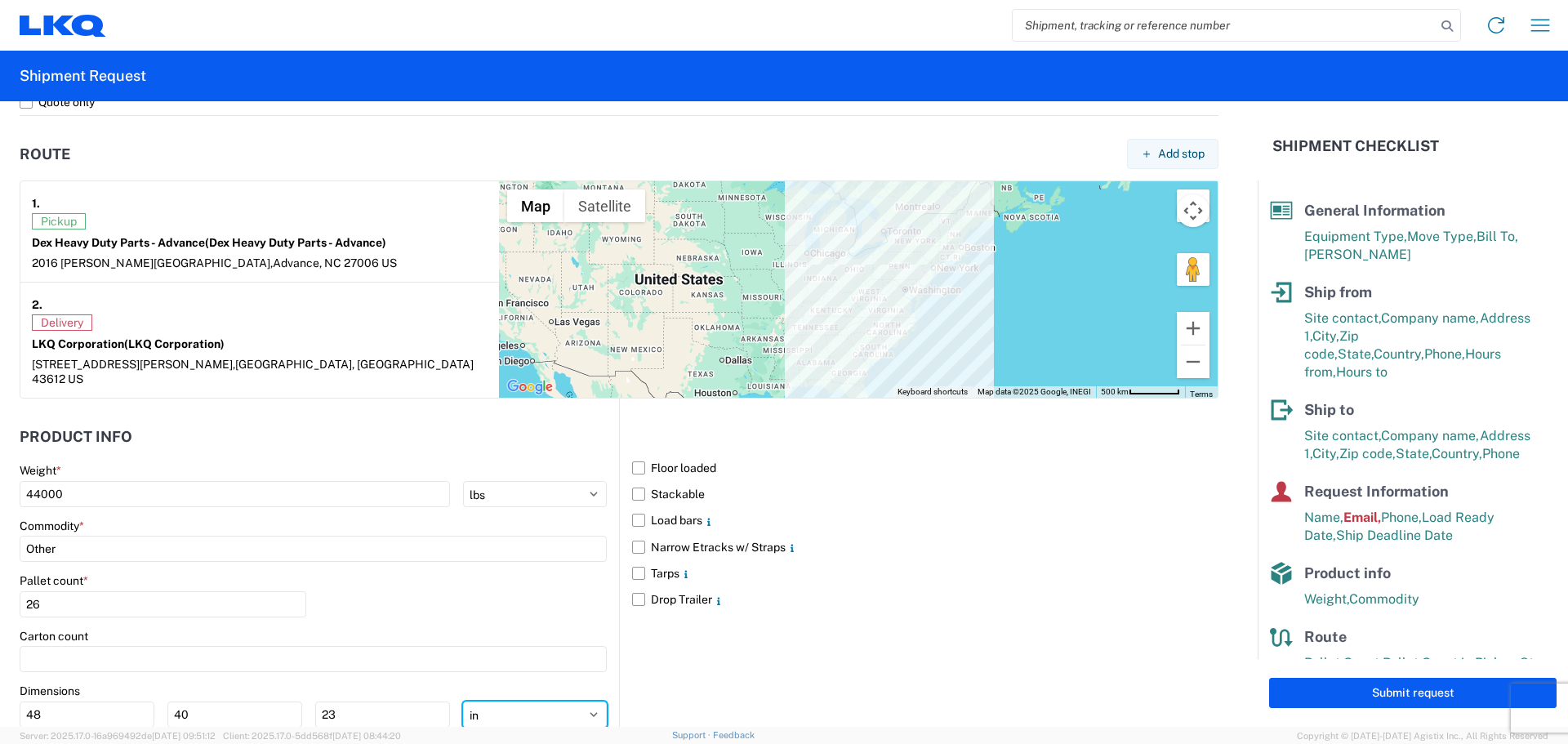
type input "576"
type input "480"
type input "276"
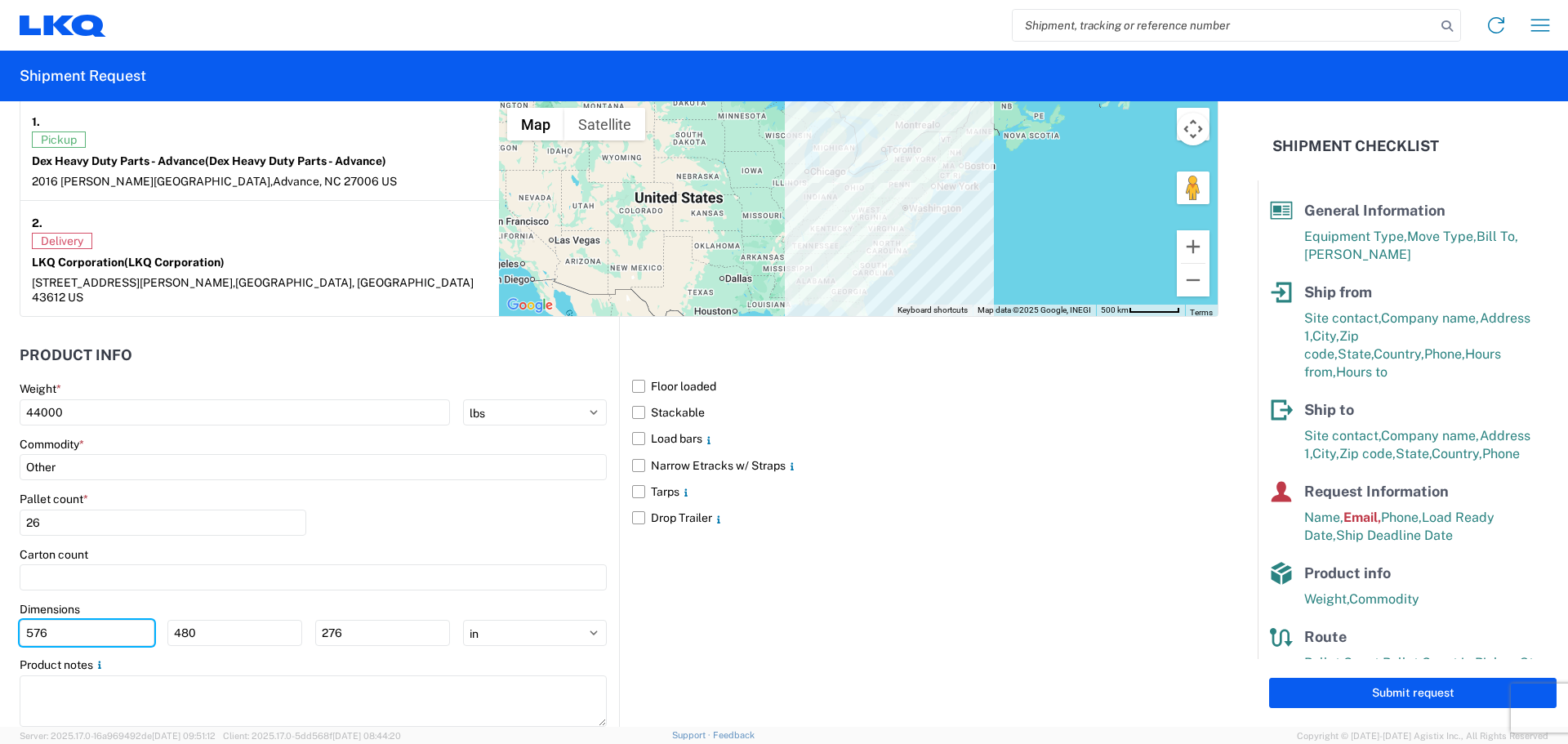
drag, startPoint x: 82, startPoint y: 624, endPoint x: -39, endPoint y: 624, distance: 121.0
click at [0, 624] on html "Home Shipment request Shipment tracking Shipment Request General Information Te…" at bounding box center [784, 372] width 1568 height 744
drag, startPoint x: 48, startPoint y: 617, endPoint x: 10, endPoint y: 617, distance: 38.0
click at [25, 620] on input "number" at bounding box center [87, 633] width 134 height 26
type input "48"
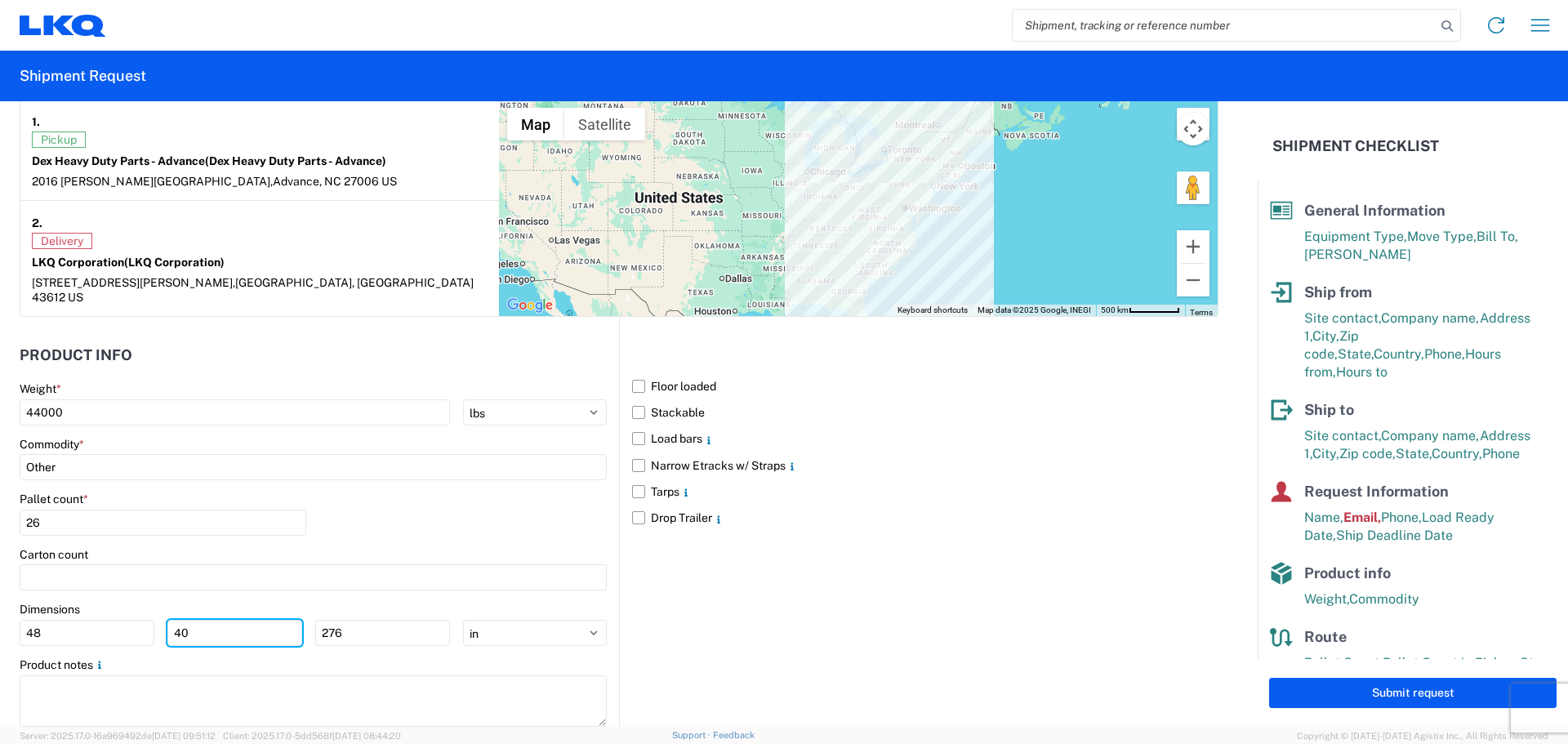
type input "40"
type input "23"
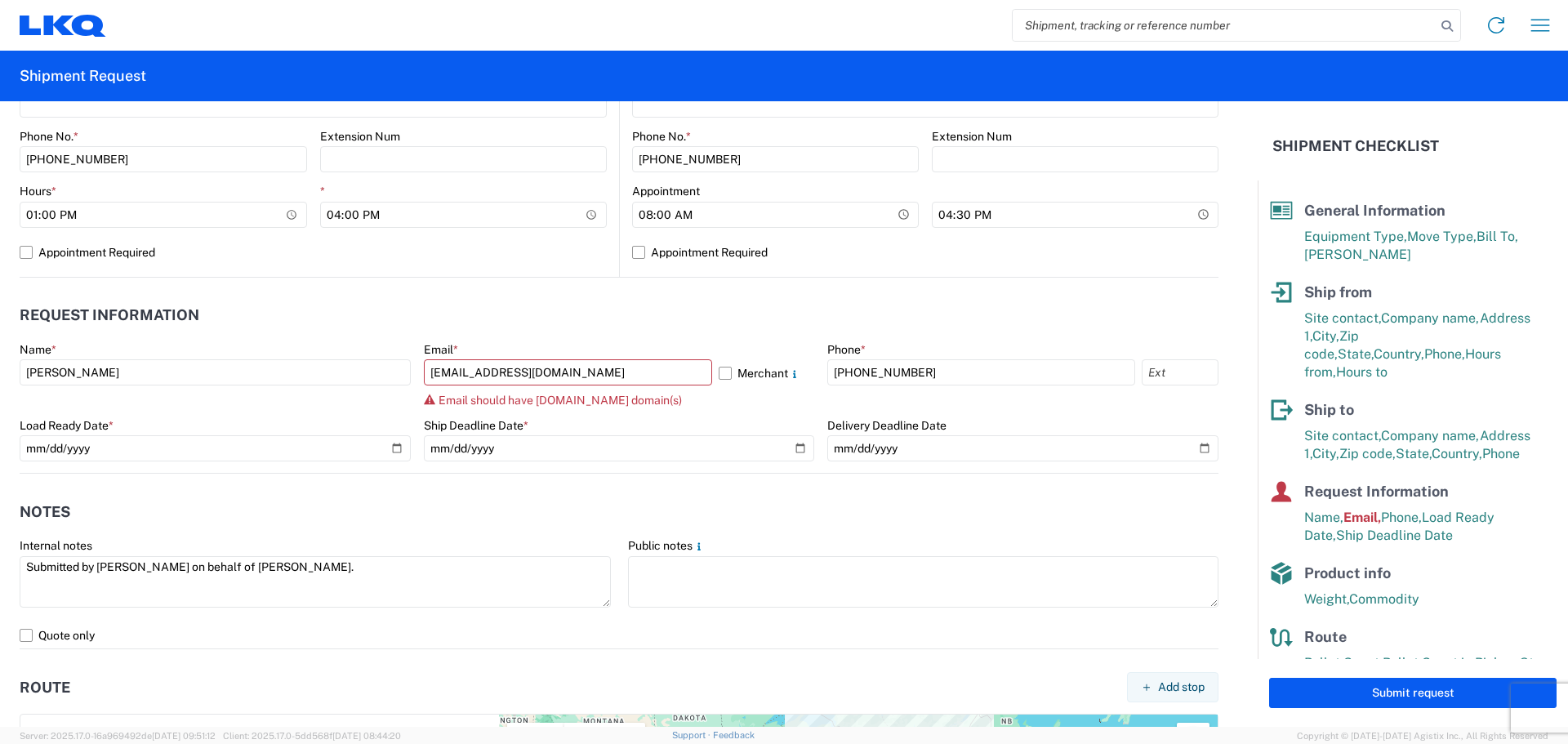
scroll to position [456, 0]
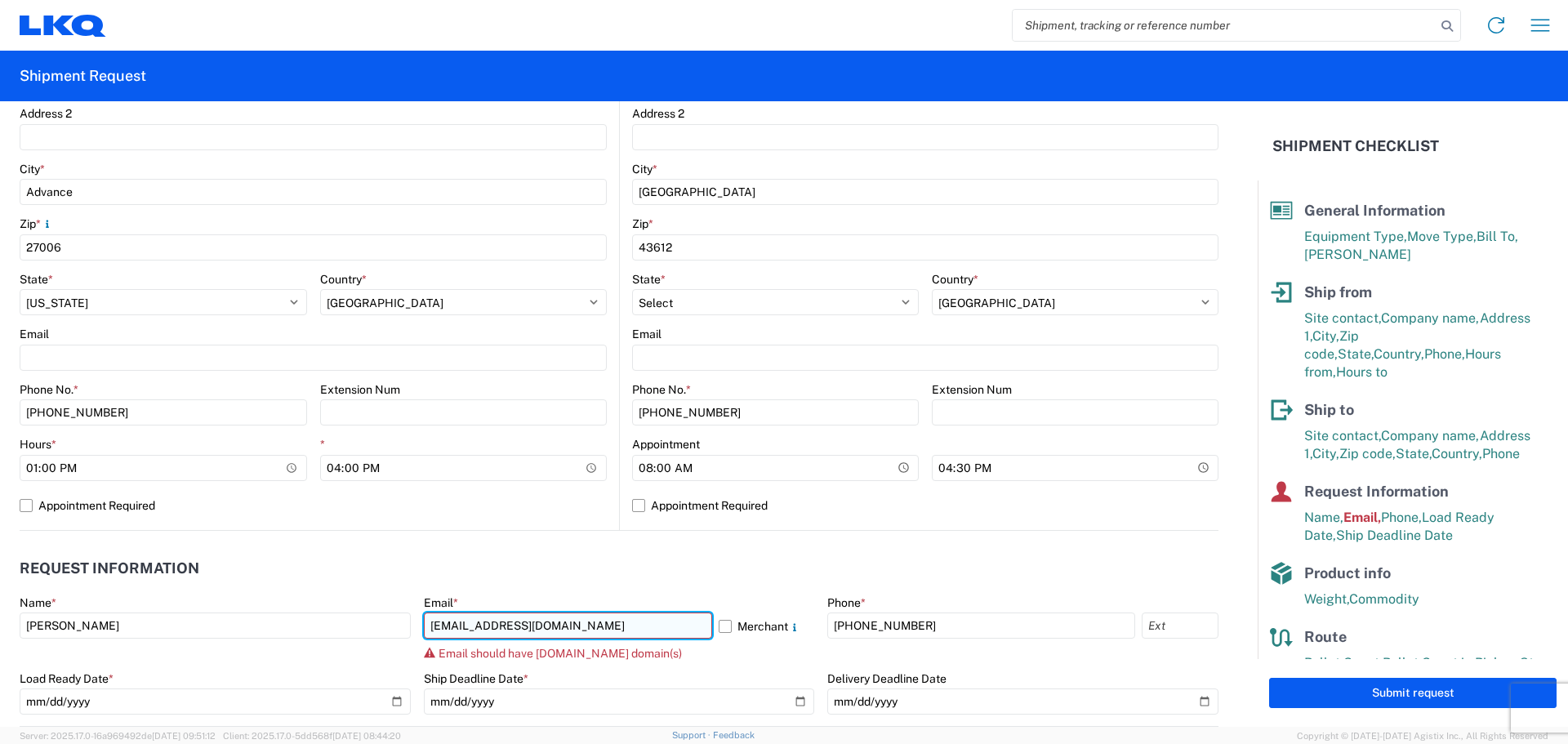
click at [603, 620] on input "[EMAIL_ADDRESS][DOMAIN_NAME]" at bounding box center [567, 626] width 288 height 26
drag, startPoint x: 556, startPoint y: 623, endPoint x: 510, endPoint y: 628, distance: 46.3
click at [510, 626] on input "[EMAIL_ADDRESS][DOMAIN_NAME]" at bounding box center [567, 626] width 288 height 26
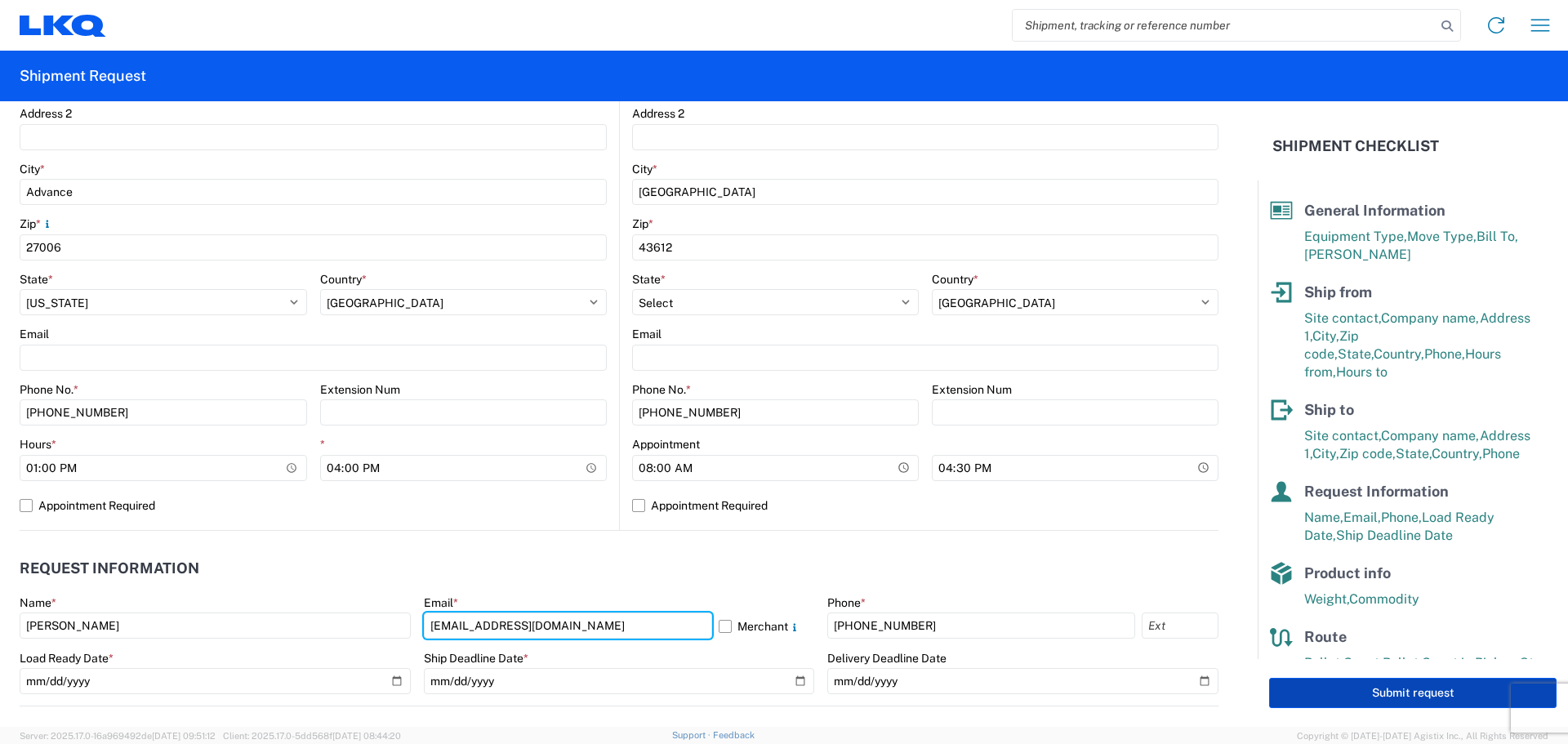
type input "[EMAIL_ADDRESS][DOMAIN_NAME]"
click at [1312, 697] on button "Submit request" at bounding box center [1412, 692] width 287 height 30
select select "NC"
select select "US"
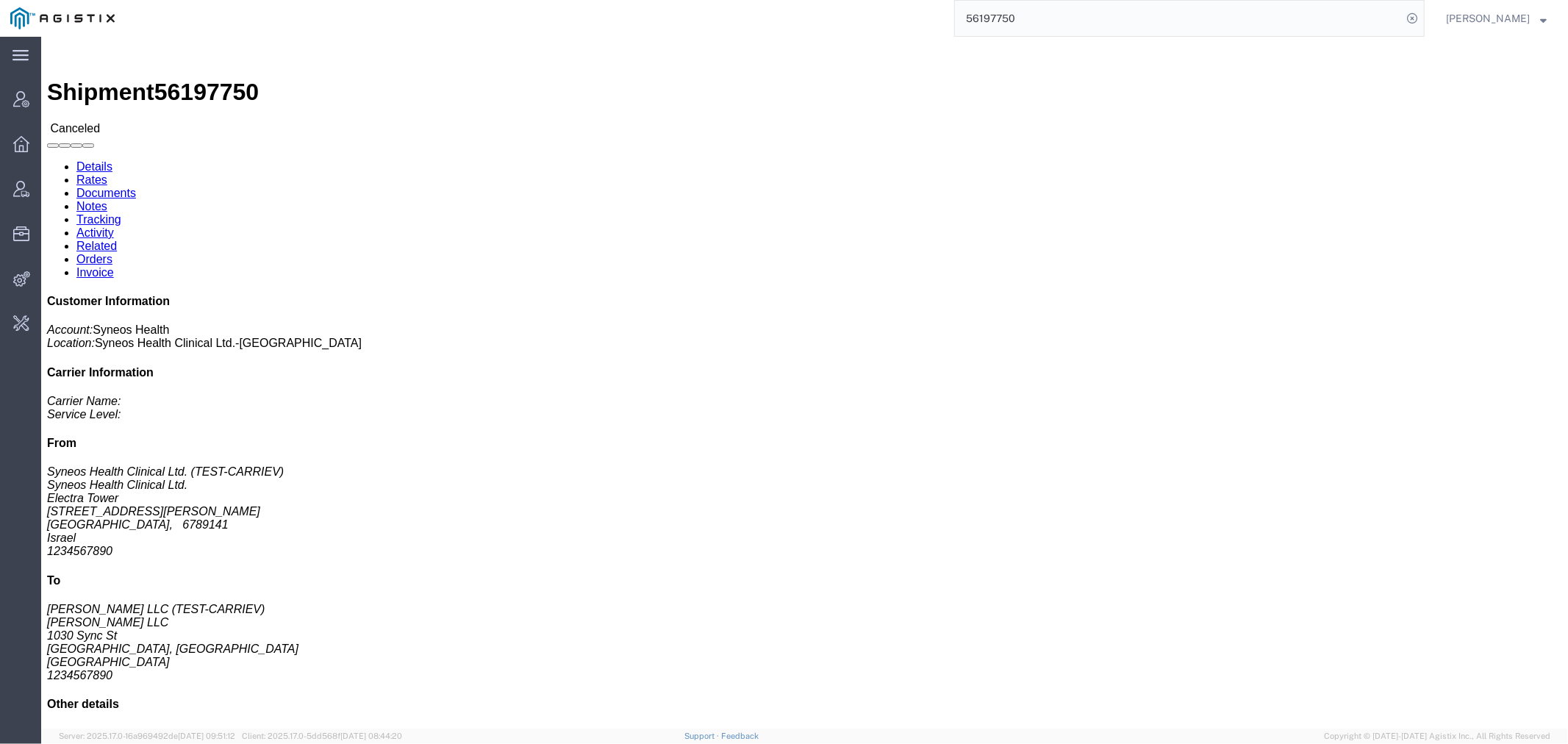
click link "Activity"
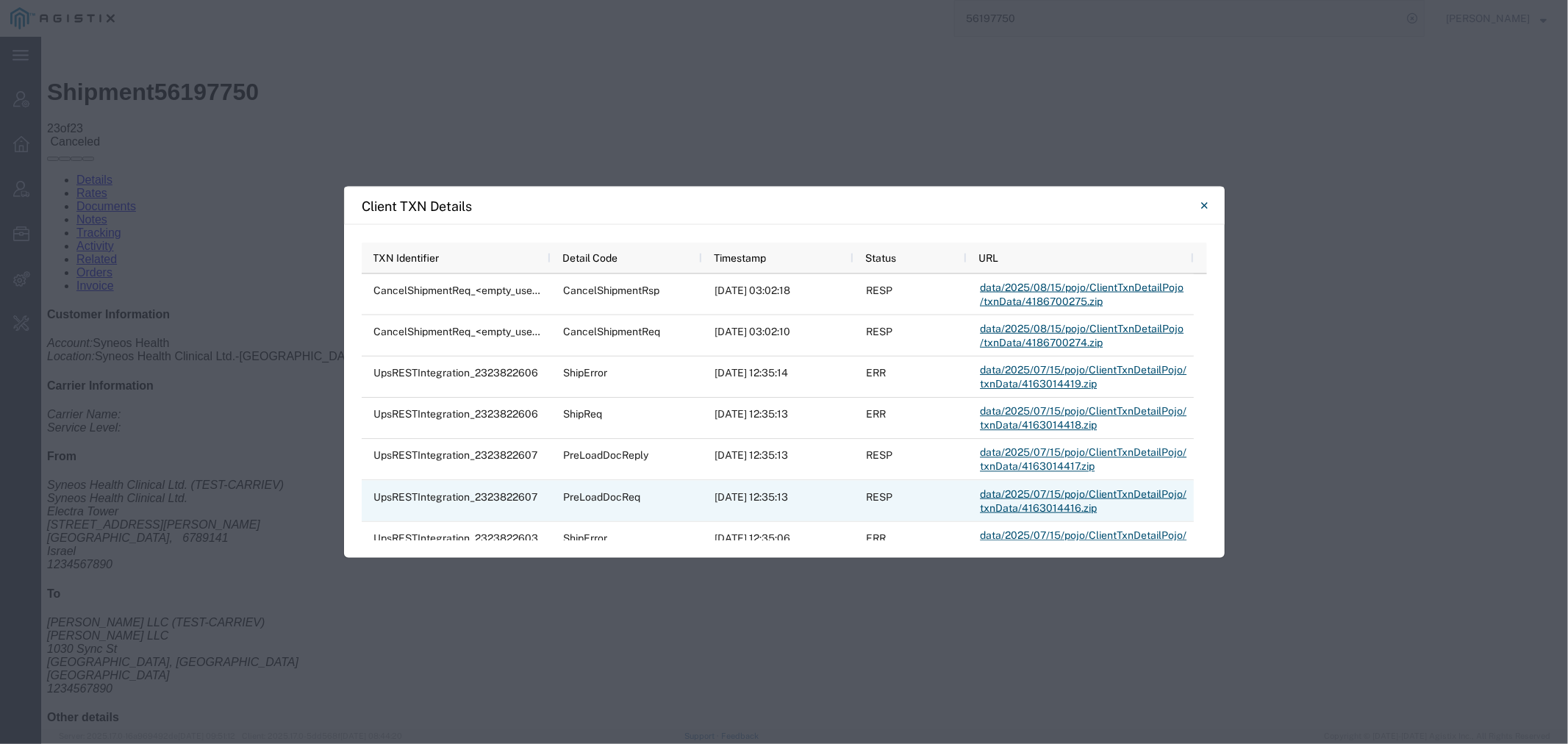
scroll to position [82, 0]
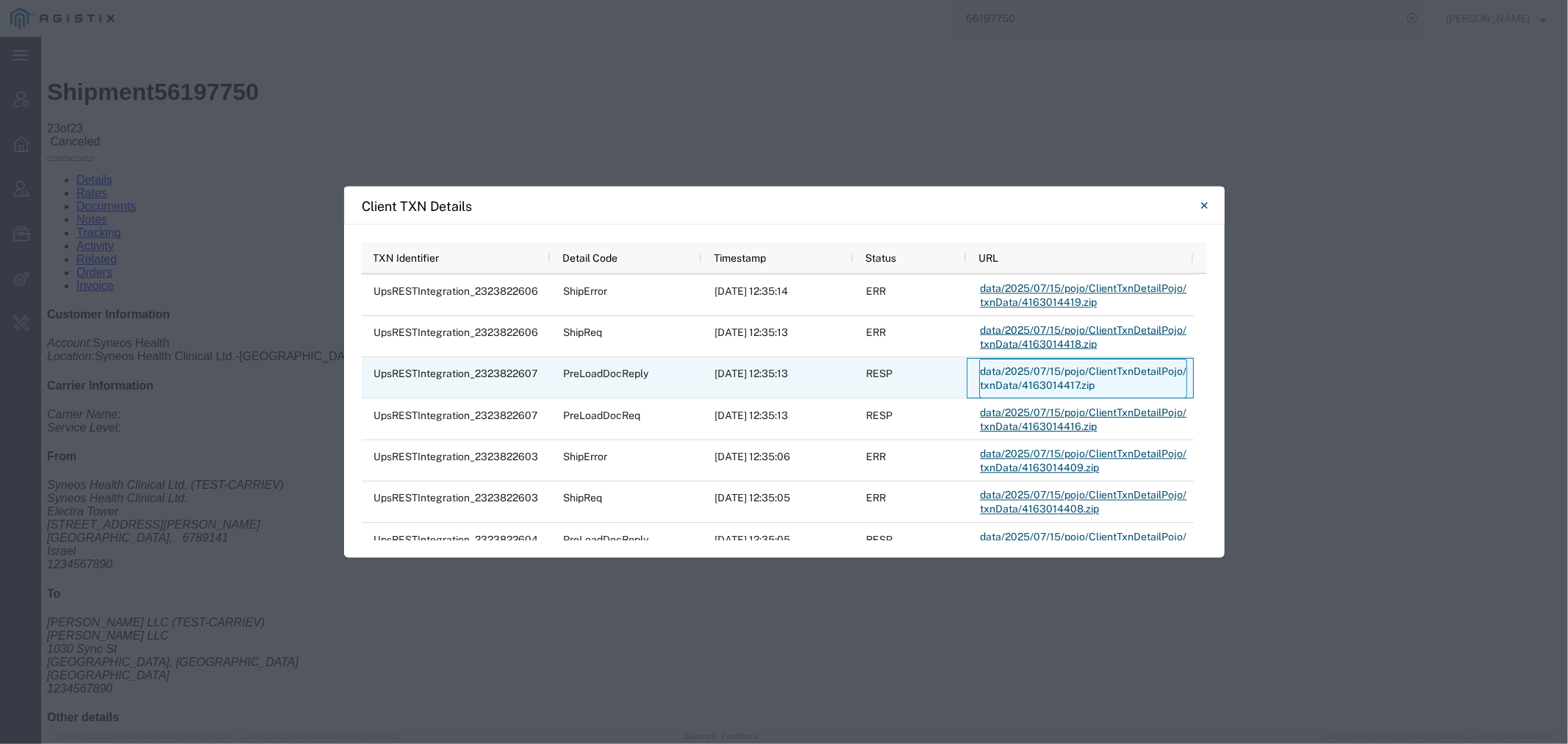
click at [1027, 379] on link "data/2025/07/15/pojo/ClientTxnDetailPojo/txnData/4163014417.zip" at bounding box center [1083, 378] width 208 height 40
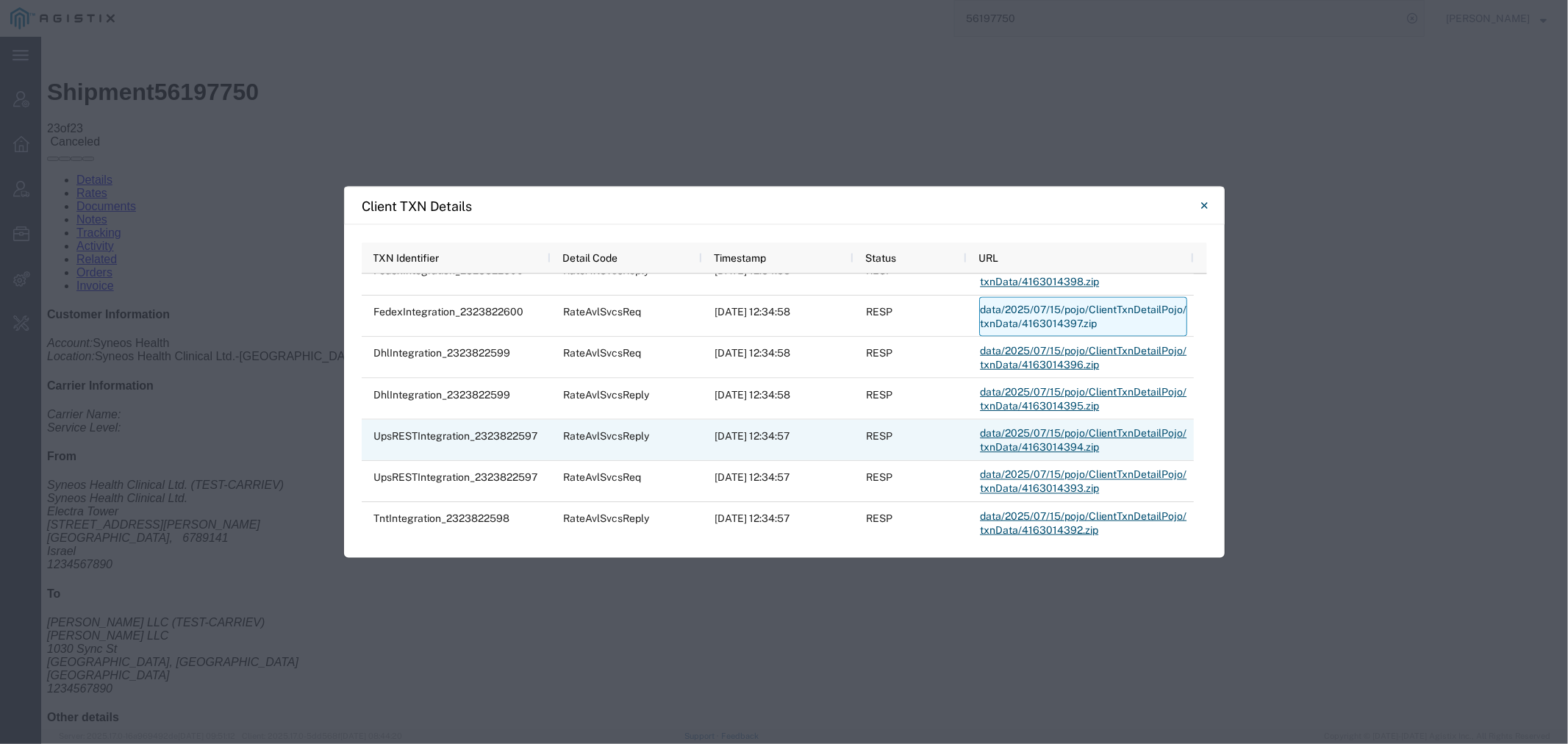
scroll to position [489, 0]
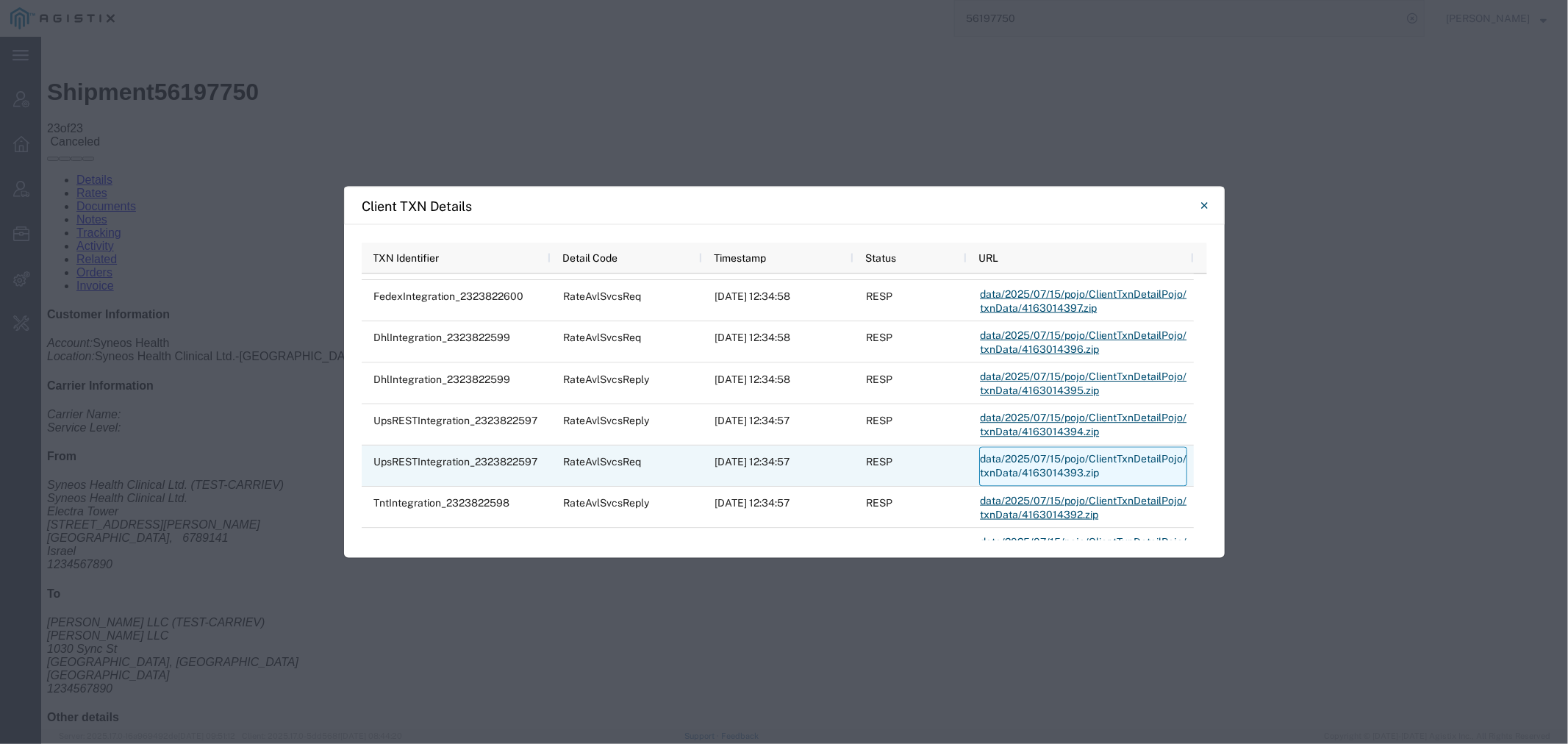
click at [1020, 461] on link "data/2025/07/15/pojo/ClientTxnDetailPojo/txnData/4163014393.zip" at bounding box center [1083, 466] width 208 height 40
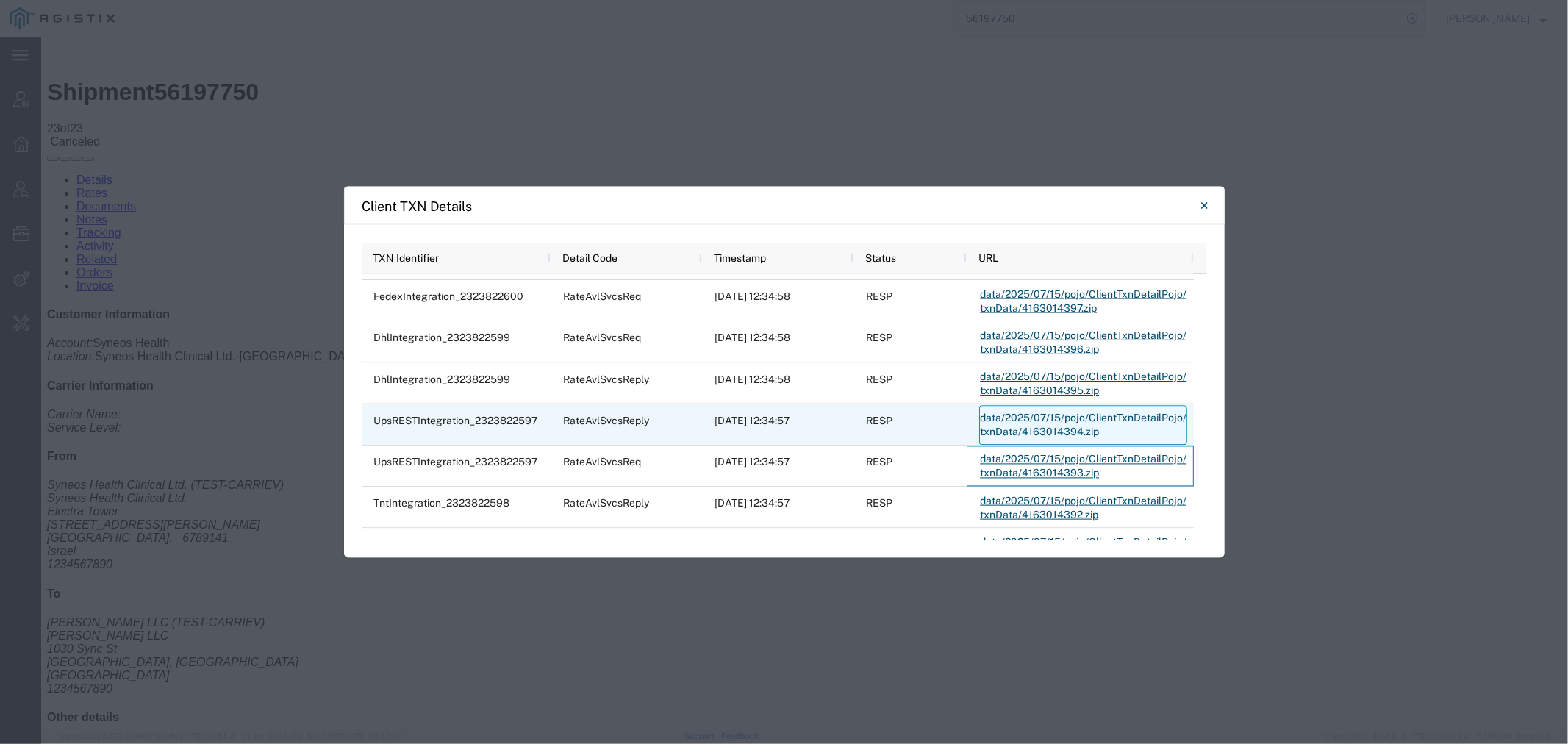
click at [1034, 424] on link "data/2025/07/15/pojo/ClientTxnDetailPojo/txnData/4163014394.zip" at bounding box center [1083, 425] width 208 height 40
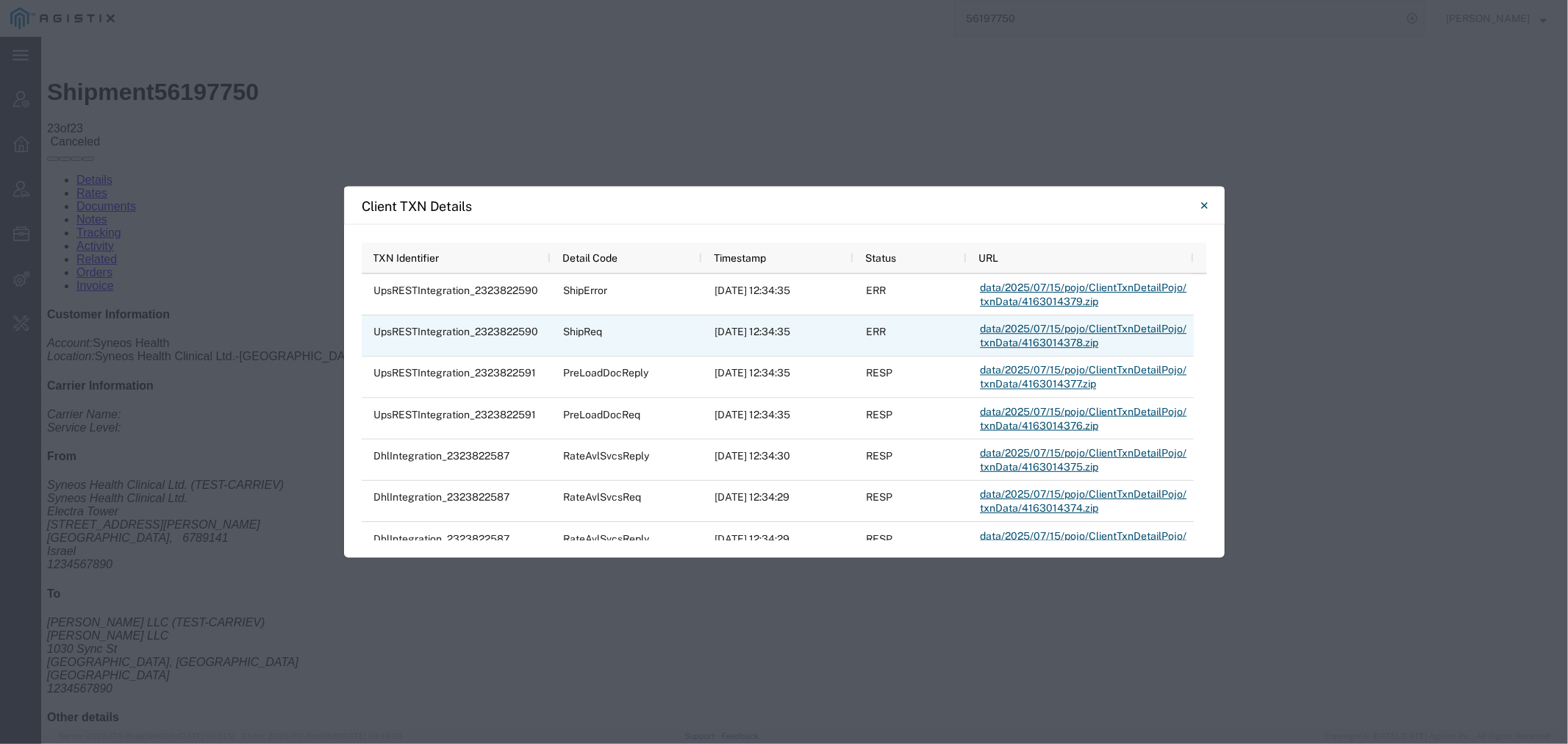
scroll to position [0, 0]
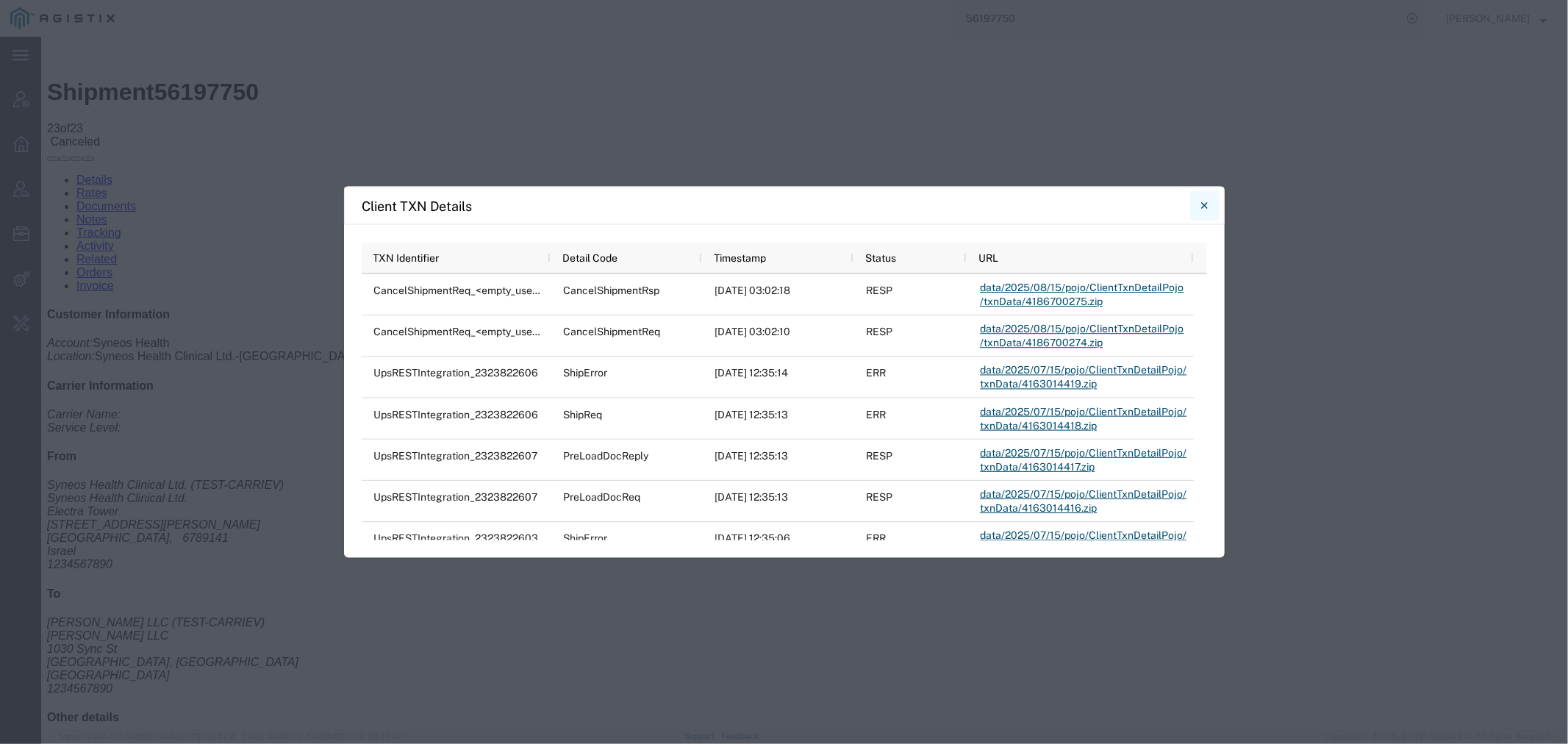
click at [1203, 199] on icon "Close" at bounding box center [1204, 206] width 7 height 18
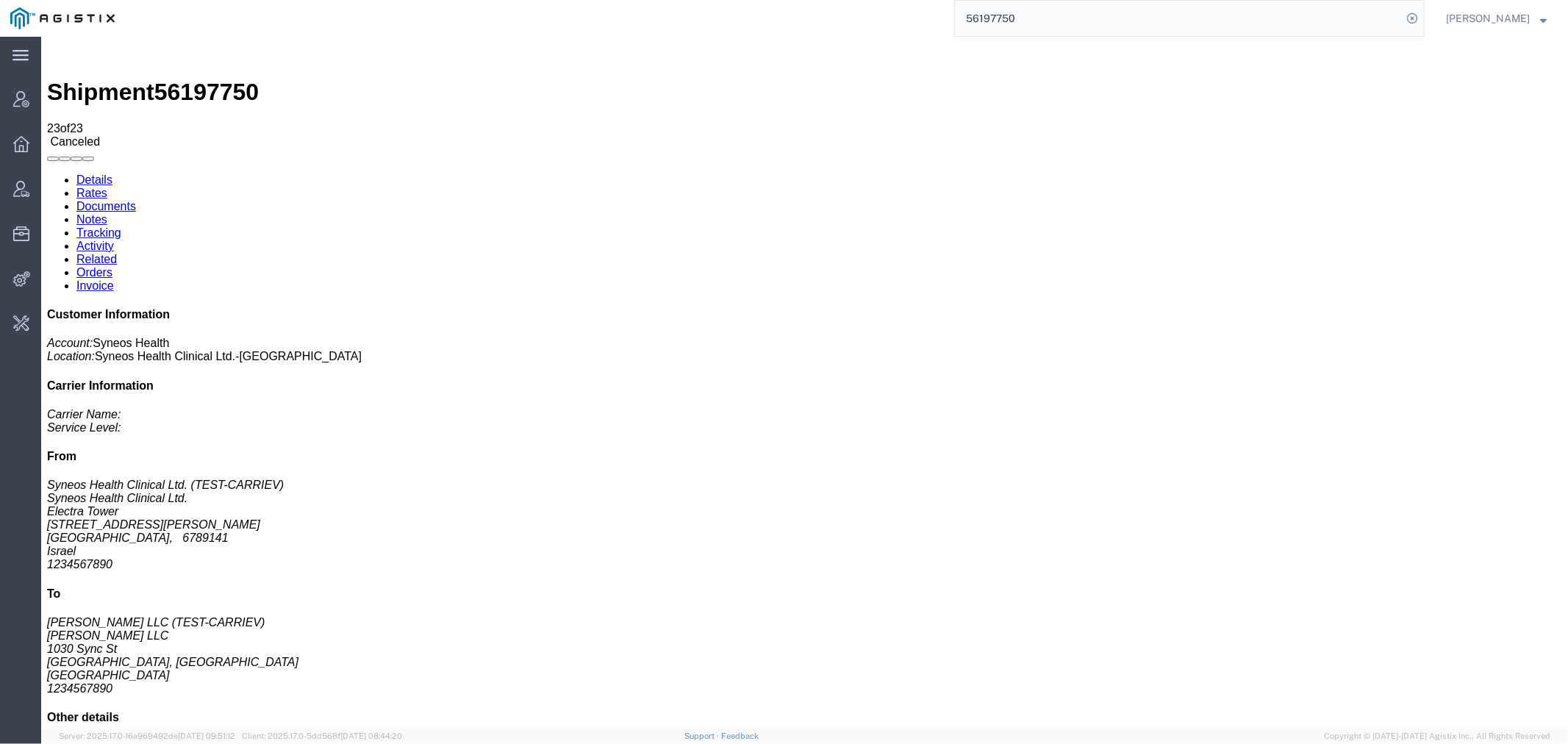
click at [198, 78] on span "56197750" at bounding box center [205, 92] width 104 height 27
click at [199, 78] on span "56197750" at bounding box center [205, 92] width 104 height 27
copy span "56197750"
click at [1022, 25] on input "56197750" at bounding box center [1177, 18] width 447 height 35
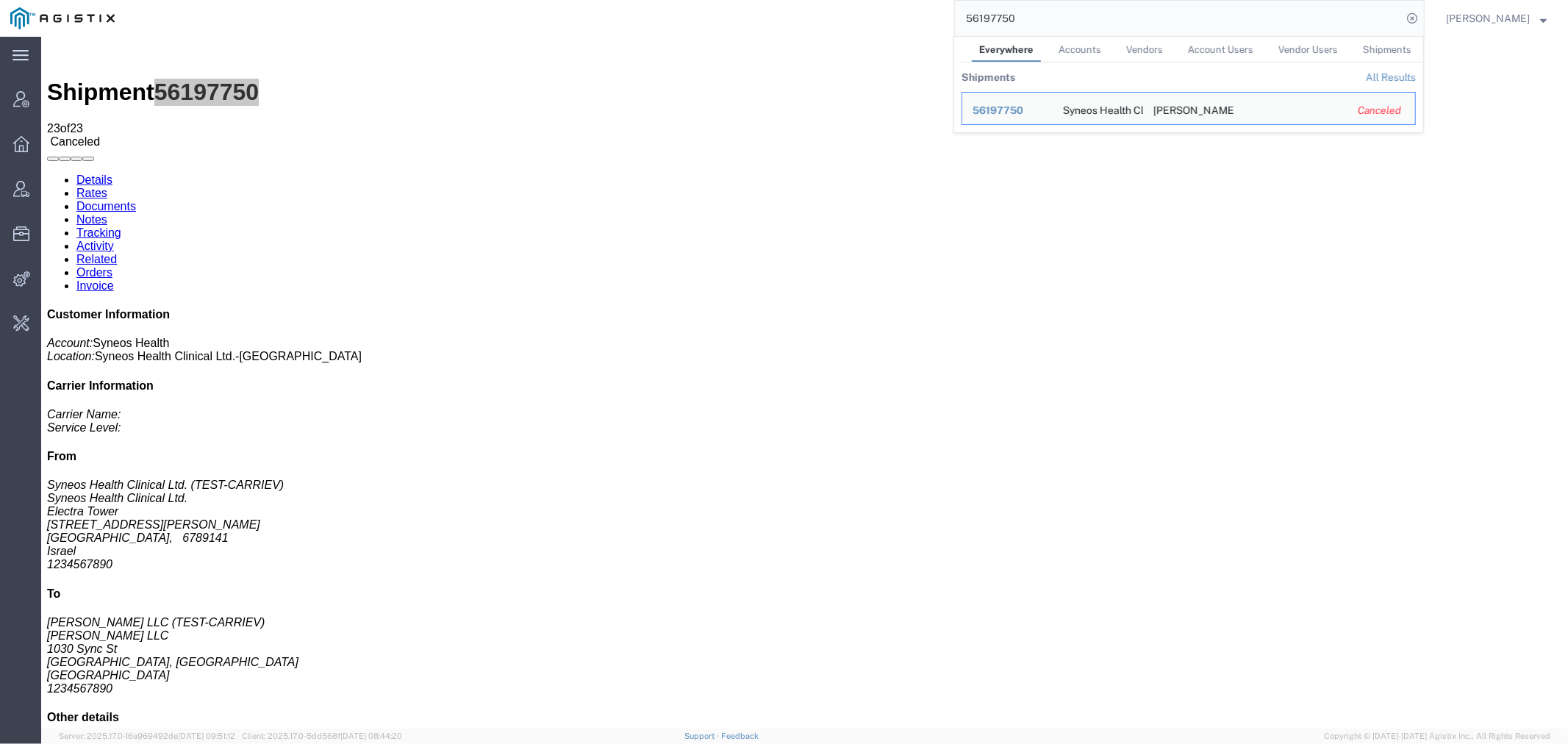
click at [1022, 25] on input "56197750" at bounding box center [1177, 18] width 447 height 35
paste input "205315"
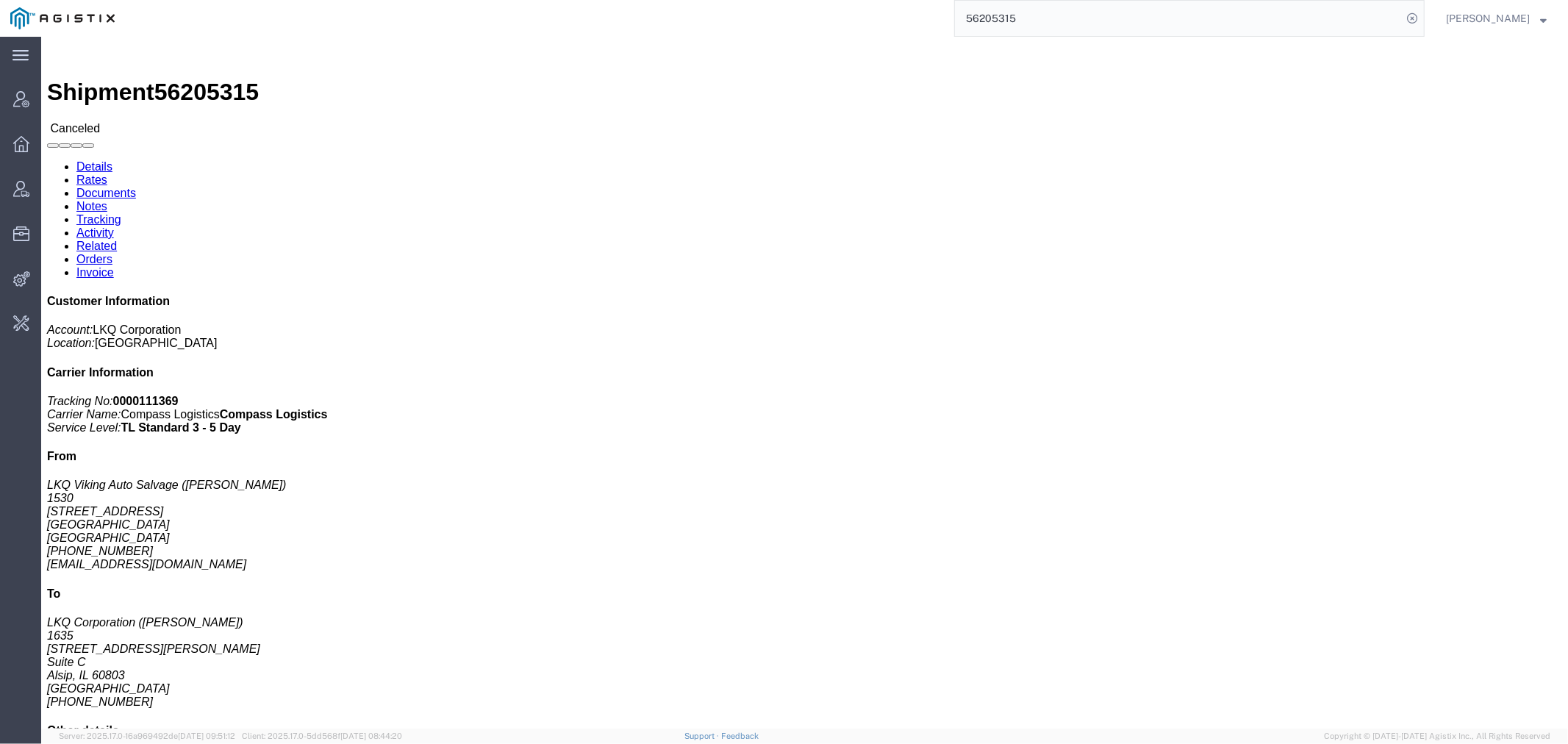
click link "Activity"
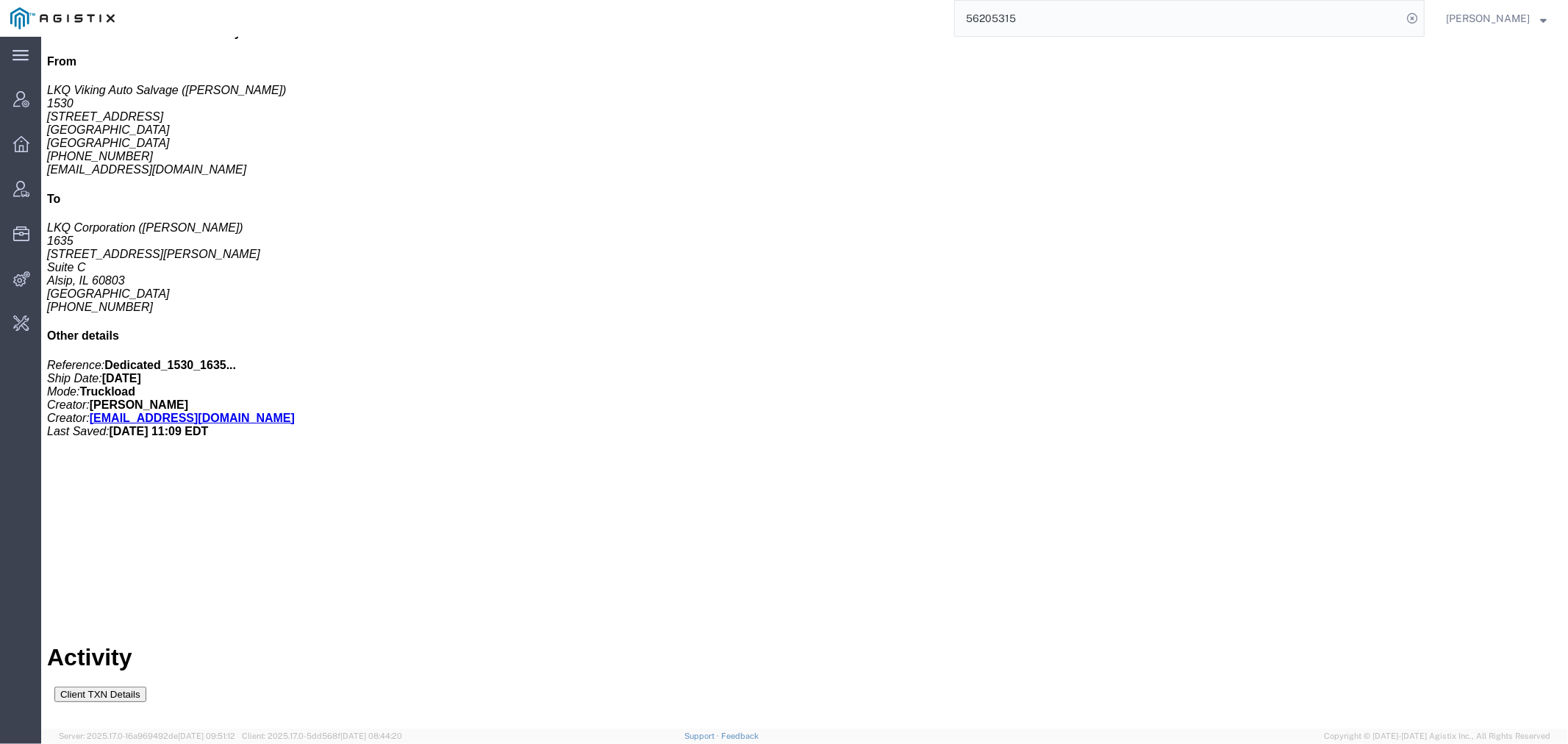
scroll to position [702, 0]
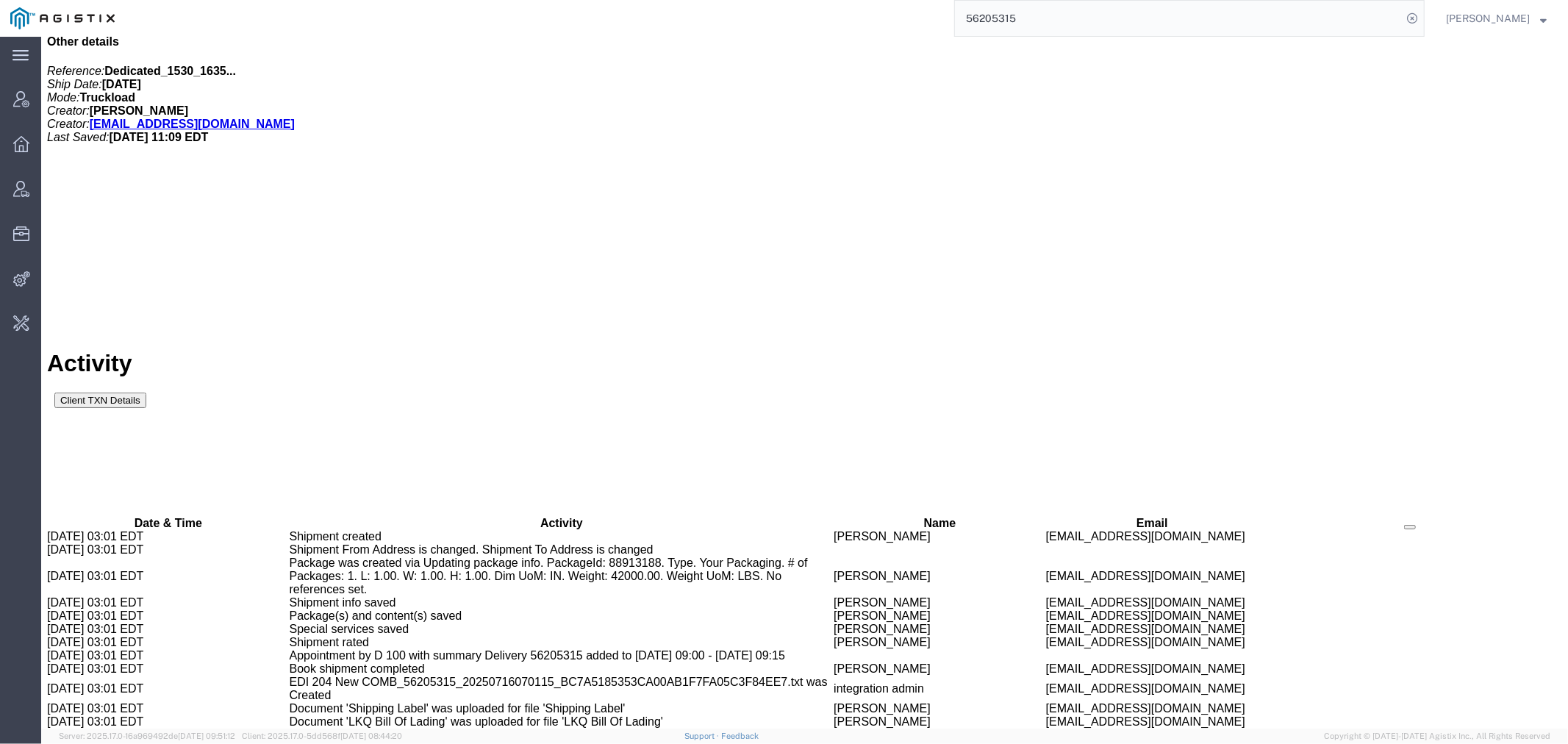
click at [1009, 16] on input "56205315" at bounding box center [1177, 18] width 447 height 35
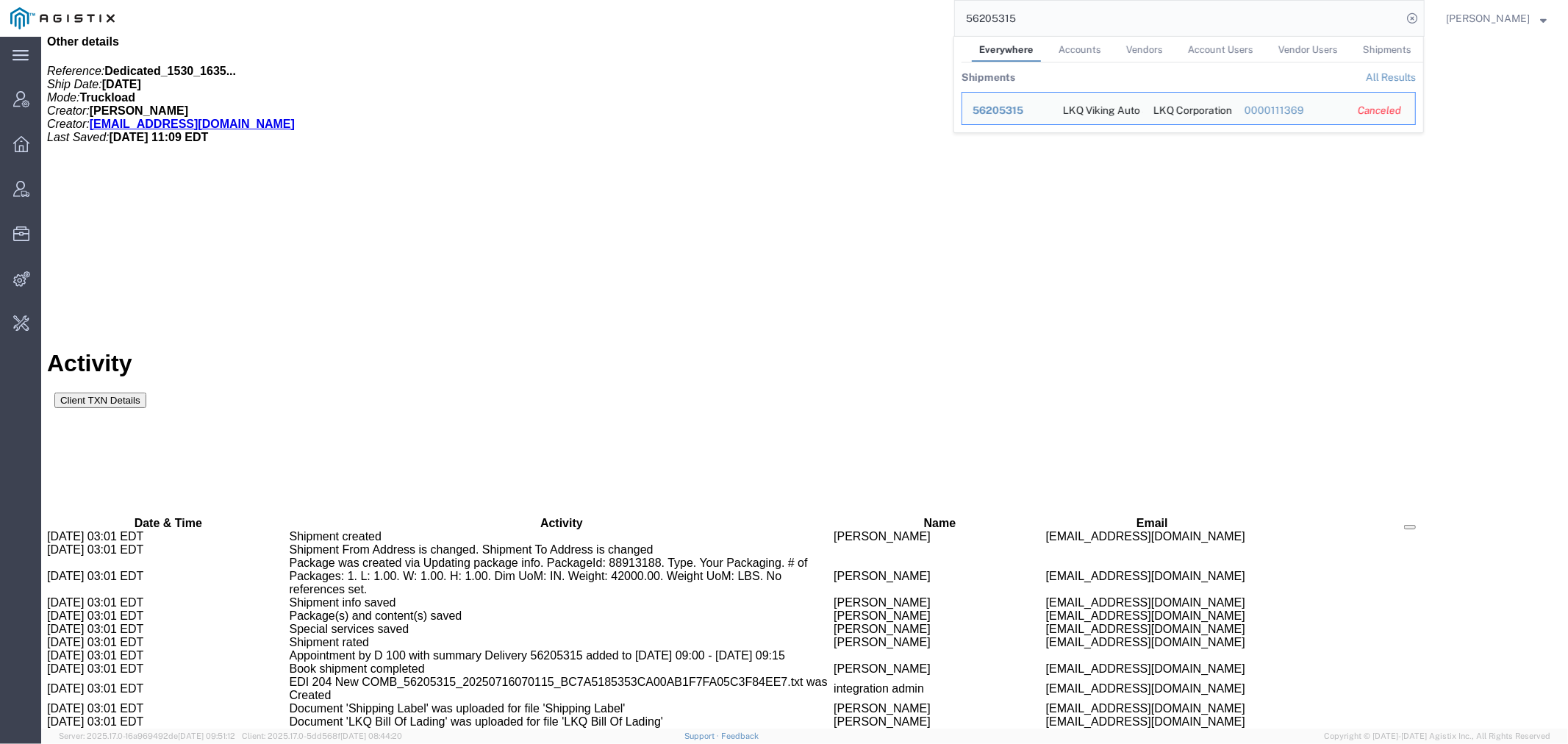
click at [1009, 16] on input "56205315" at bounding box center [1177, 18] width 447 height 35
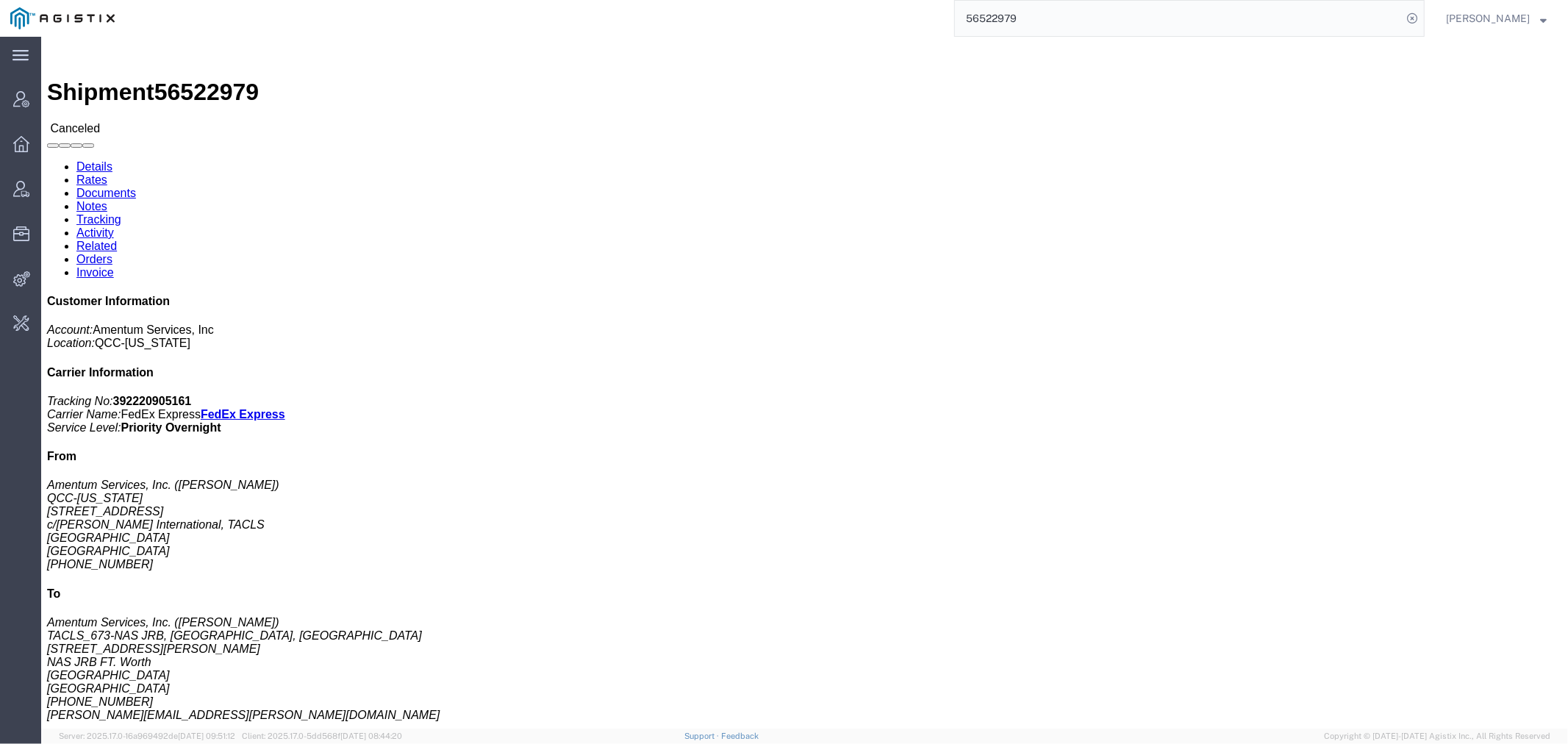
click at [992, 18] on input "56522979" at bounding box center [1177, 18] width 447 height 35
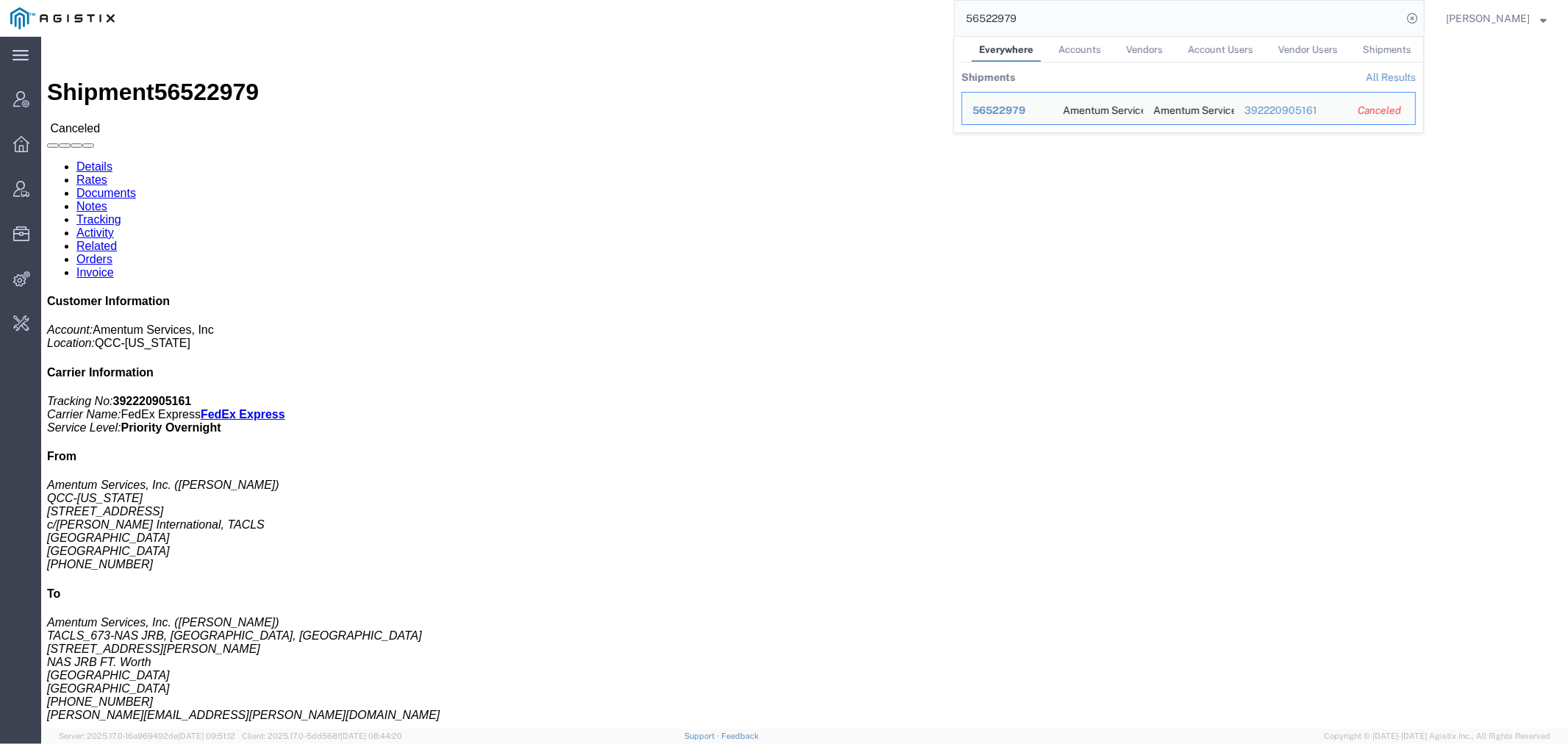
click at [992, 18] on input "56522979" at bounding box center [1177, 18] width 447 height 35
paste input "456592"
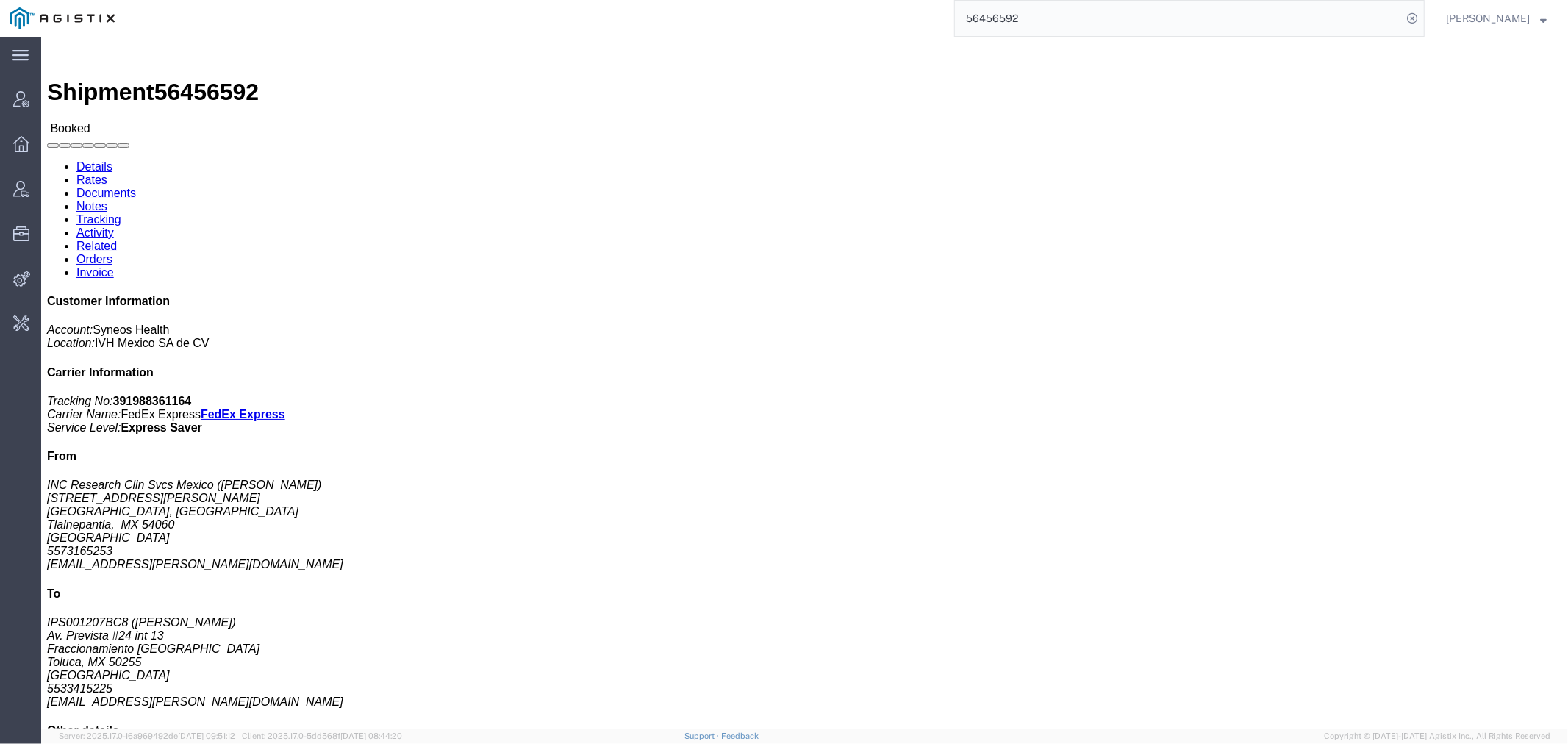
click at [992, 23] on input "56456592" at bounding box center [1177, 18] width 447 height 35
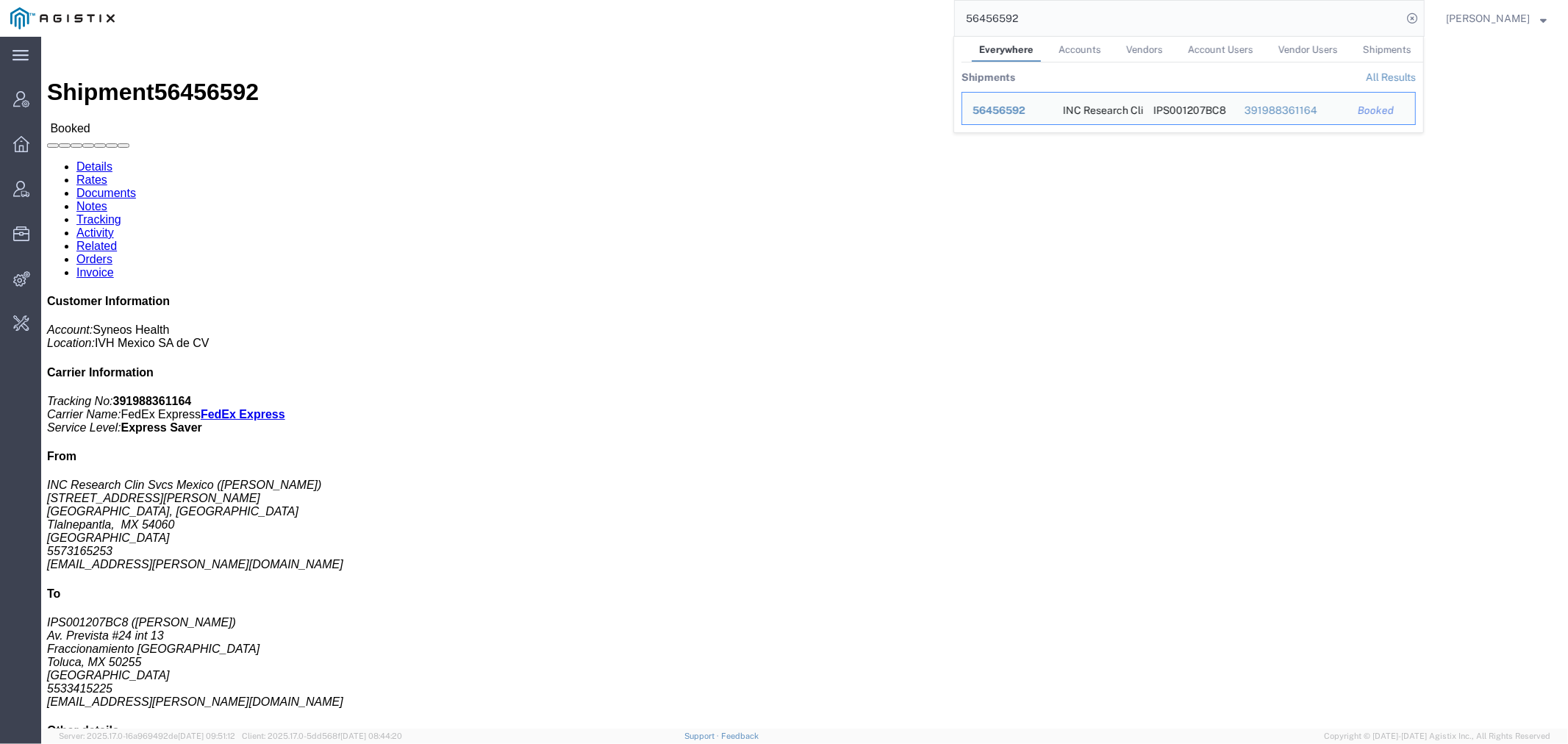
click at [992, 23] on input "56456592" at bounding box center [1177, 18] width 447 height 35
paste input "523862"
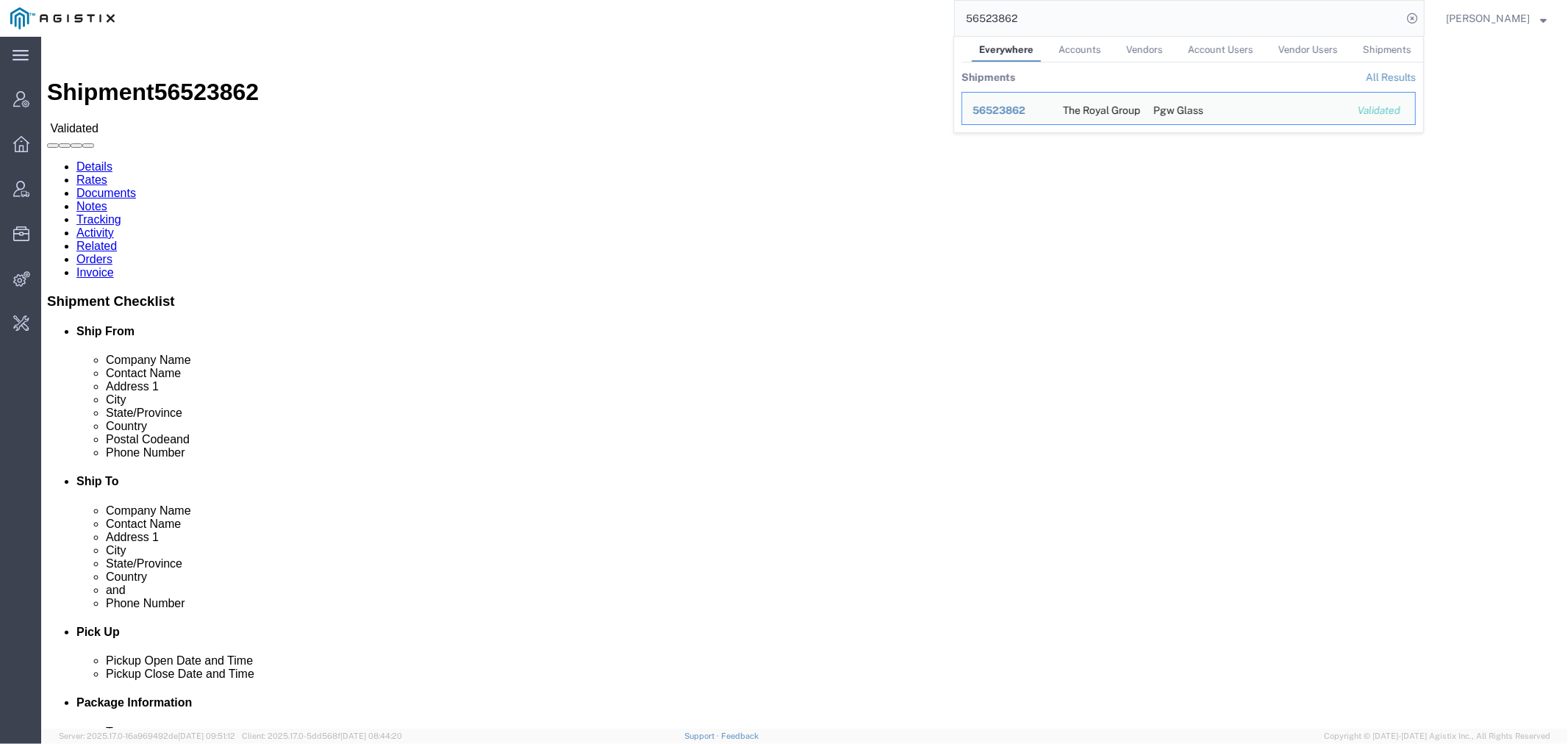
click at [1016, 12] on input "56523862" at bounding box center [1177, 18] width 447 height 35
paste input "01955"
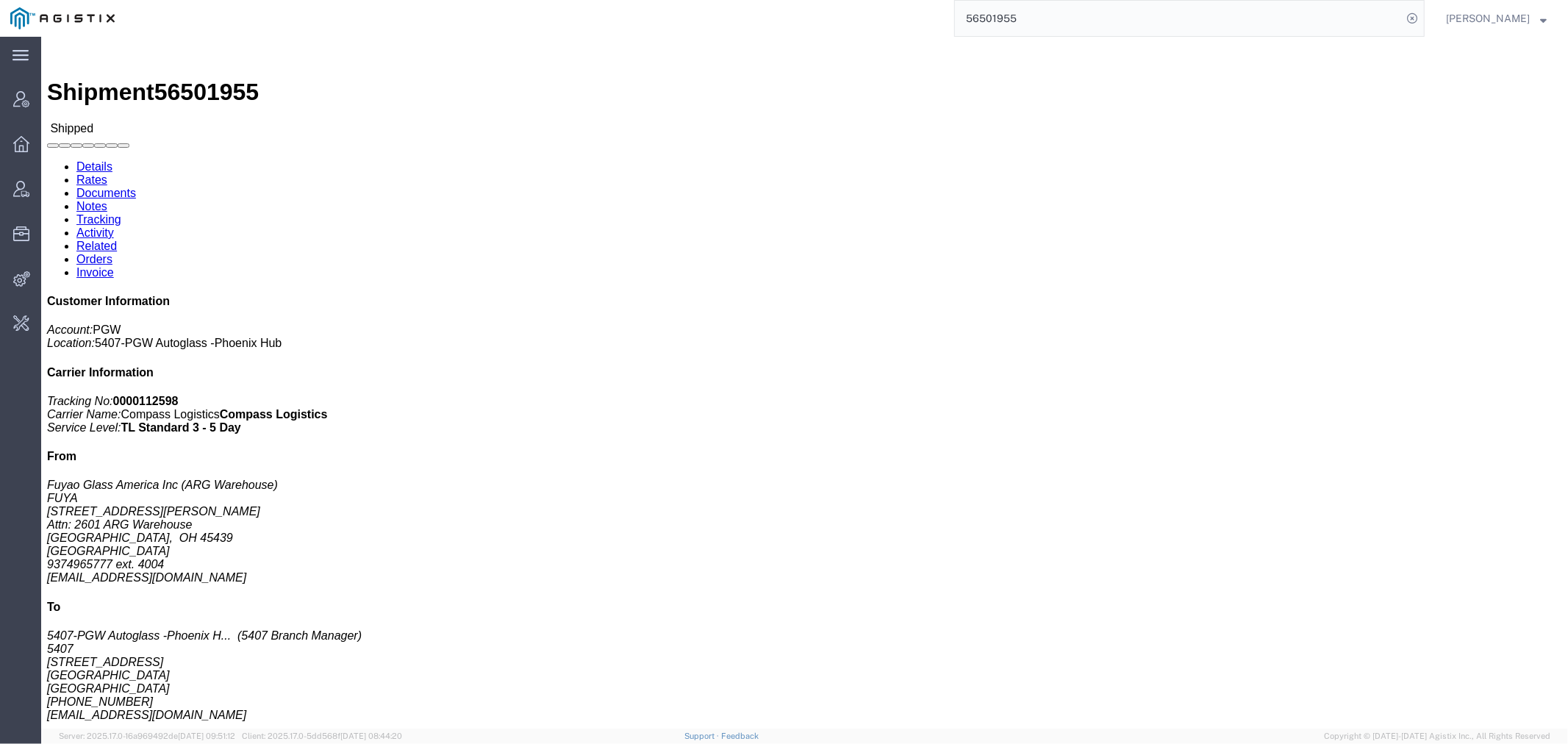
click at [1003, 11] on input "56501955" at bounding box center [1177, 18] width 447 height 35
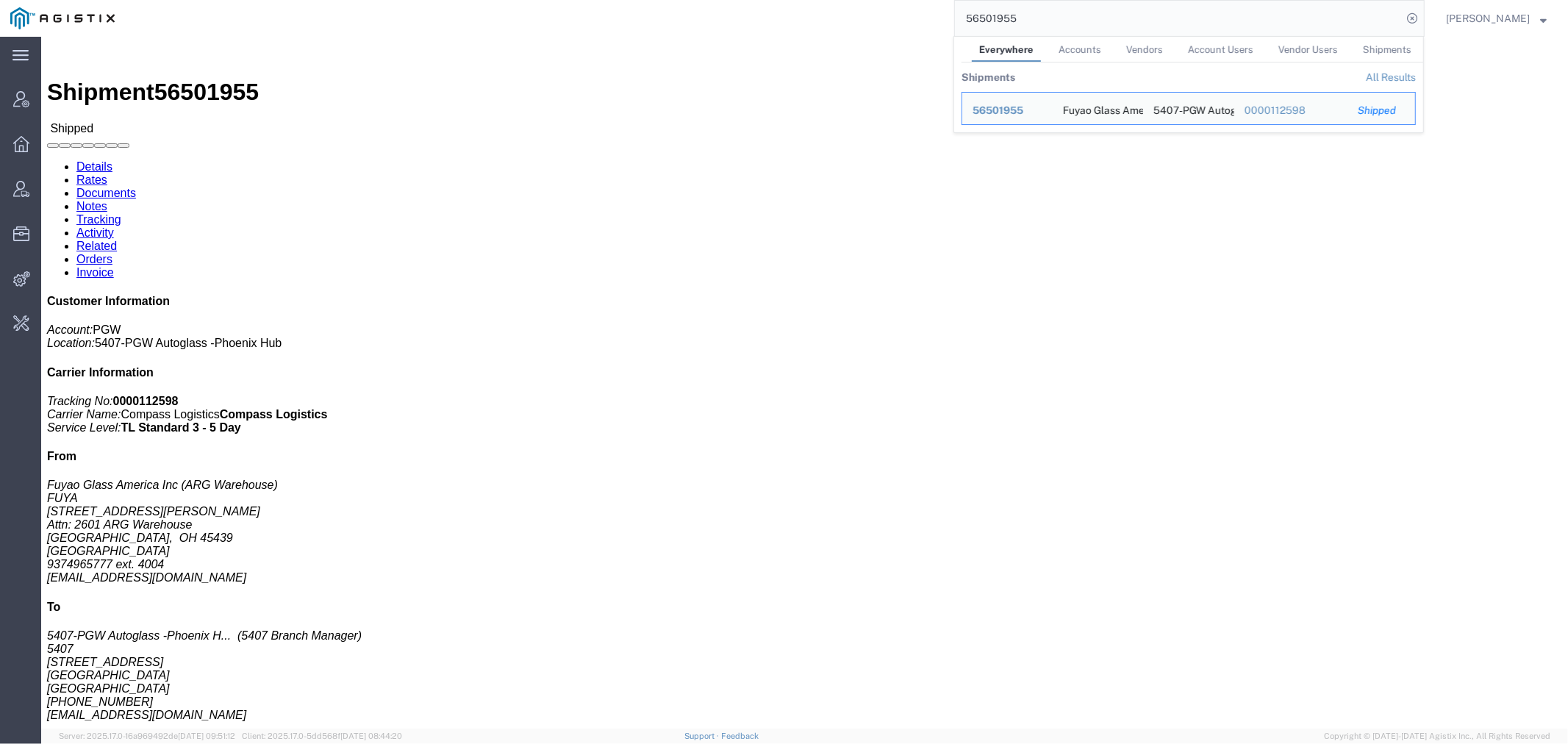
click at [1003, 11] on input "56501955" at bounding box center [1177, 18] width 447 height 35
paste input "46817"
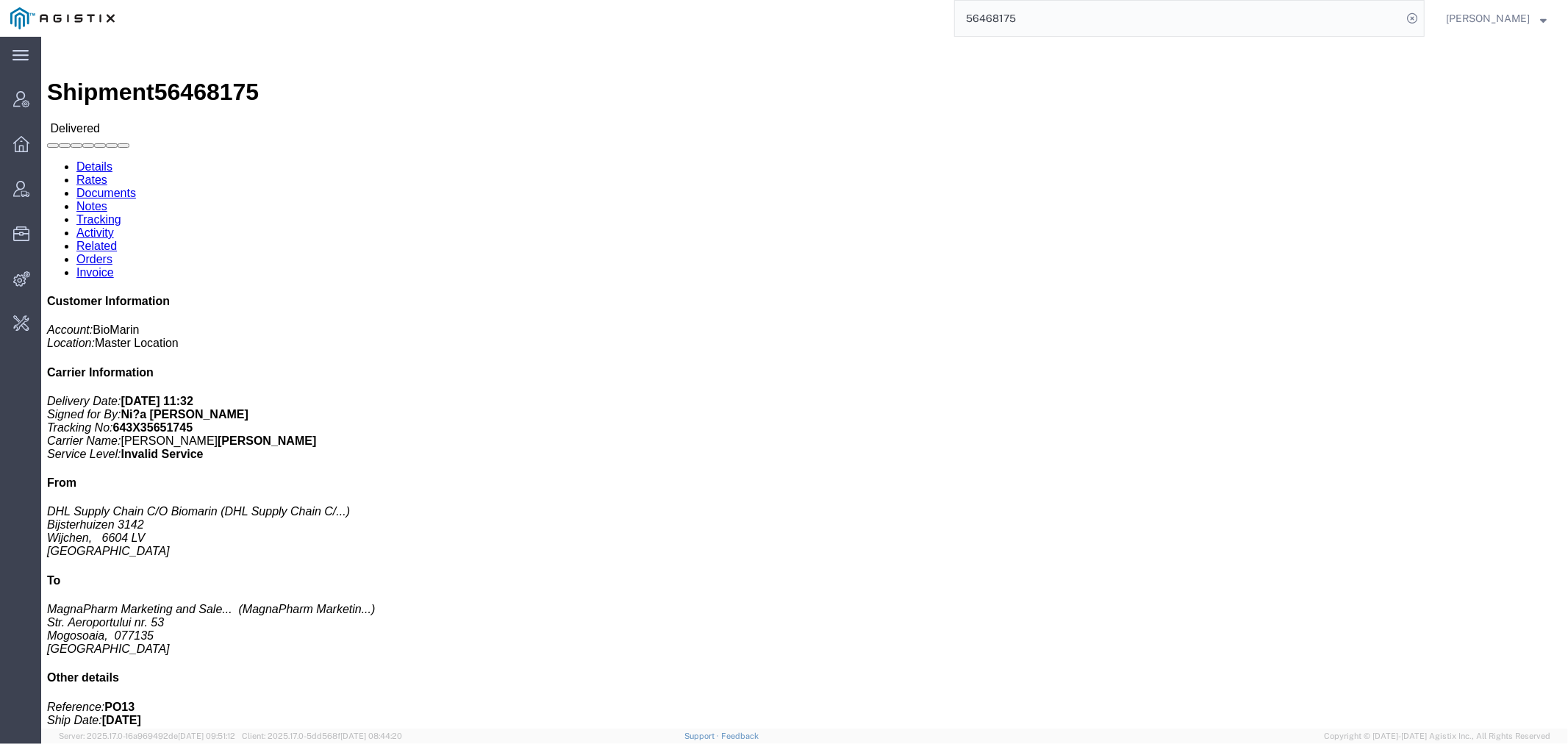
click at [1031, 21] on input "56468175" at bounding box center [1177, 18] width 447 height 35
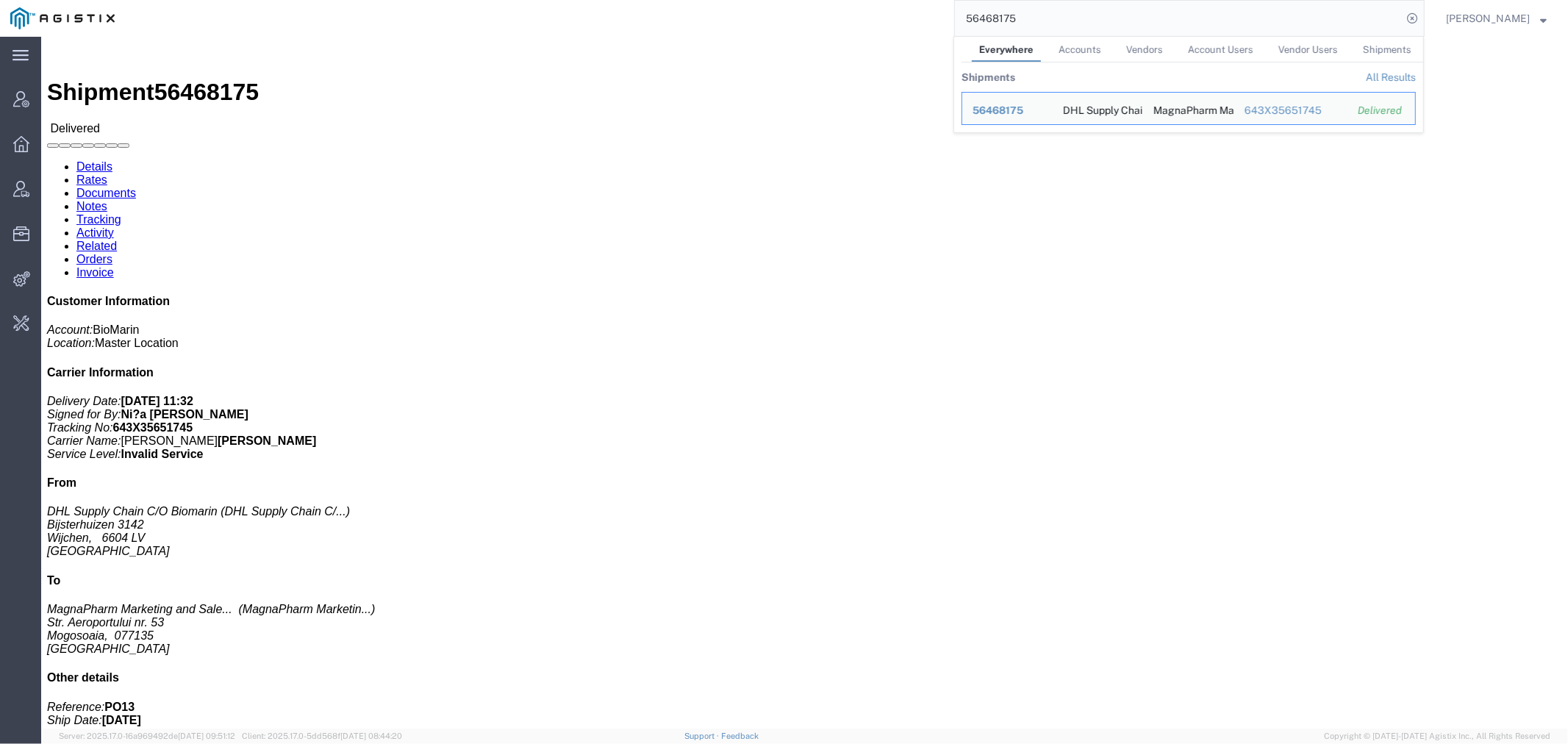
click at [1031, 21] on input "56468175" at bounding box center [1177, 18] width 447 height 35
paste input "S01148010"
click at [1023, 100] on td "Ship ID 42779037" at bounding box center [1006, 108] width 91 height 33
click at [1018, 104] on div "42779037" at bounding box center [1007, 110] width 70 height 16
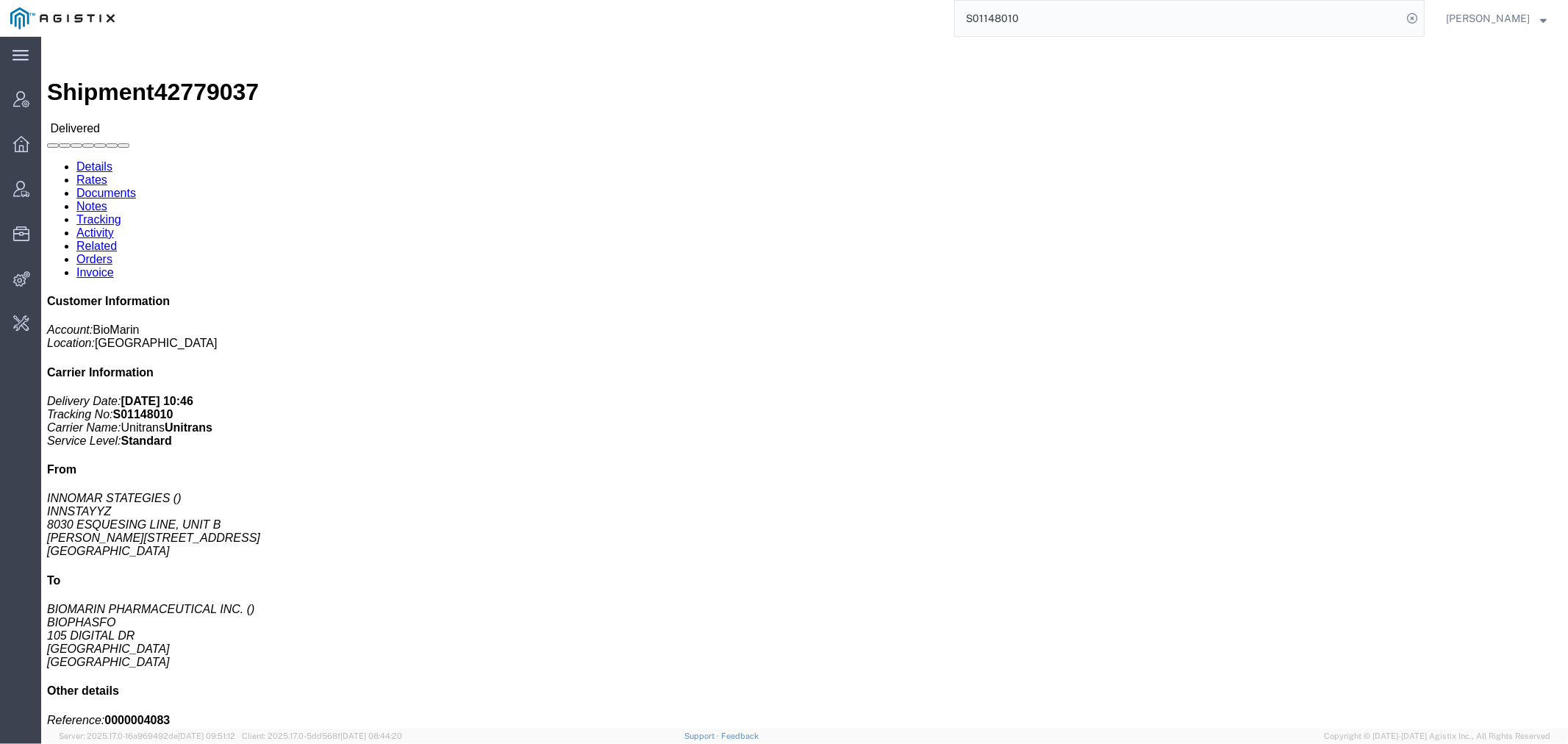
click at [1036, 27] on input "S01148010" at bounding box center [1177, 18] width 447 height 35
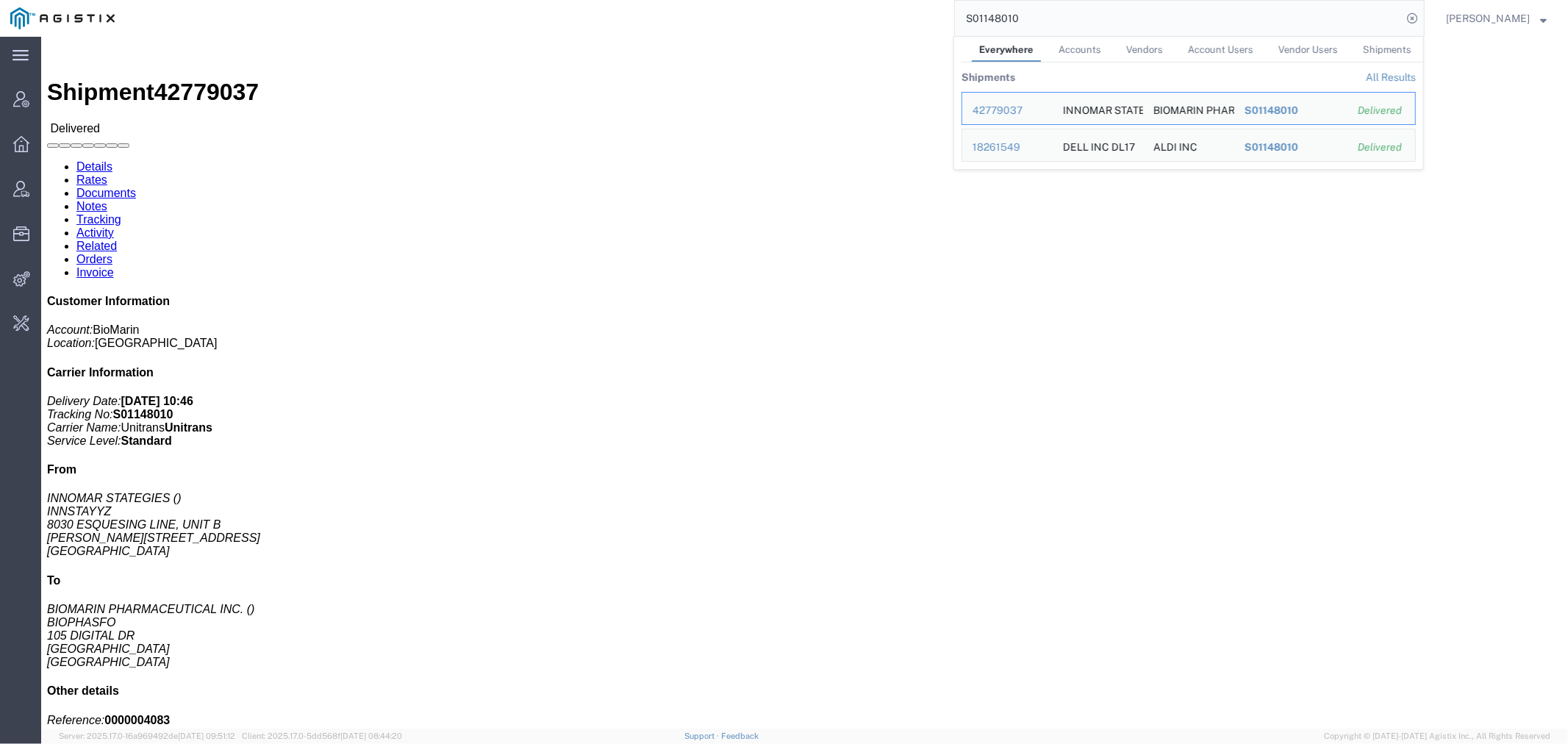
click at [1035, 26] on input "S01148010" at bounding box center [1177, 18] width 447 height 35
paste input "56425773"
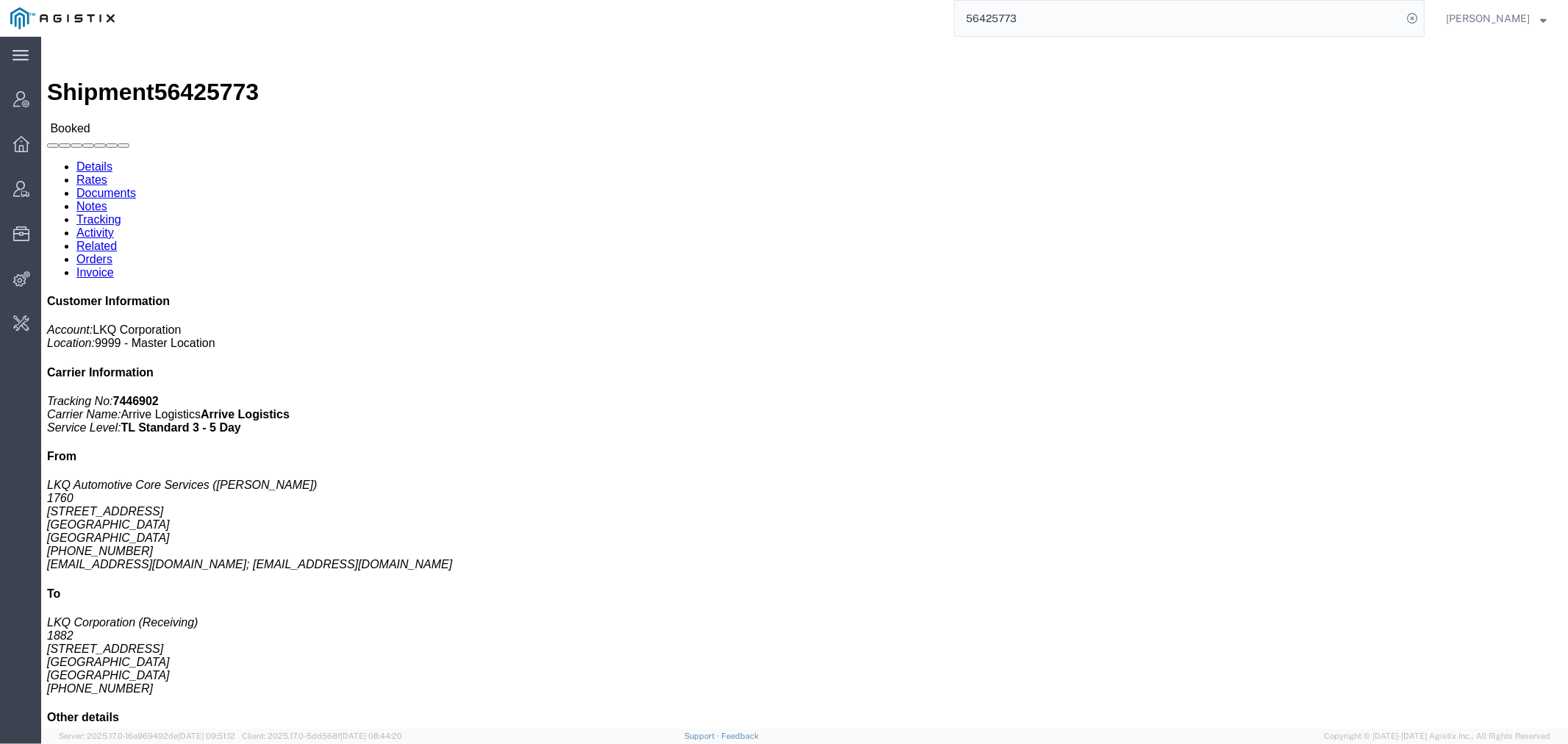
click at [1008, 28] on input "56425773" at bounding box center [1177, 18] width 447 height 35
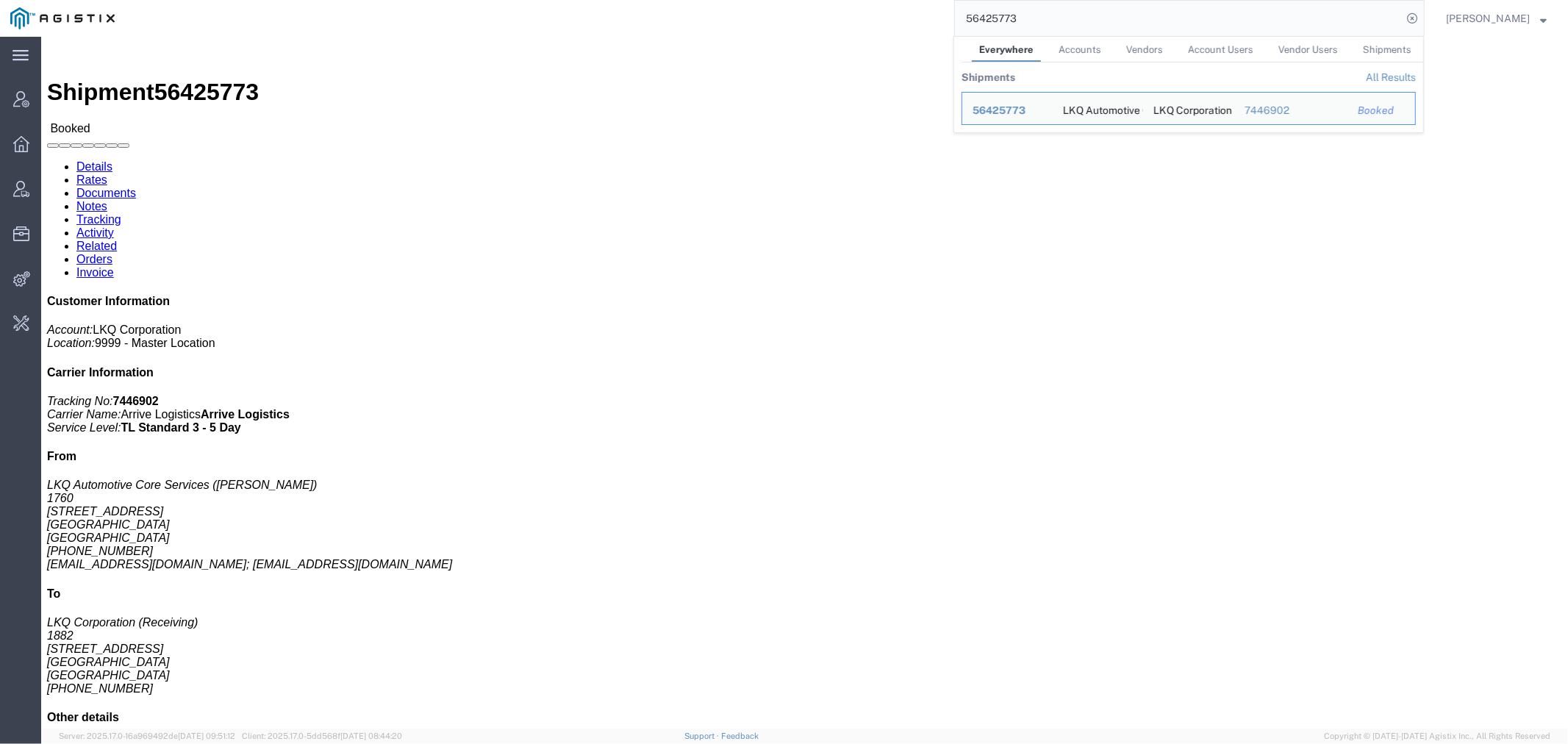
click at [1008, 28] on input "56425773" at bounding box center [1177, 18] width 447 height 35
paste input "508727"
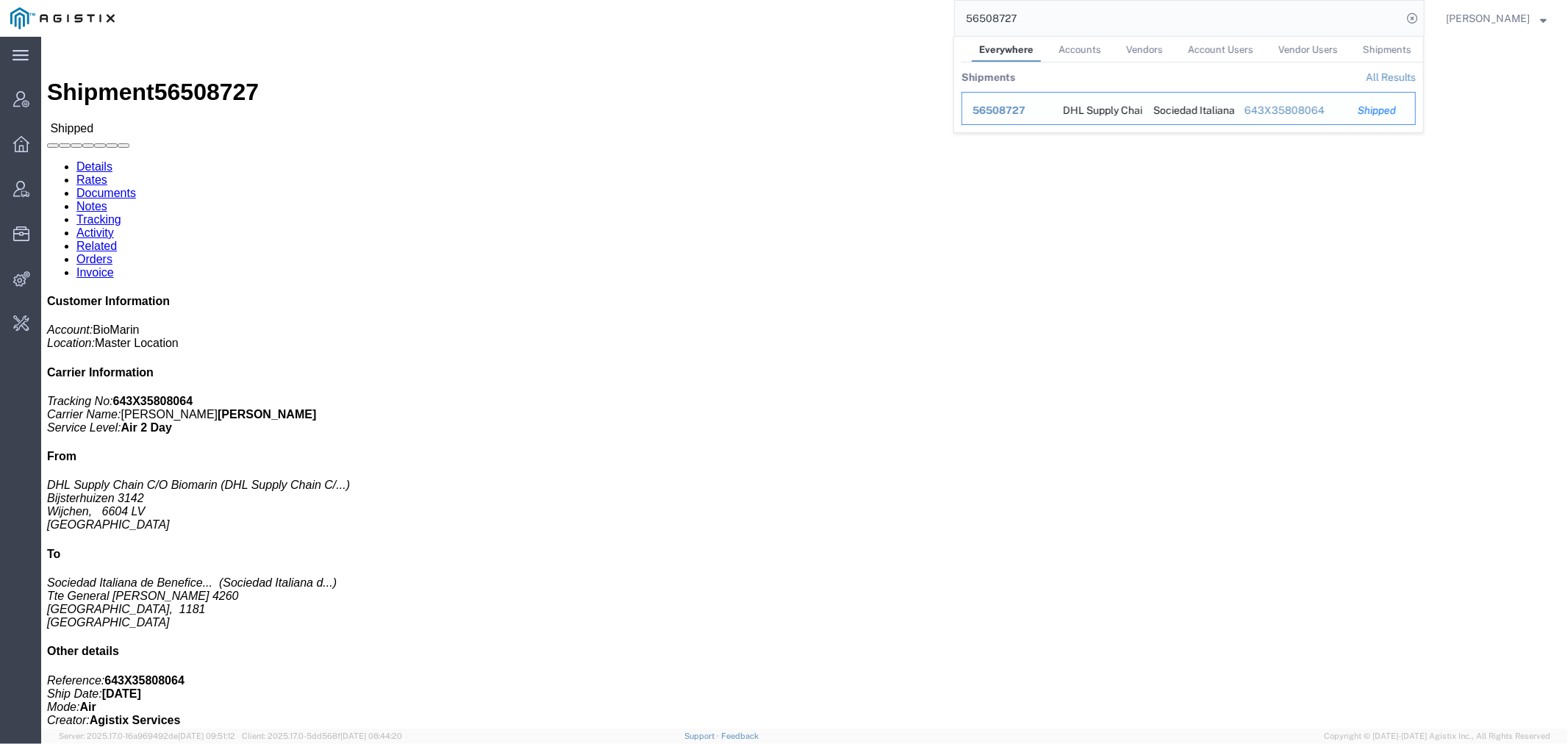
click at [1024, 107] on span "56508727" at bounding box center [999, 110] width 53 height 12
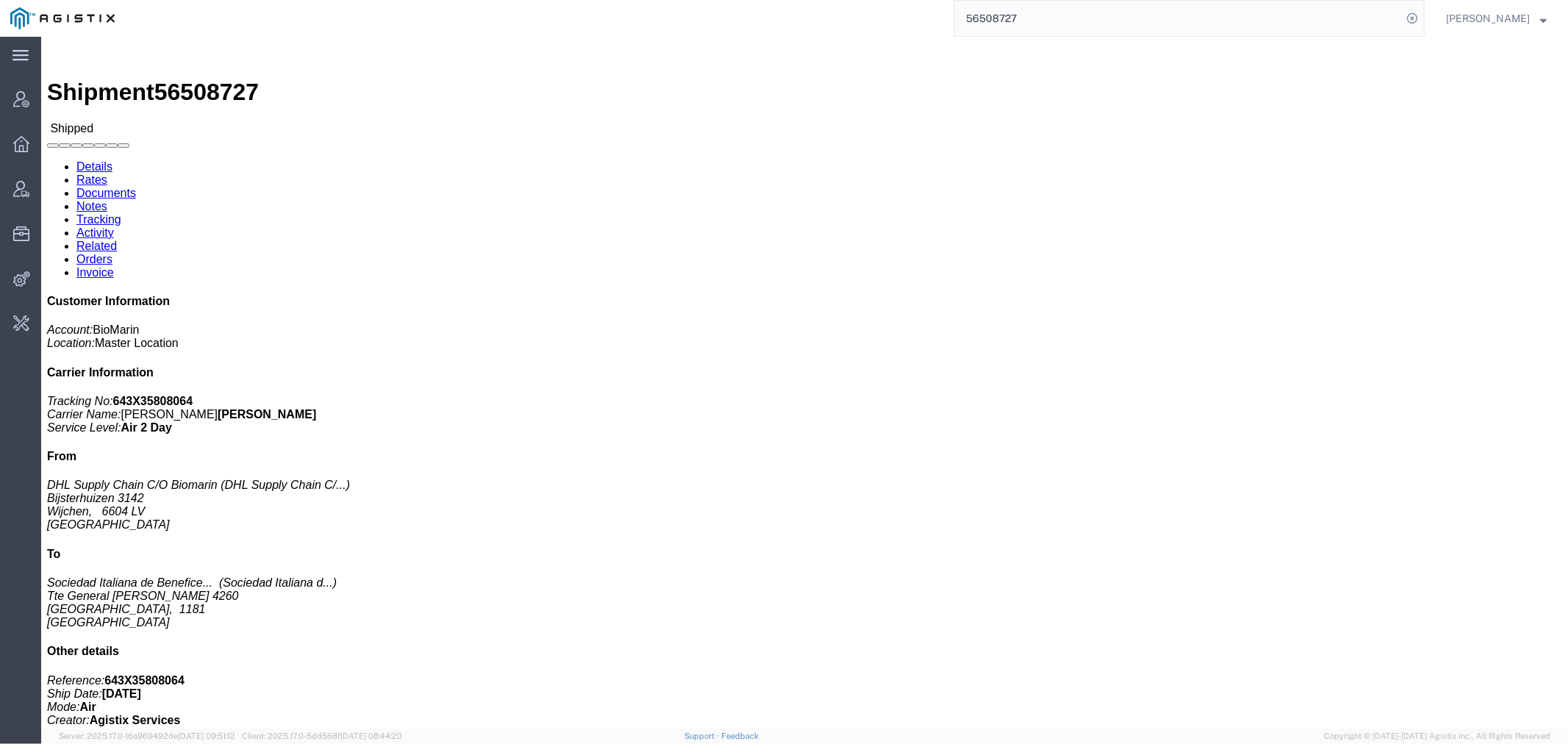
click h3 "VOX 10X 0.56MG/VL 10X 0.7ML /DWS DE Medicaments, consisting, mixed"
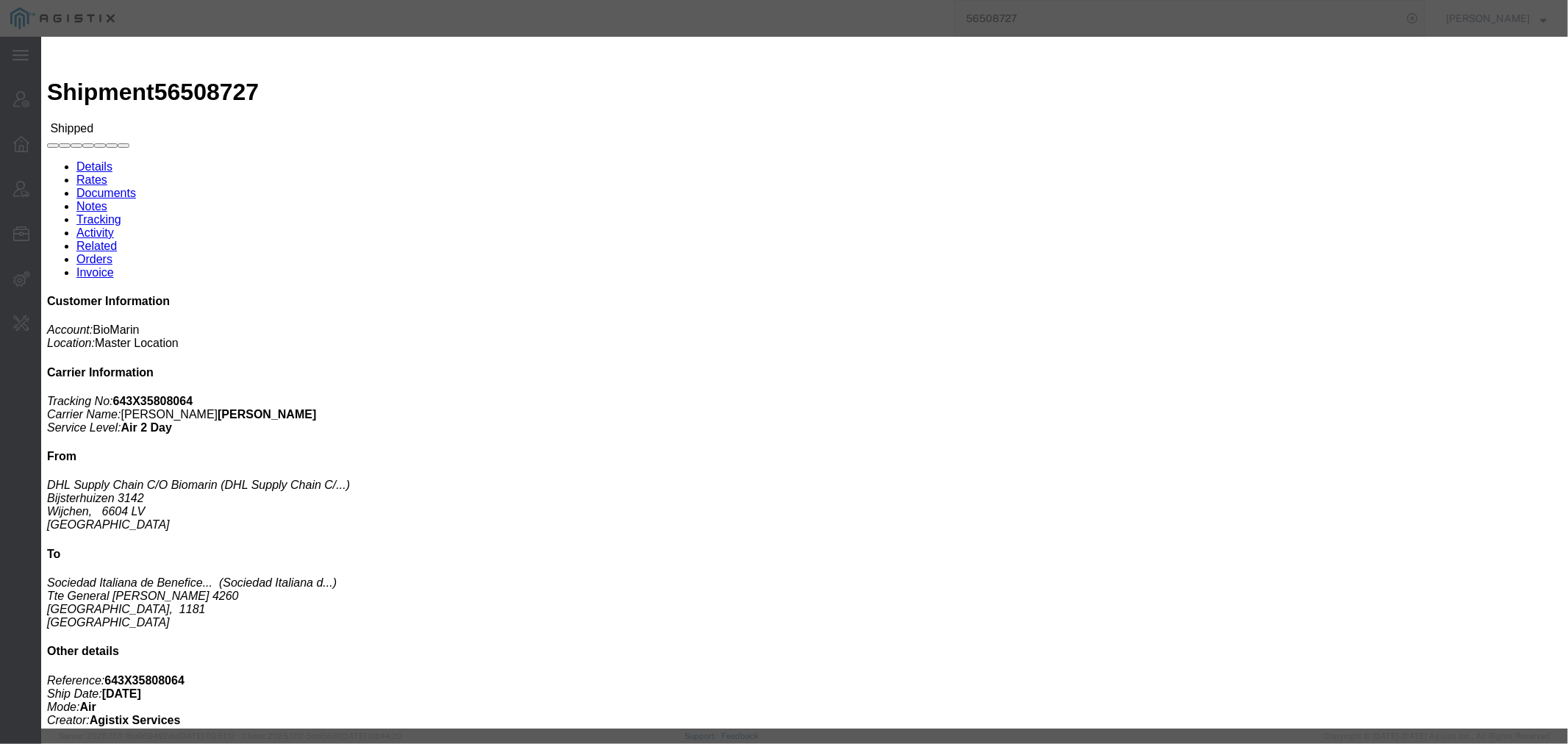
drag, startPoint x: 1154, startPoint y: 45, endPoint x: 23, endPoint y: 188, distance: 1140.0
click icon "button"
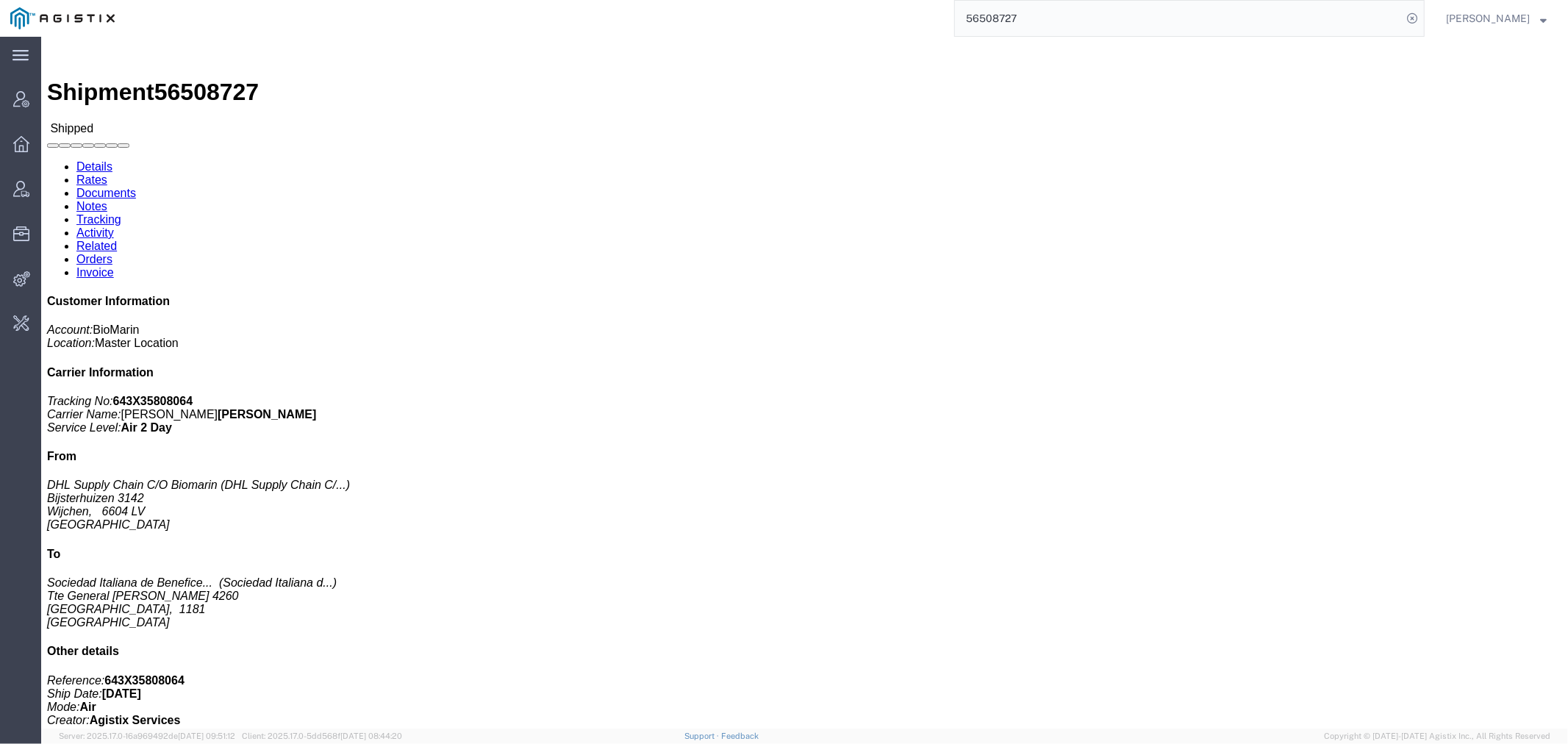
click at [1016, 30] on input "56508727" at bounding box center [1177, 18] width 447 height 35
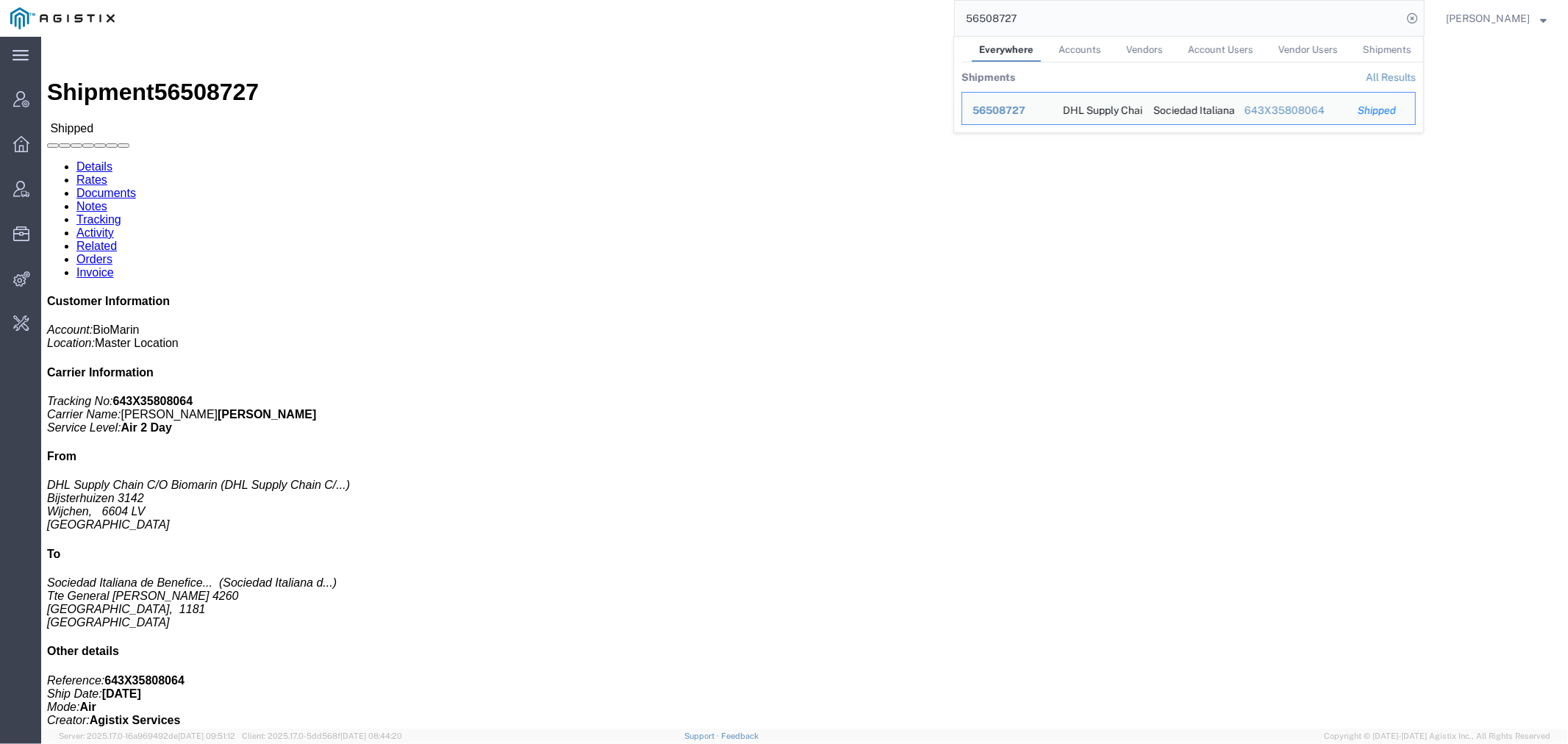
click at [1014, 27] on input "56508727" at bounding box center [1177, 18] width 447 height 35
paste input "56522462"
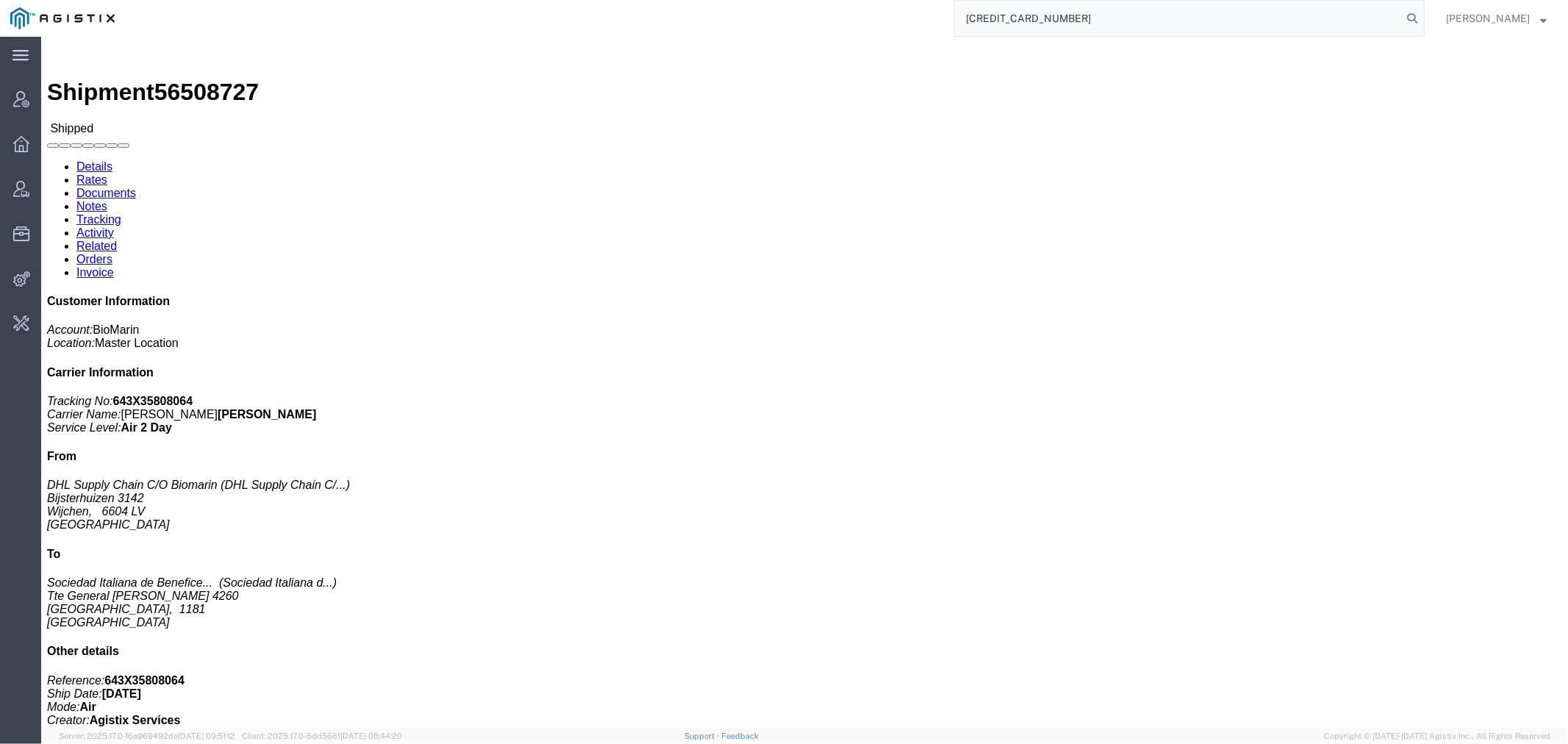
click at [1014, 27] on input "5650856522462727" at bounding box center [1177, 18] width 447 height 35
click at [1011, 25] on input "5650856522462727" at bounding box center [1177, 18] width 447 height 35
paste input "22462"
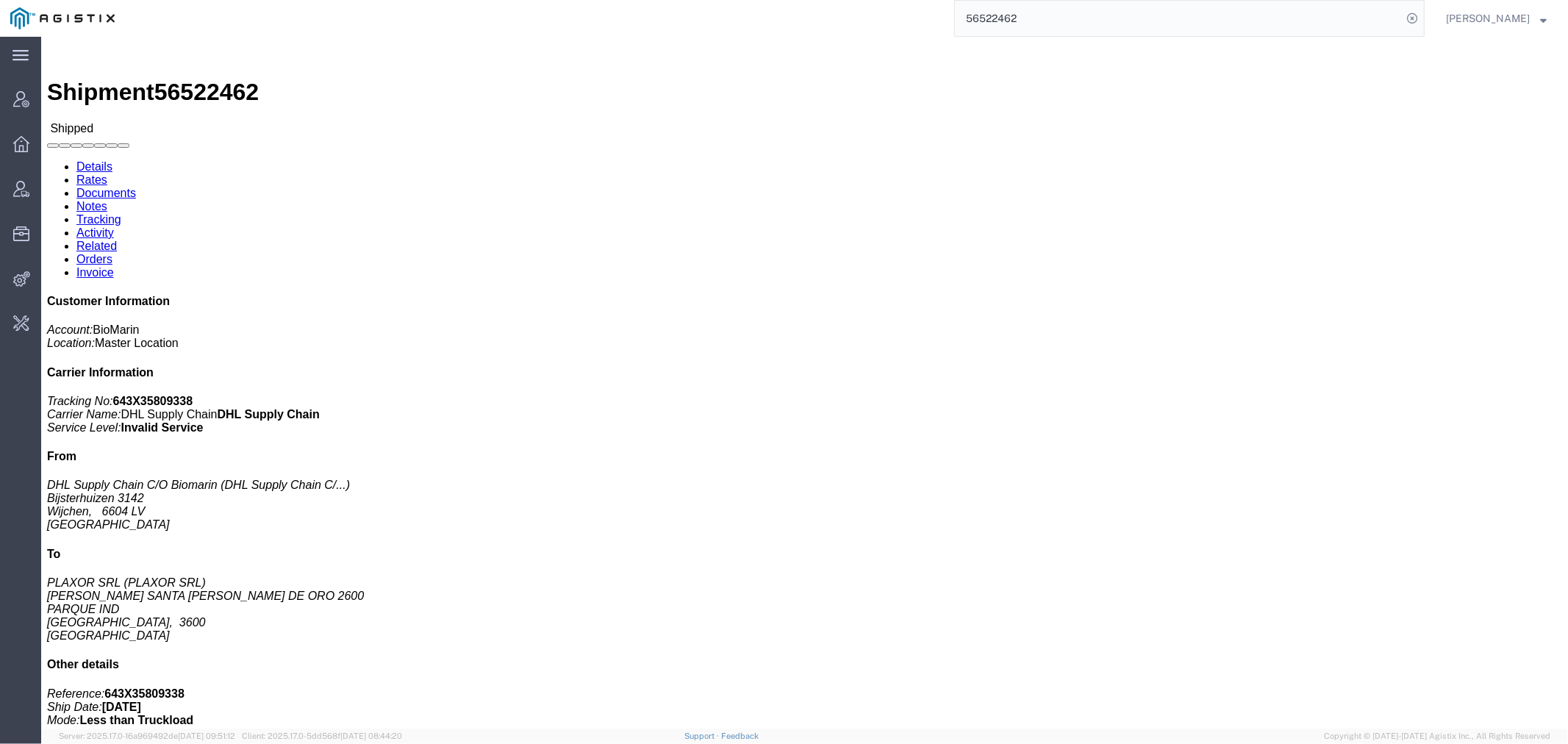
click h3 "VOX 10X 0.56MG/VL 10X 0.7ML /DWS DE Medicaments, consisting, mixed"
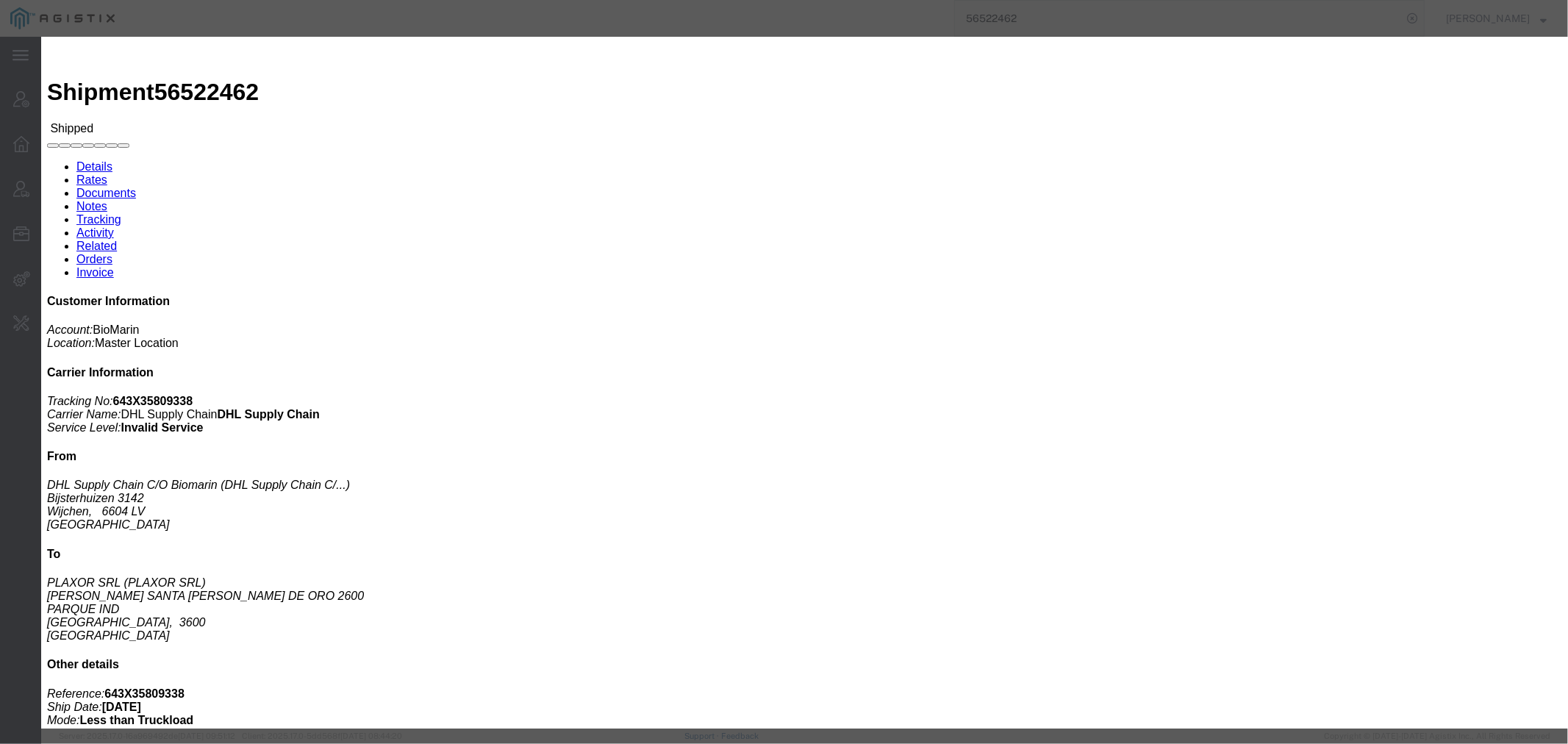
drag, startPoint x: 1160, startPoint y: 40, endPoint x: 25, endPoint y: 151, distance: 1140.4
click icon "button"
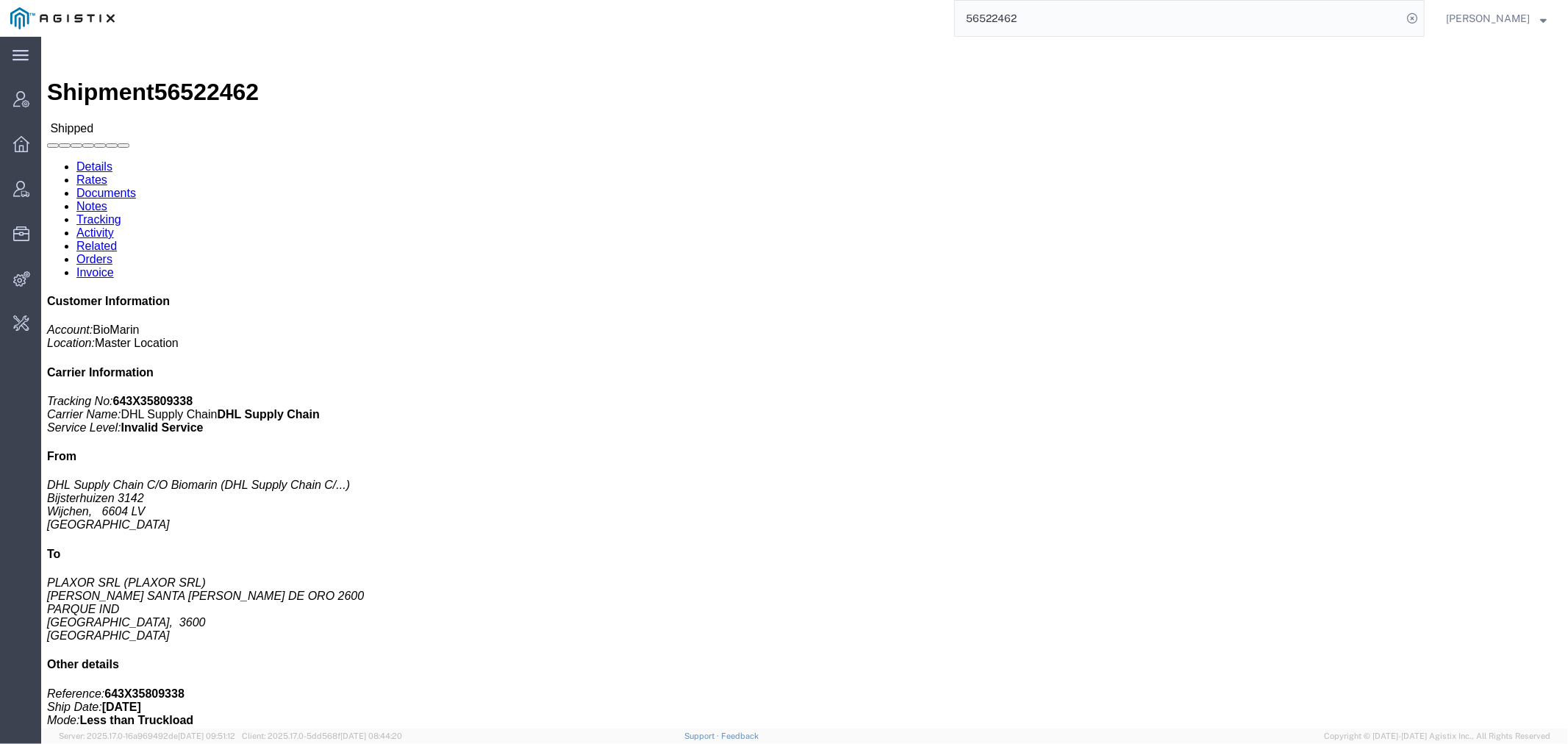
click at [1130, 4] on input "56522462" at bounding box center [1177, 18] width 447 height 35
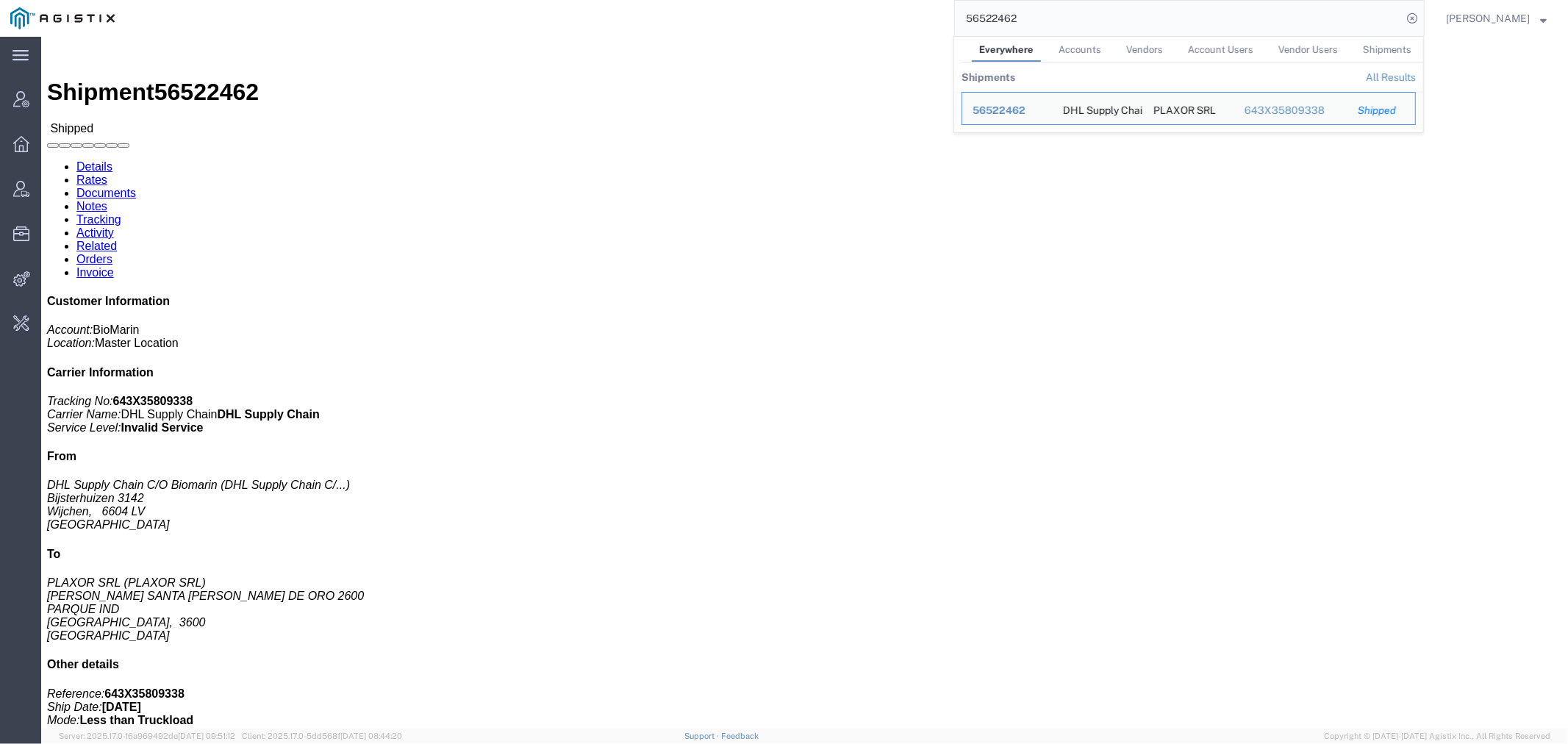
click at [1062, 19] on input "56522462" at bounding box center [1177, 18] width 447 height 35
paste input "08726"
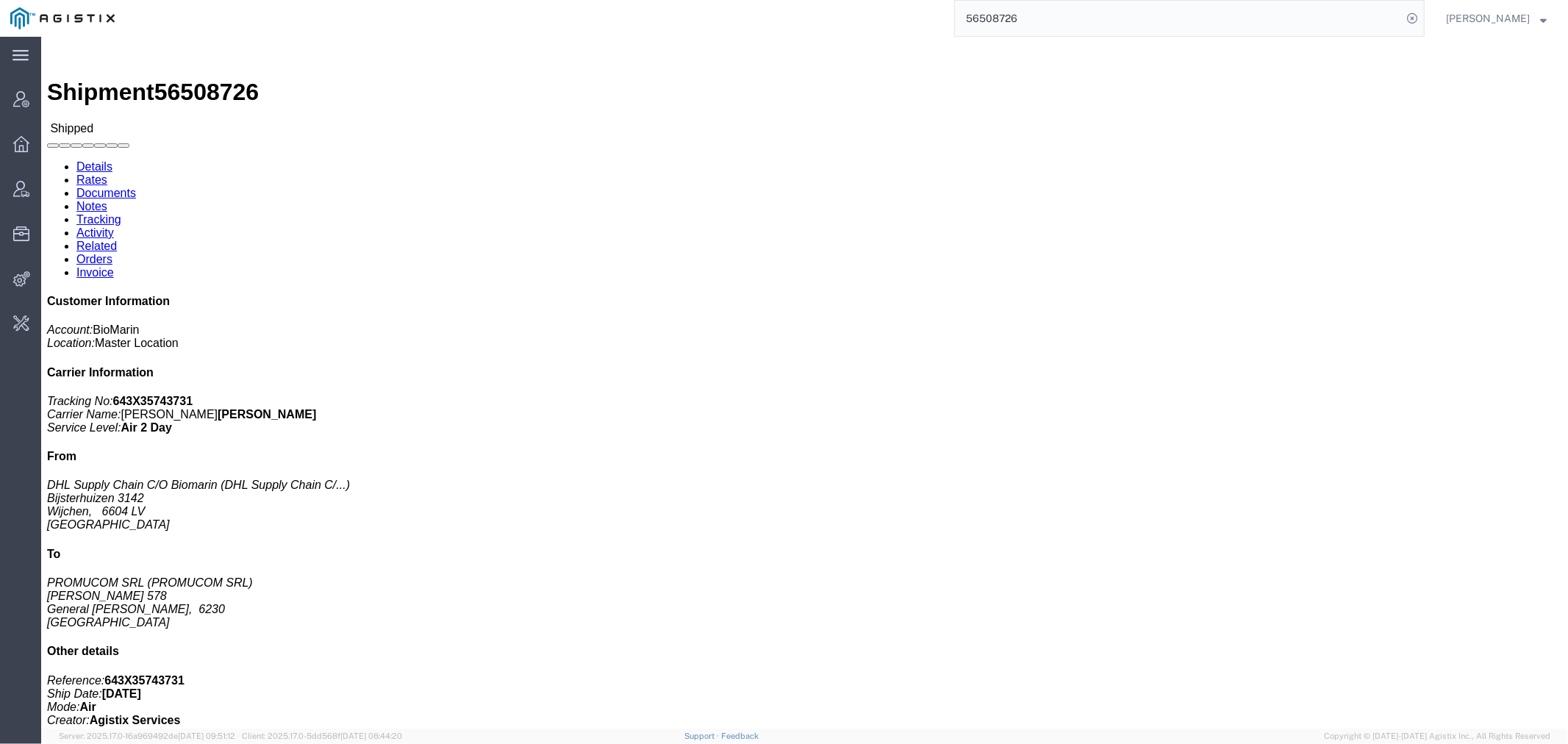
click at [1024, 10] on input "56508726" at bounding box center [1177, 18] width 447 height 35
paste input "22462"
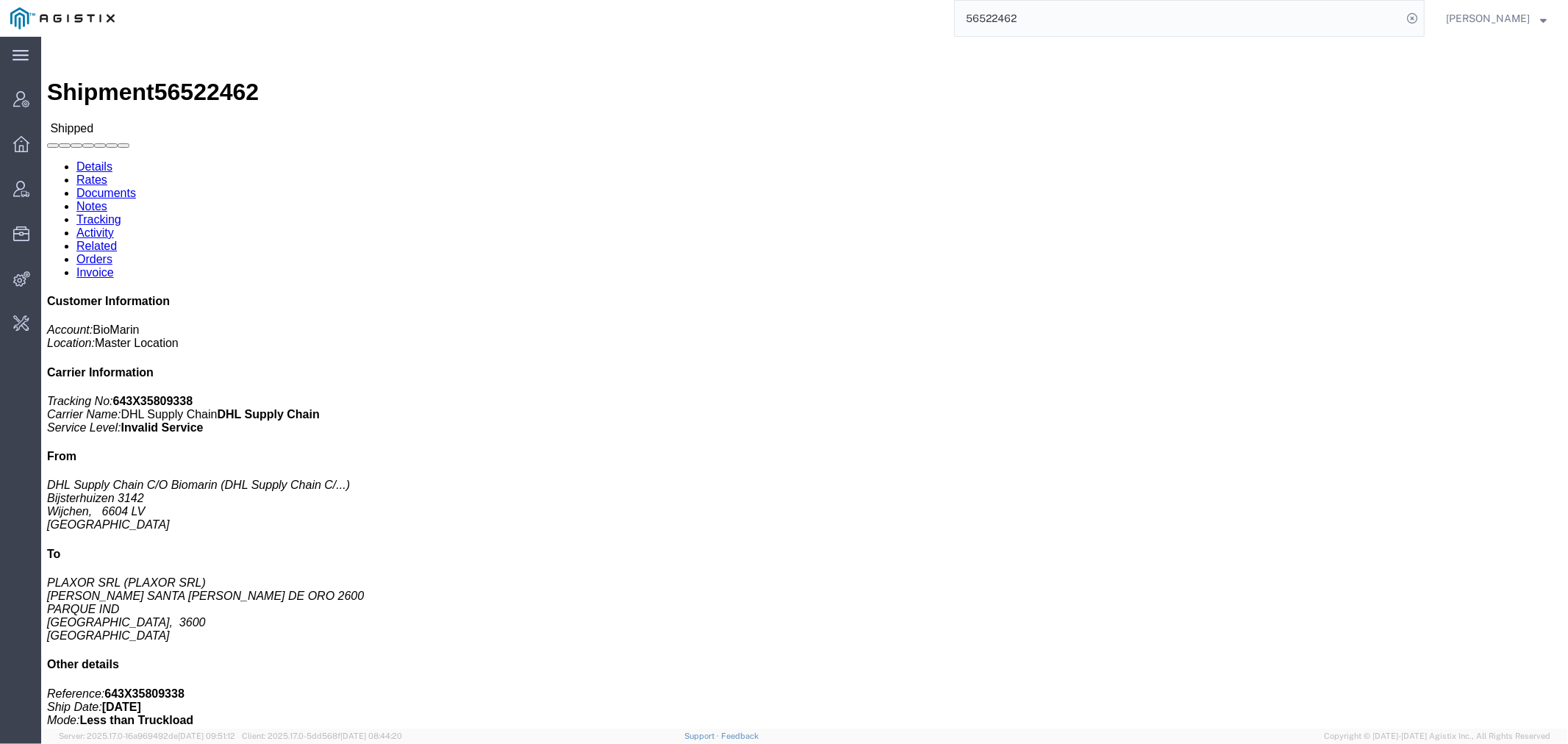
click at [1007, 13] on input "56522462" at bounding box center [1177, 18] width 447 height 35
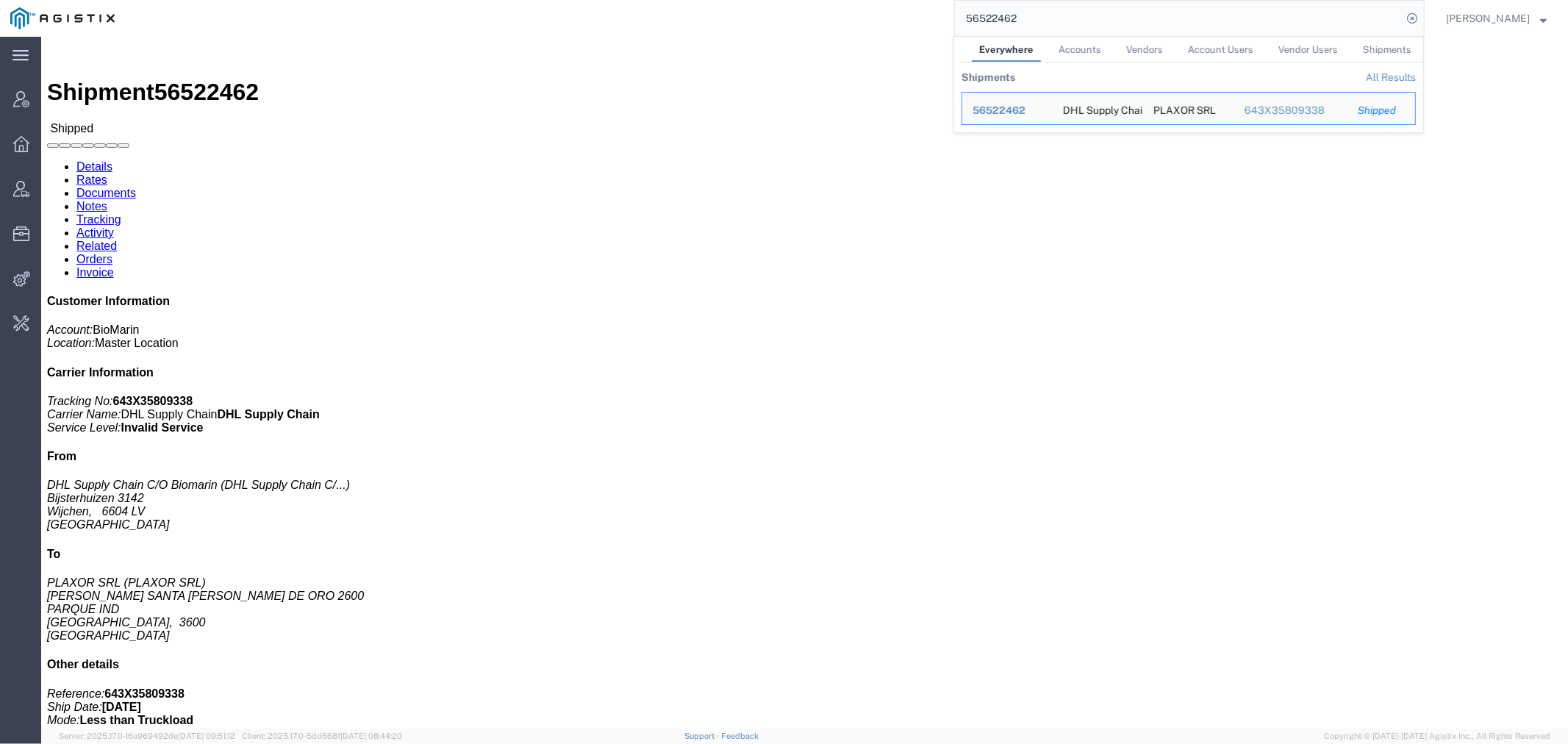
click at [1007, 13] on input "56522462" at bounding box center [1177, 18] width 447 height 35
click at [974, 11] on input "56522462" at bounding box center [1177, 18] width 447 height 35
click at [979, 7] on input "56522462" at bounding box center [1177, 18] width 447 height 35
click at [1023, 19] on input "56522462" at bounding box center [1177, 18] width 447 height 35
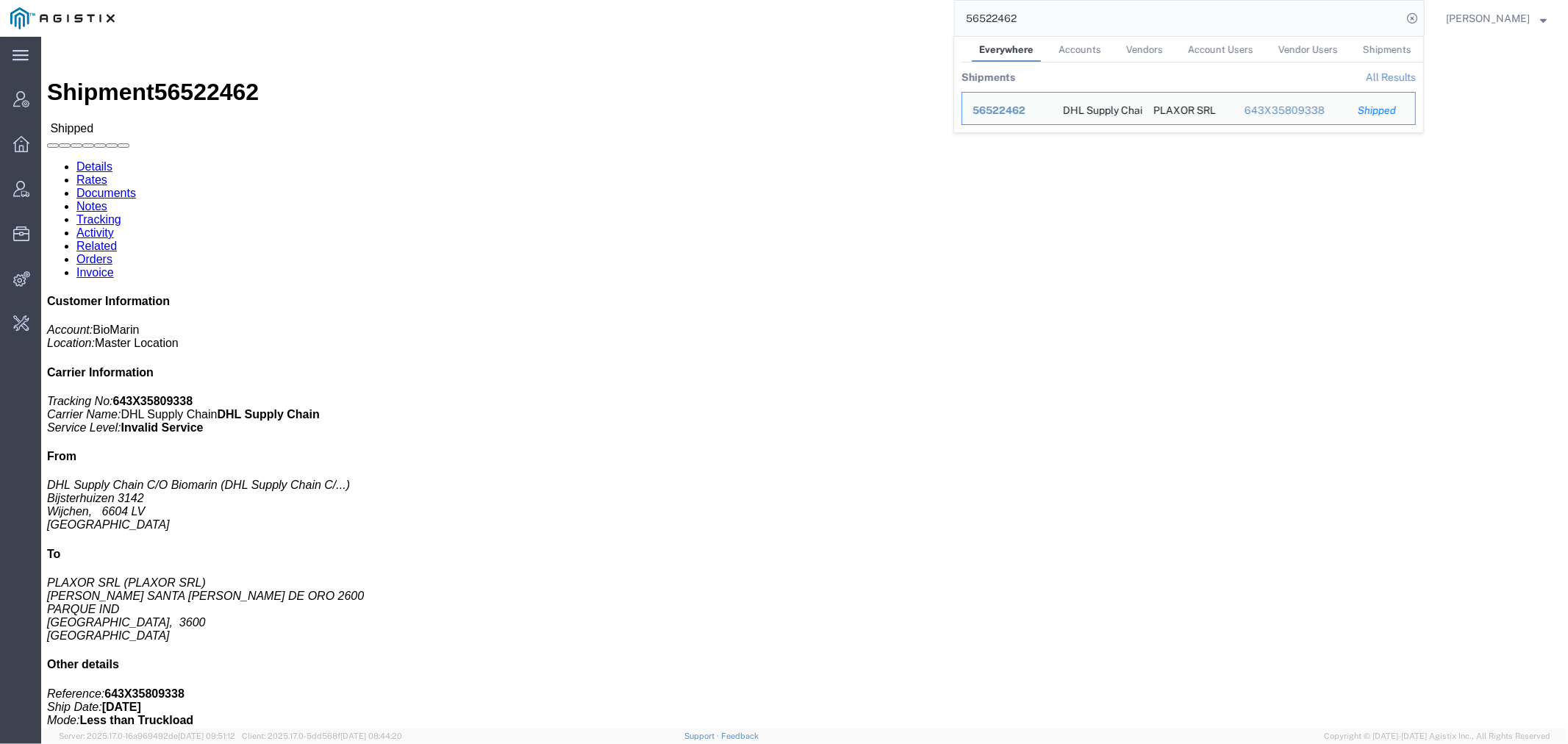
click at [1020, 17] on input "56522462" at bounding box center [1177, 18] width 447 height 35
paste input "439977"
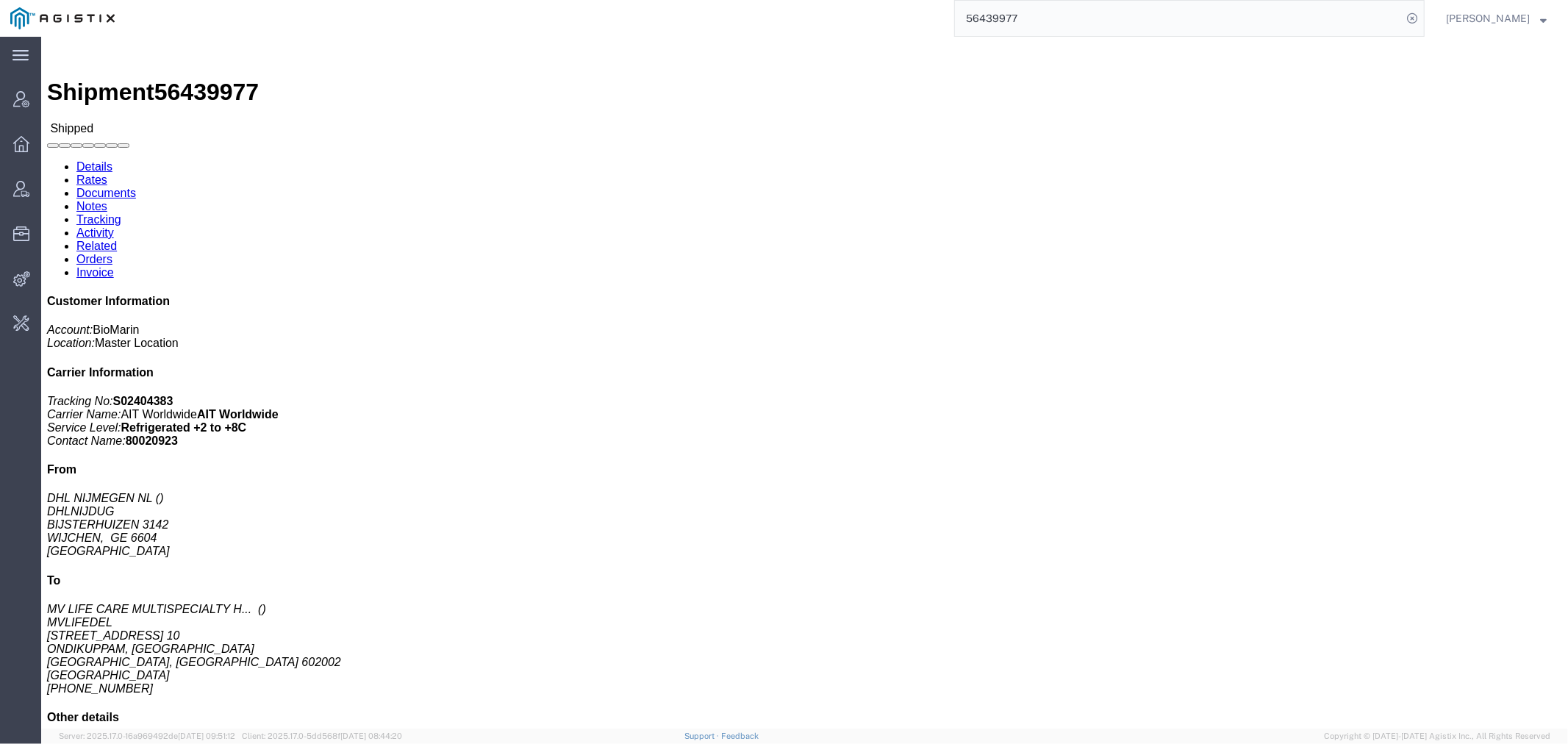
click div "PHARMACEUTICALS, VOXZOGO Pieces: 0.00 Each Total value: 23500.00 USD"
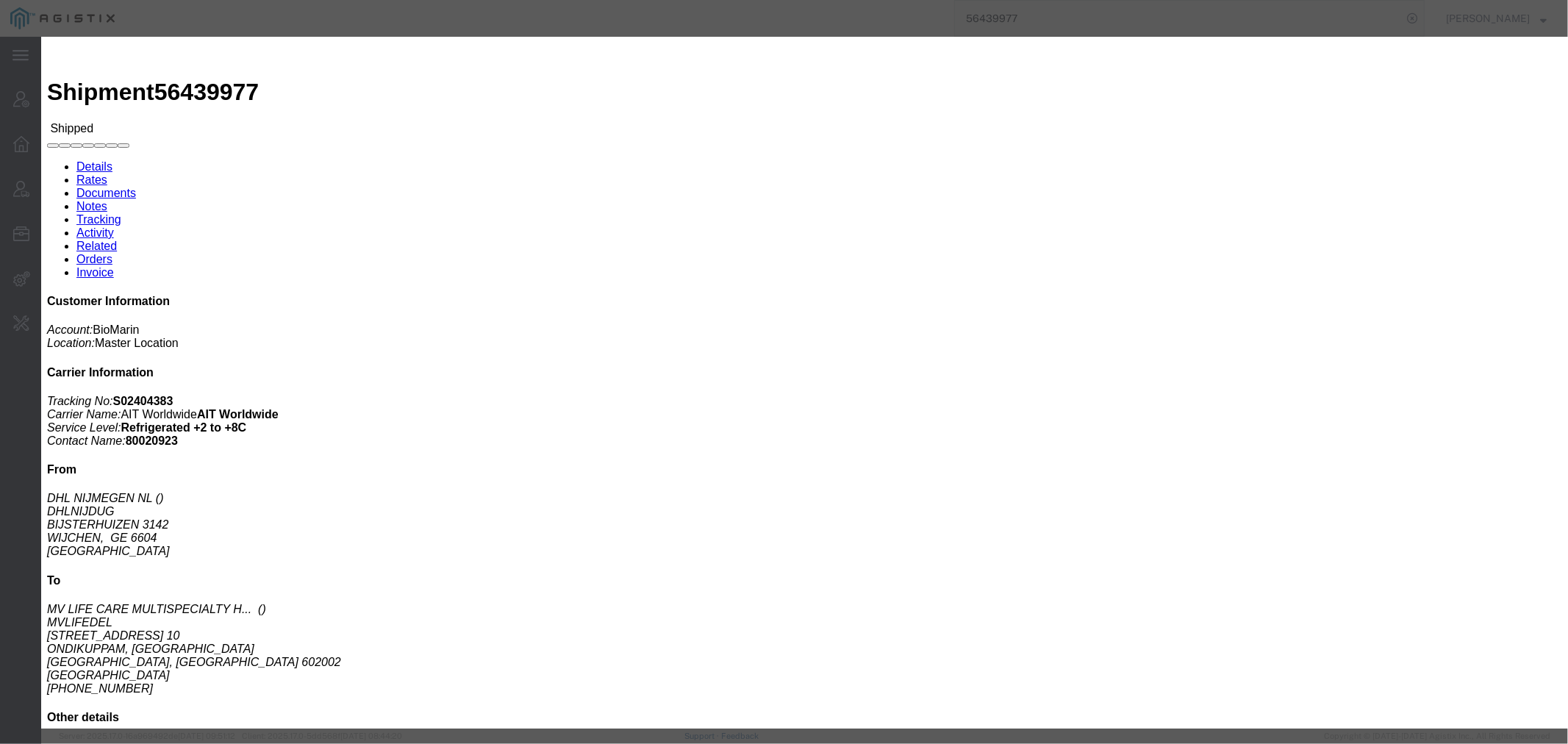
click icon "button"
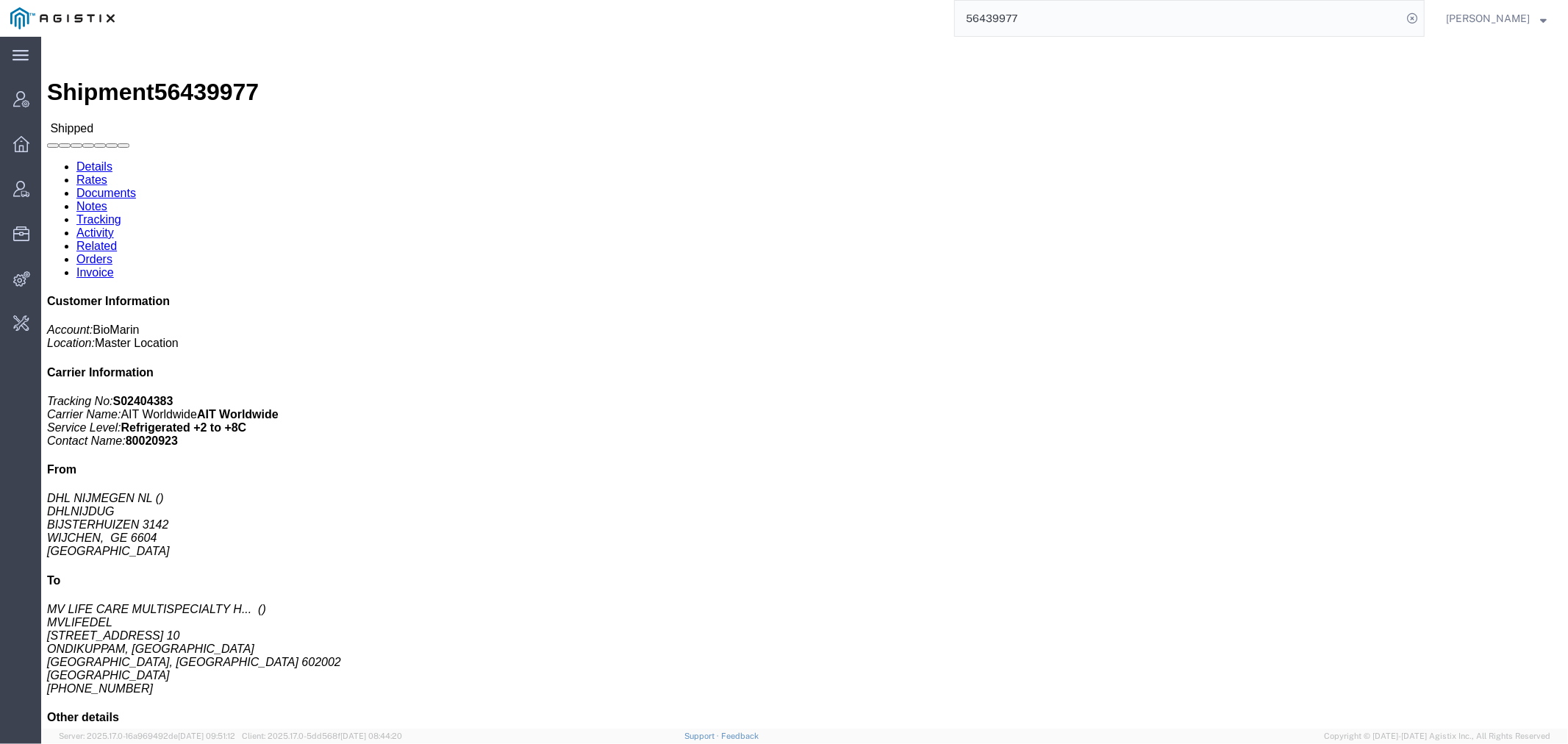
drag, startPoint x: 976, startPoint y: 27, endPoint x: 983, endPoint y: 21, distance: 9.2
click at [976, 27] on input "56439977" at bounding box center [1177, 18] width 447 height 35
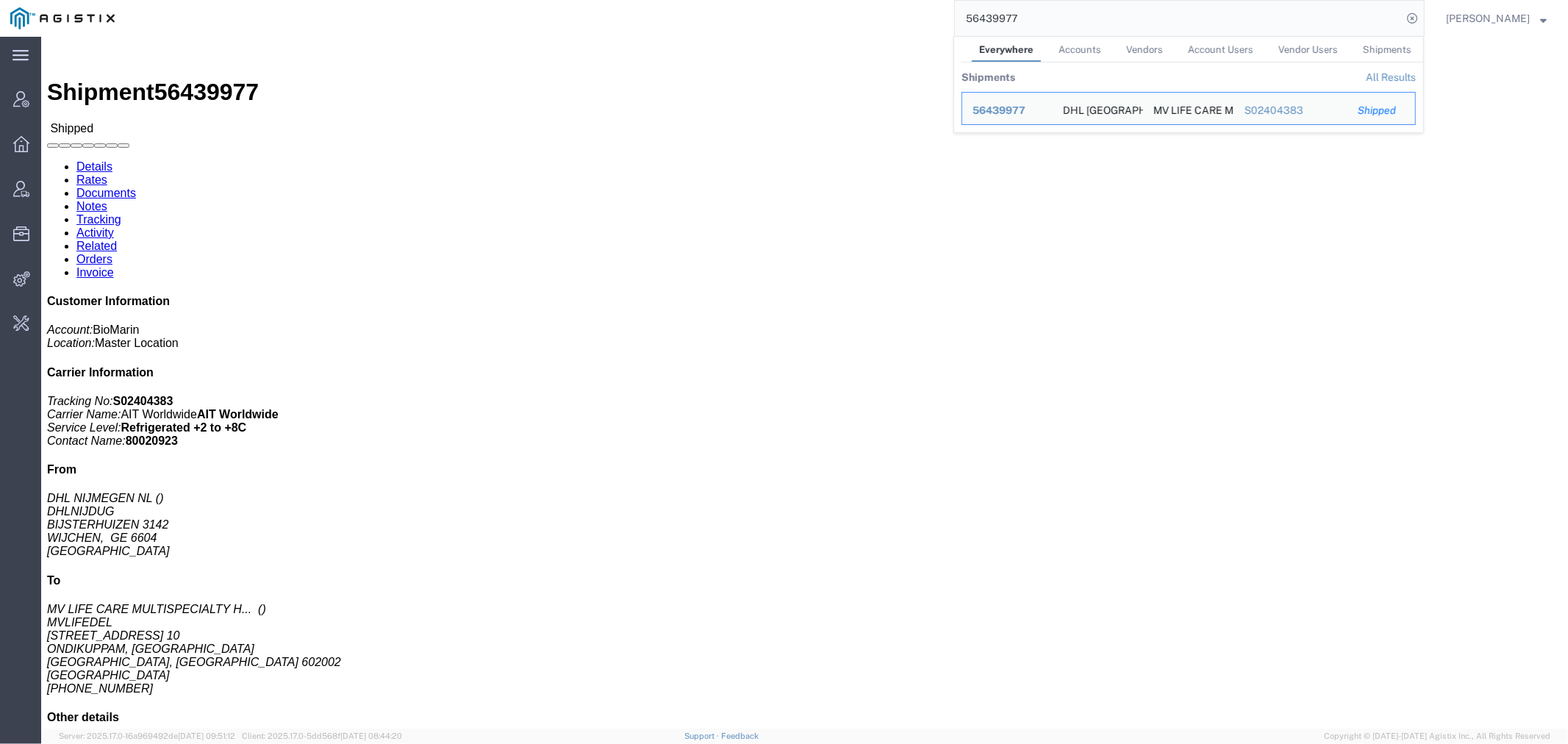
click at [1003, 20] on input "56439977" at bounding box center [1177, 18] width 447 height 35
paste input "S0237273"
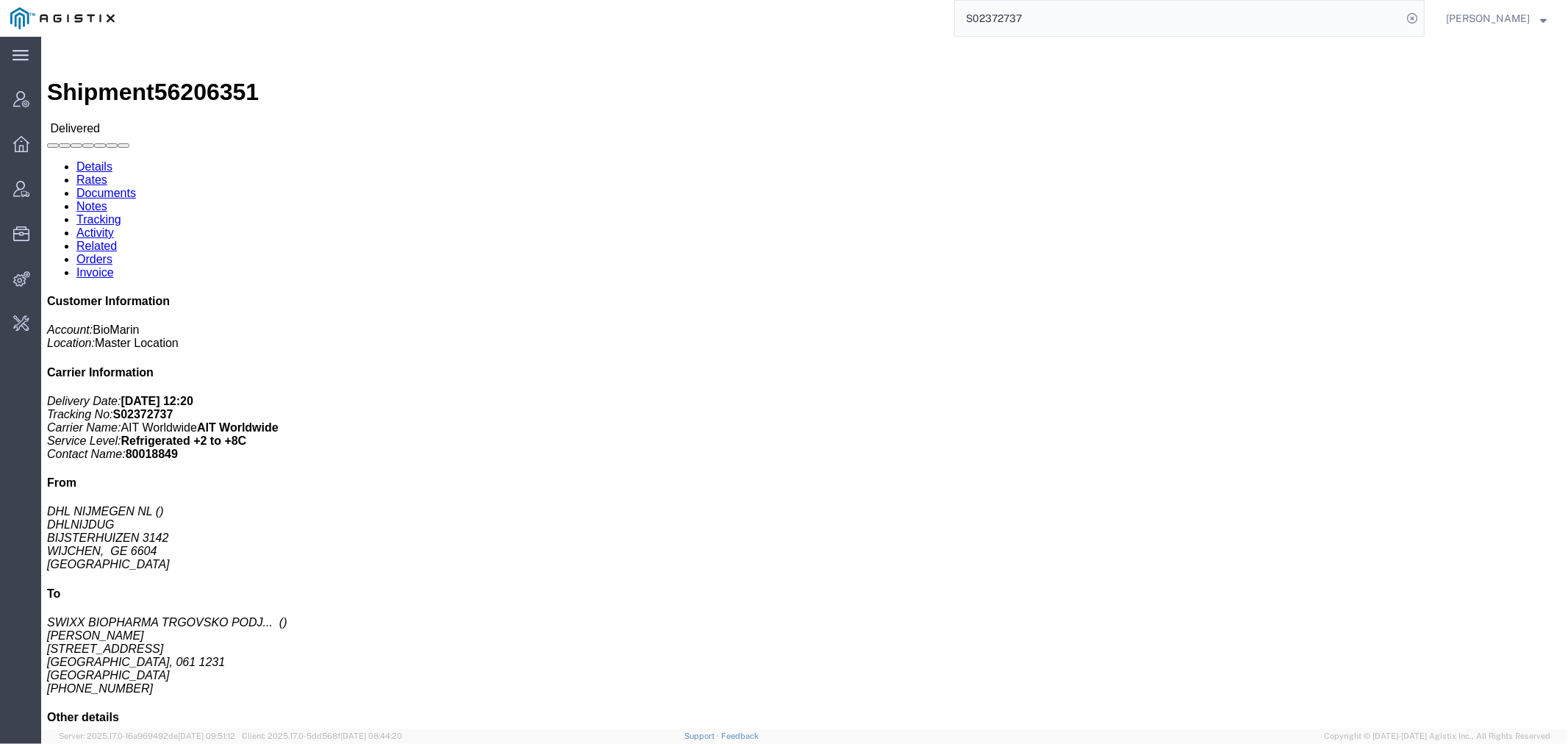
click at [1045, 12] on input "S02372737" at bounding box center [1177, 18] width 447 height 35
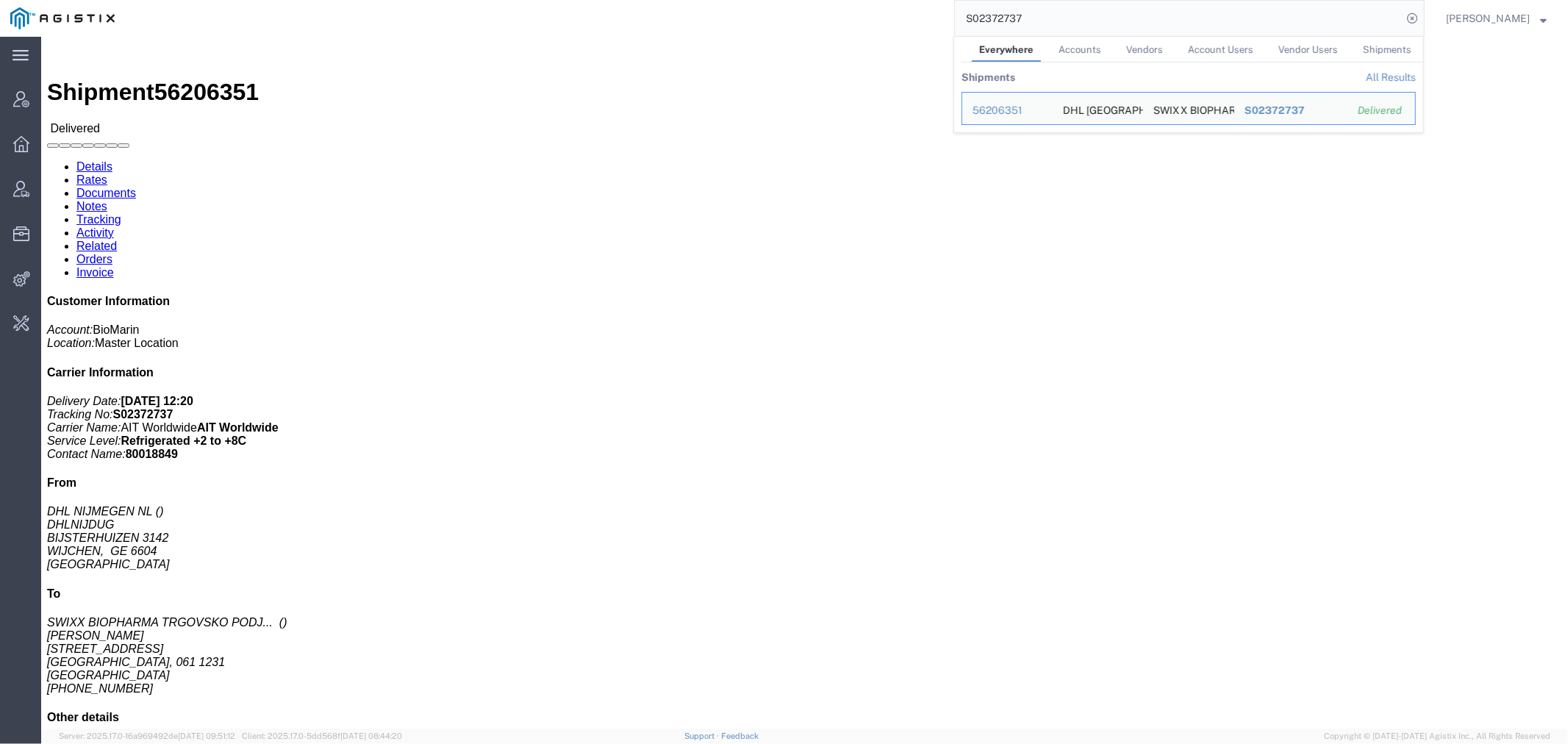
paste input "88392"
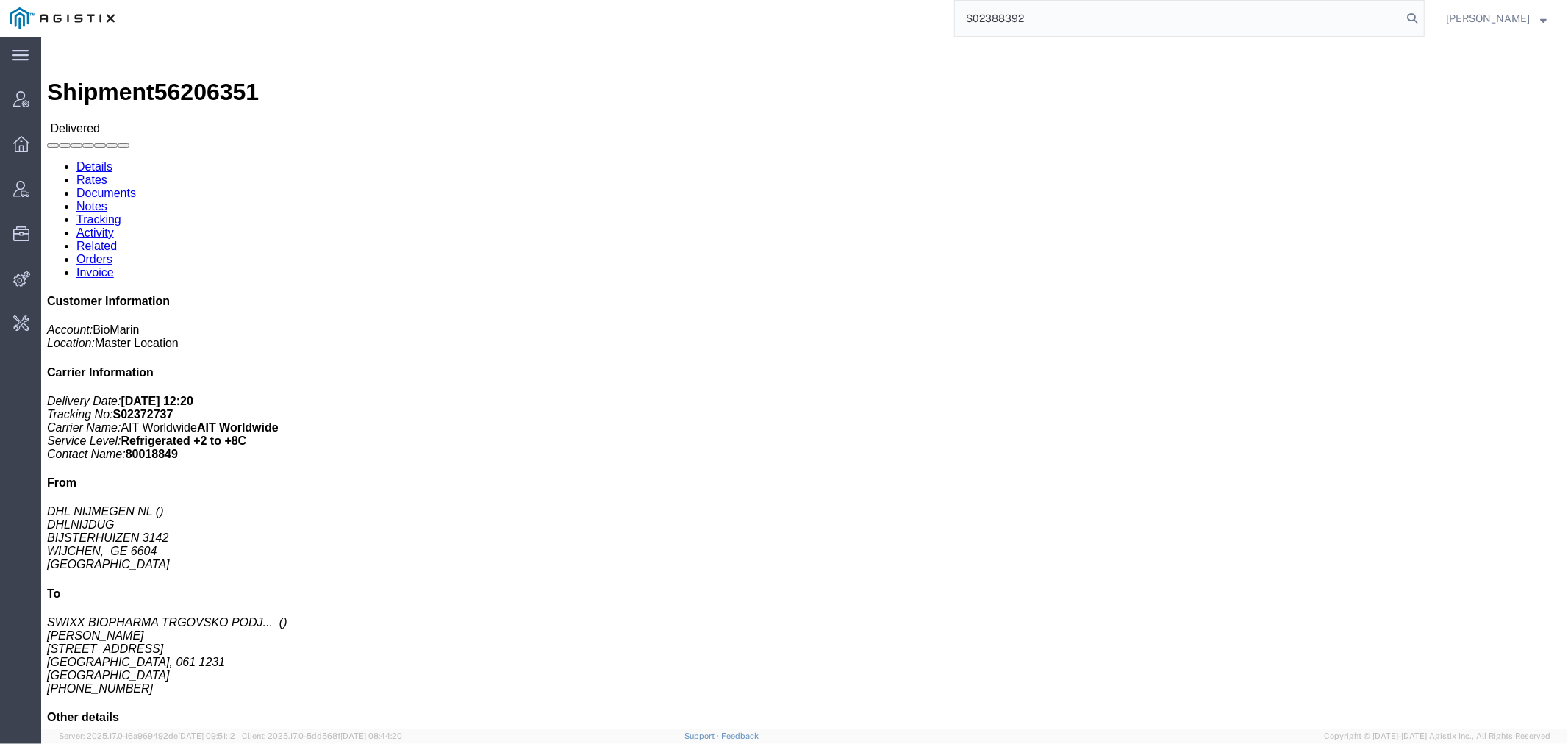
type input "S02388392"
